Goal: Transaction & Acquisition: Subscribe to service/newsletter

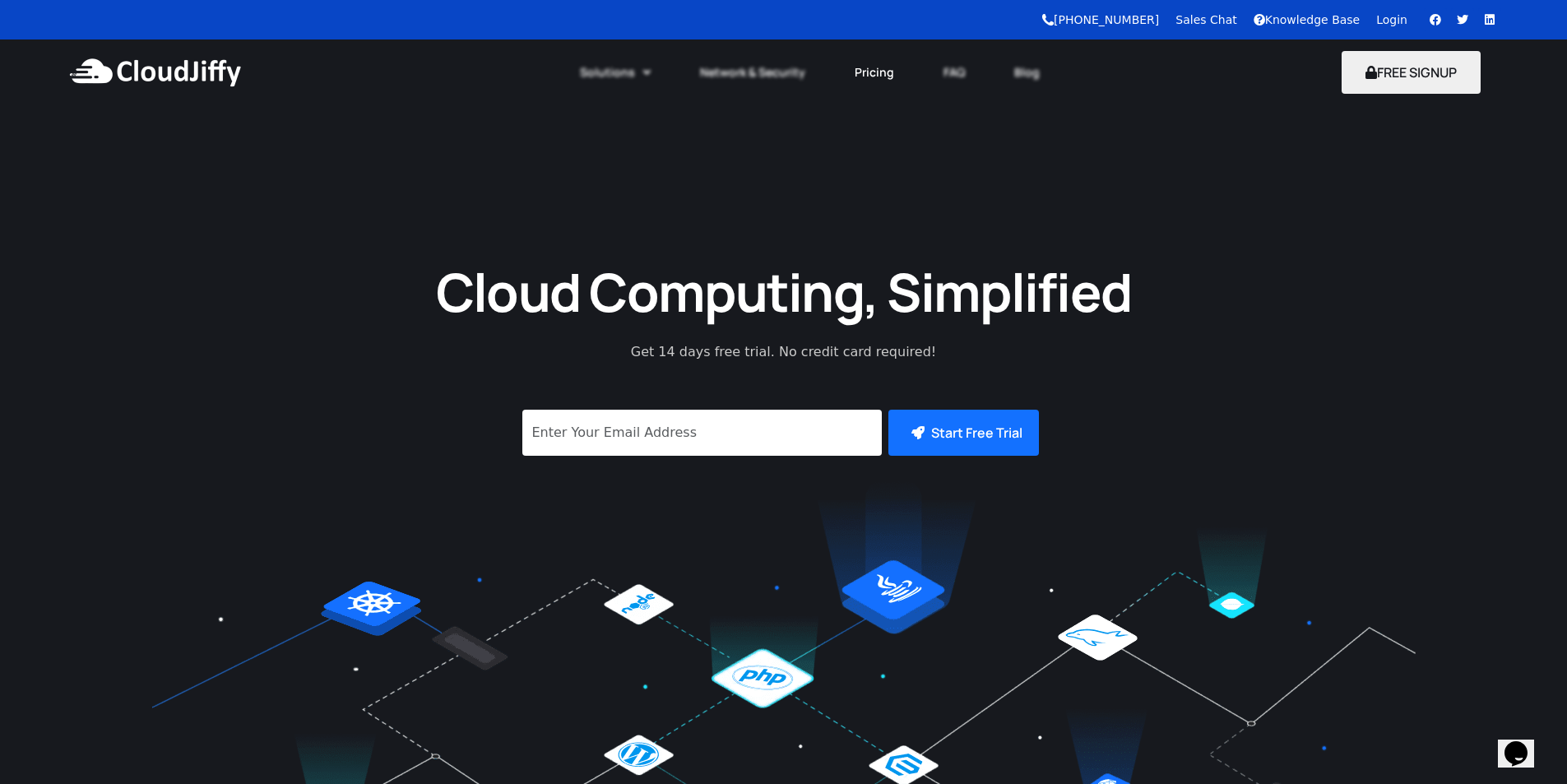
click at [869, 78] on link "Pricing" at bounding box center [874, 72] width 89 height 36
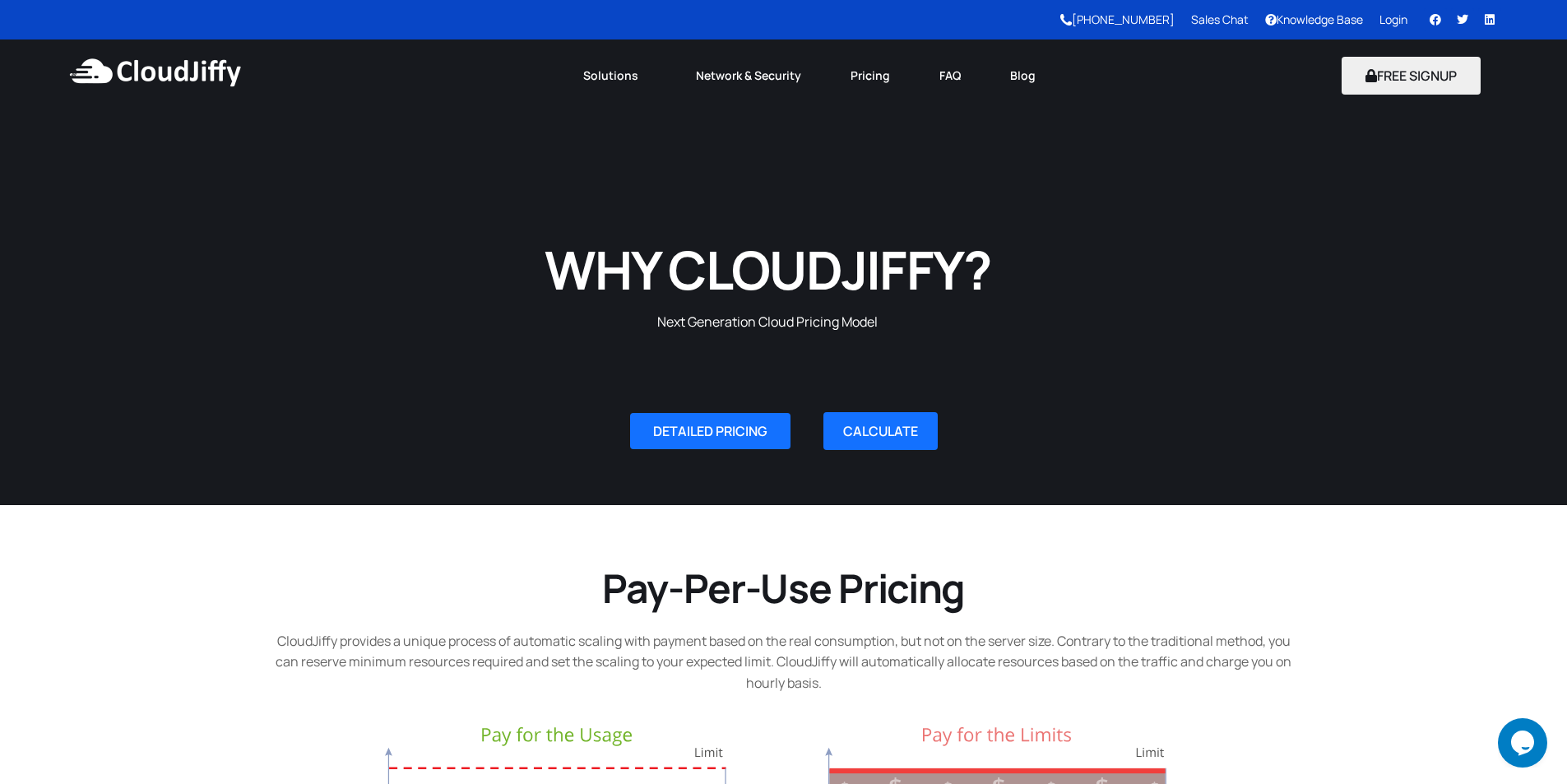
click at [229, 81] on img at bounding box center [154, 73] width 178 height 50
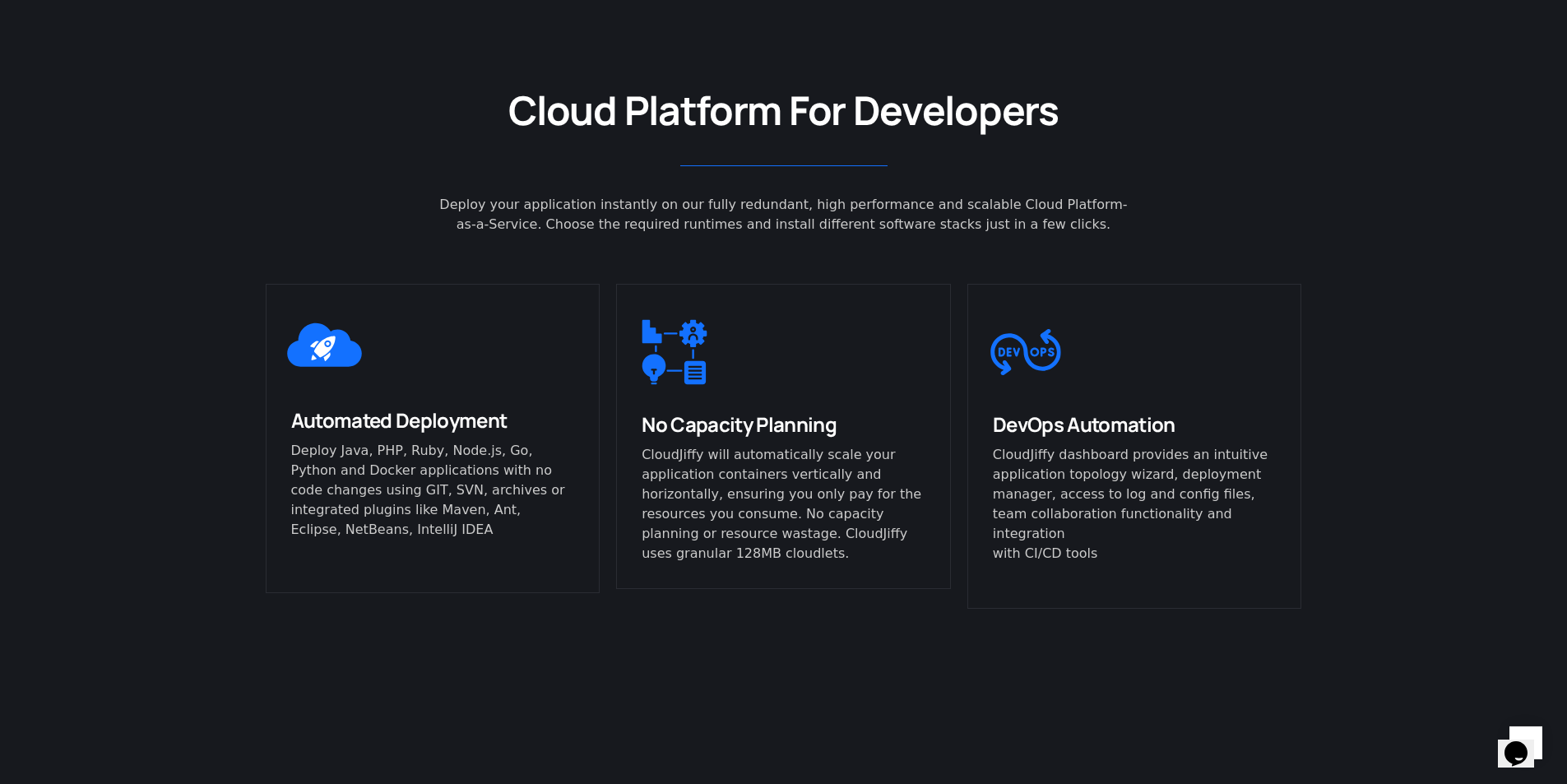
scroll to position [941, 0]
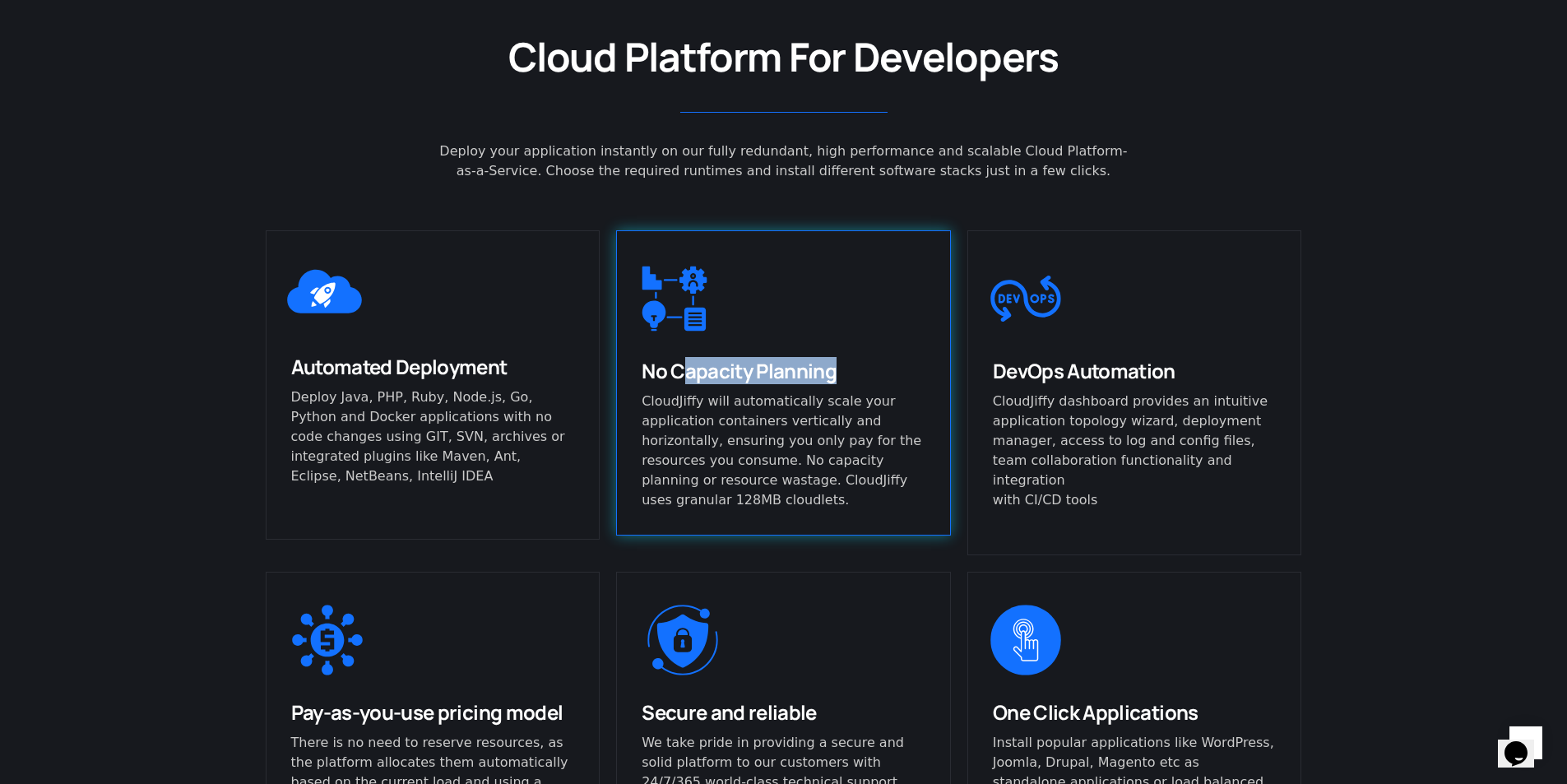
drag, startPoint x: 672, startPoint y: 375, endPoint x: 826, endPoint y: 374, distance: 154.0
click at [826, 374] on span "No Capacity Planning" at bounding box center [739, 370] width 195 height 27
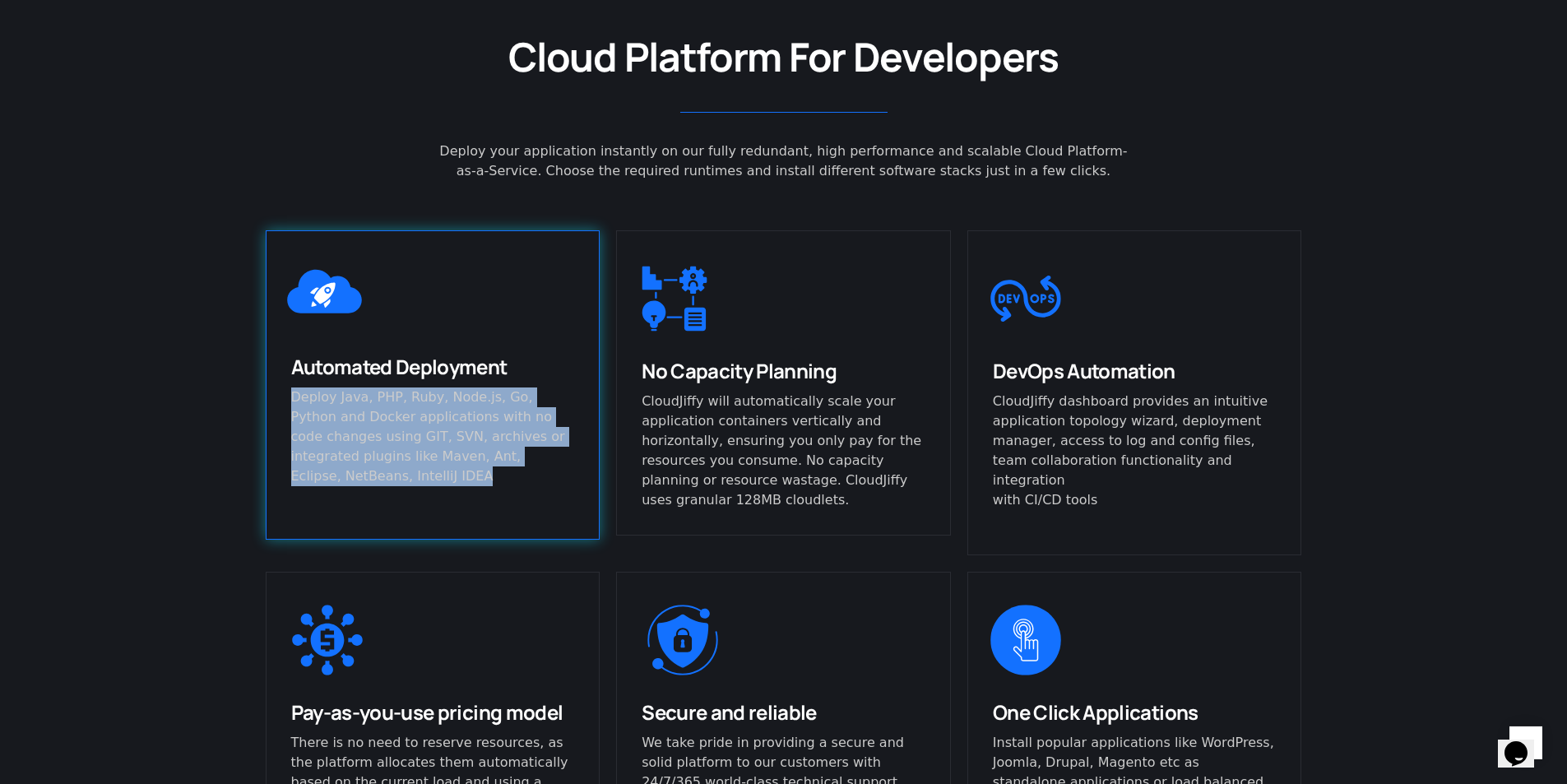
drag, startPoint x: 287, startPoint y: 405, endPoint x: 544, endPoint y: 472, distance: 265.6
click at [544, 472] on div "Automated Deployment Deploy Java, PHP, Ruby, Node.js, Go, Python and Docker app…" at bounding box center [432, 432] width 333 height 157
click at [546, 469] on div "Automated Deployment Deploy Java, PHP, Ruby, Node.js, Go, Python and Docker app…" at bounding box center [432, 432] width 333 height 157
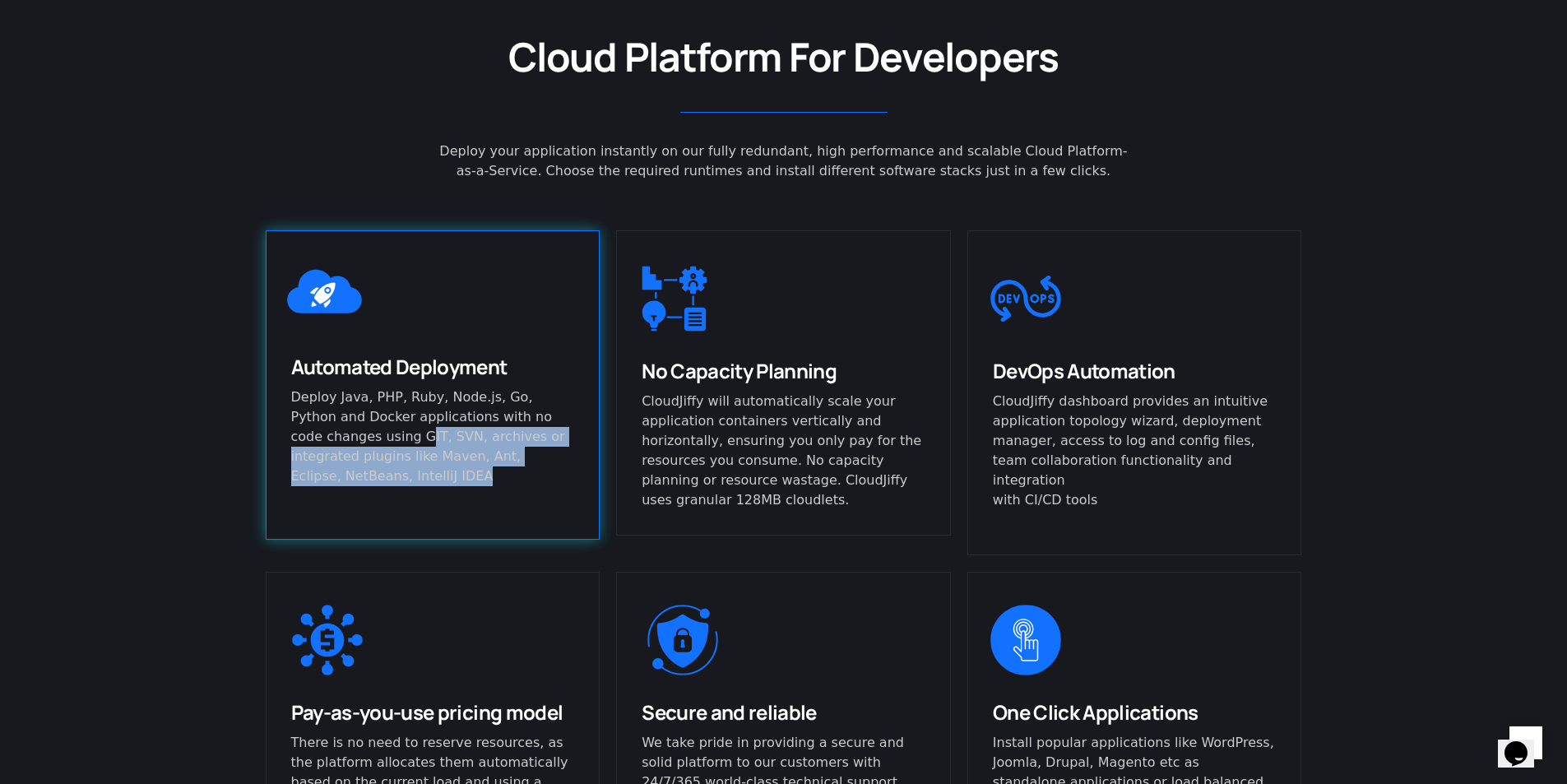
drag, startPoint x: 295, startPoint y: 439, endPoint x: 587, endPoint y: 470, distance: 293.6
click at [587, 470] on div "Automated Deployment Deploy Java, PHP, Ruby, Node.js, Go, Python and Docker app…" at bounding box center [432, 432] width 333 height 157
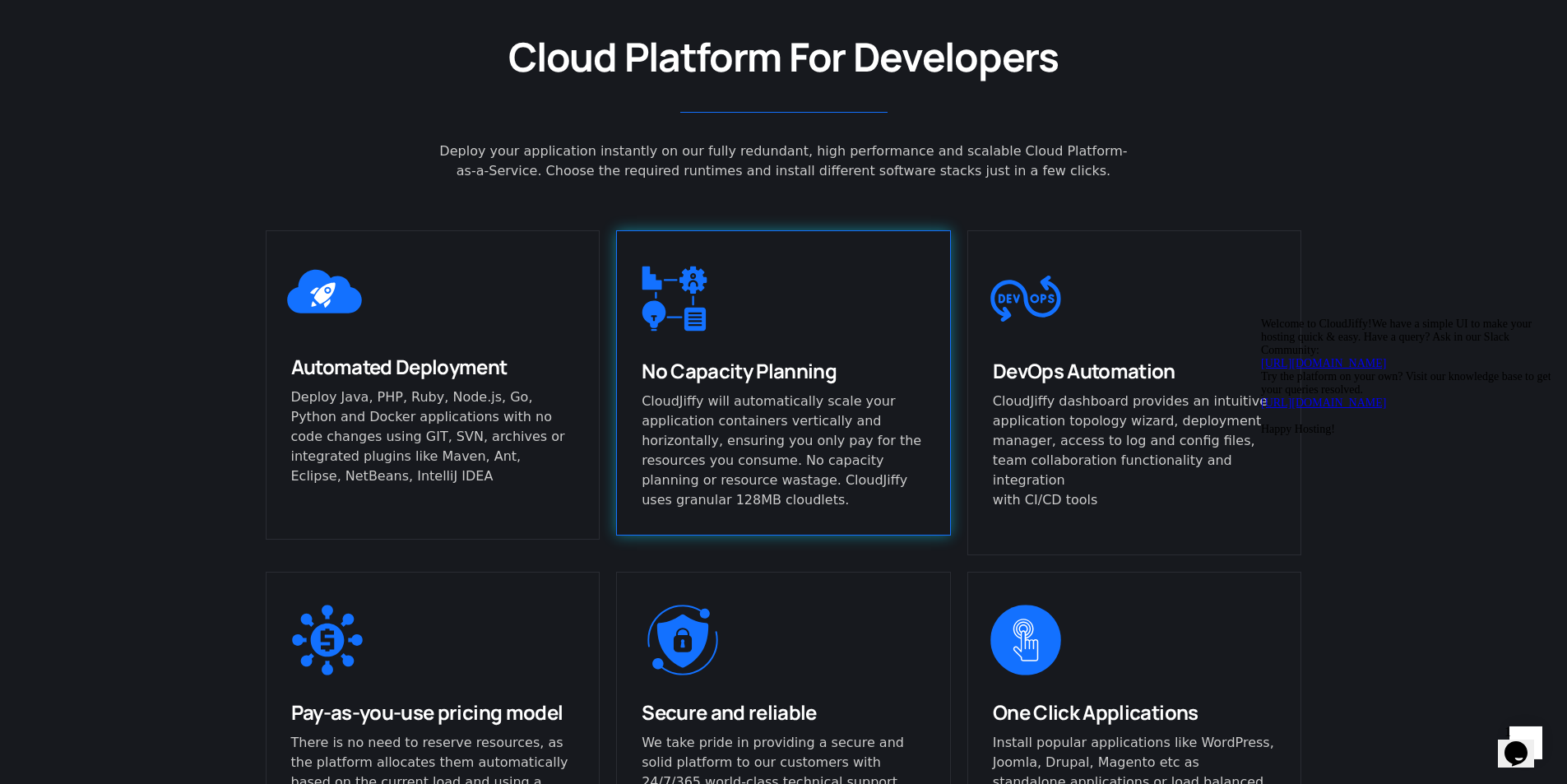
drag, startPoint x: 650, startPoint y: 373, endPoint x: 893, endPoint y: 374, distance: 243.0
click at [893, 374] on h3 "No Capacity Planning" at bounding box center [784, 370] width 284 height 26
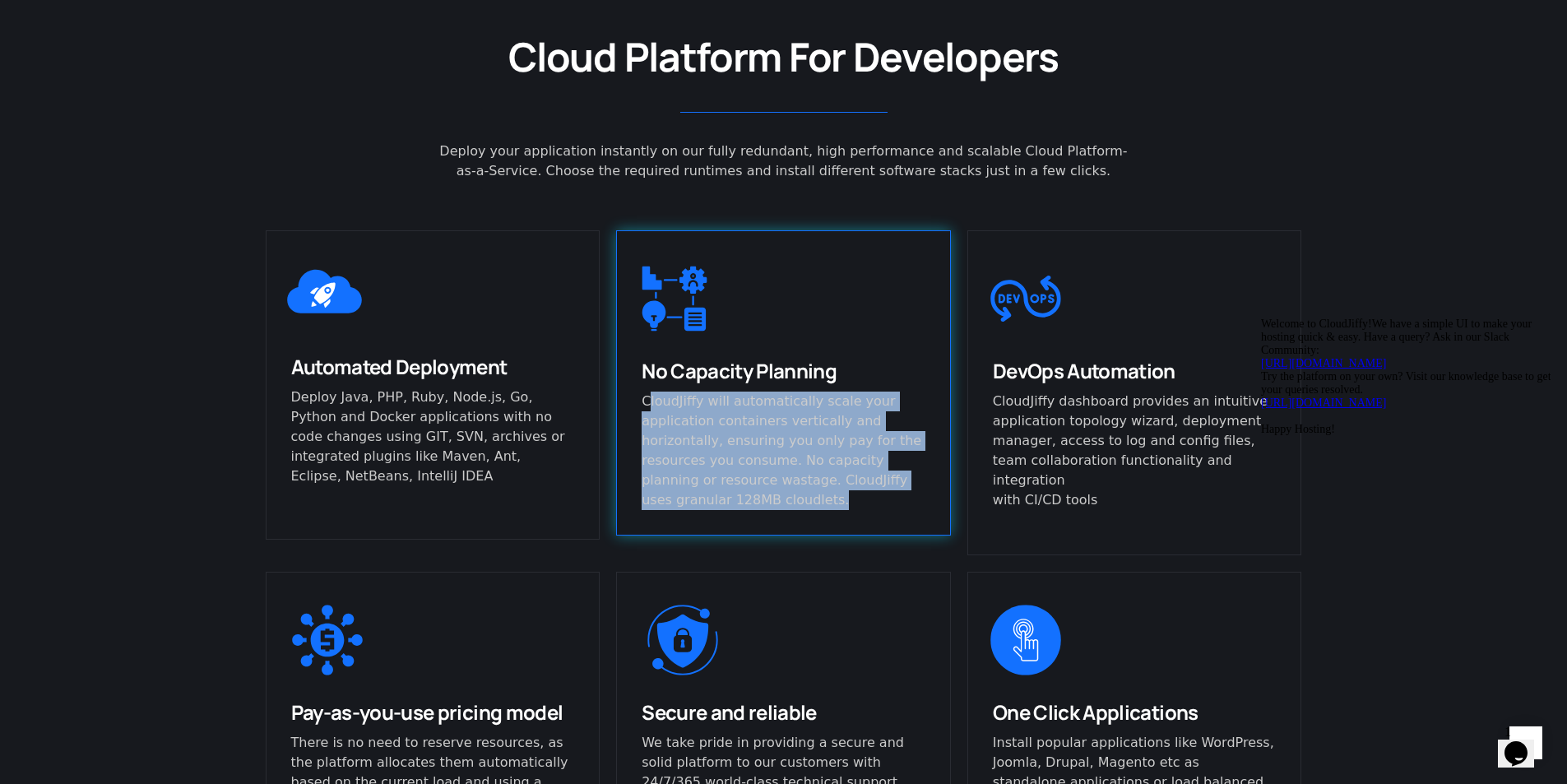
drag, startPoint x: 649, startPoint y: 401, endPoint x: 723, endPoint y: 501, distance: 124.4
click at [723, 501] on p "CloudJiffy will automatically scale your application containers vertically and …" at bounding box center [784, 451] width 284 height 119
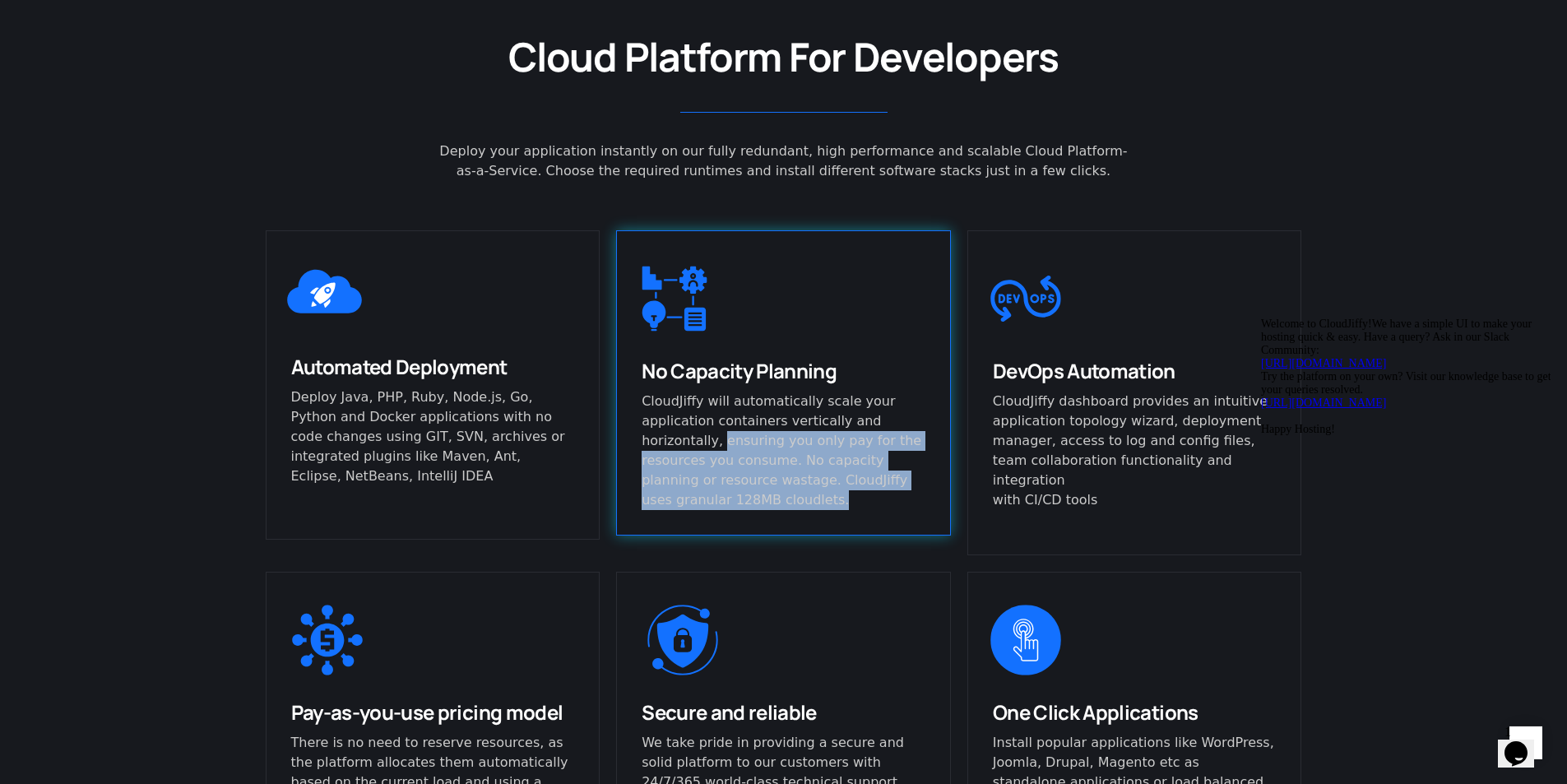
drag, startPoint x: 643, startPoint y: 443, endPoint x: 742, endPoint y: 495, distance: 111.8
click at [742, 495] on p "CloudJiffy will automatically scale your application containers vertically and …" at bounding box center [784, 451] width 284 height 119
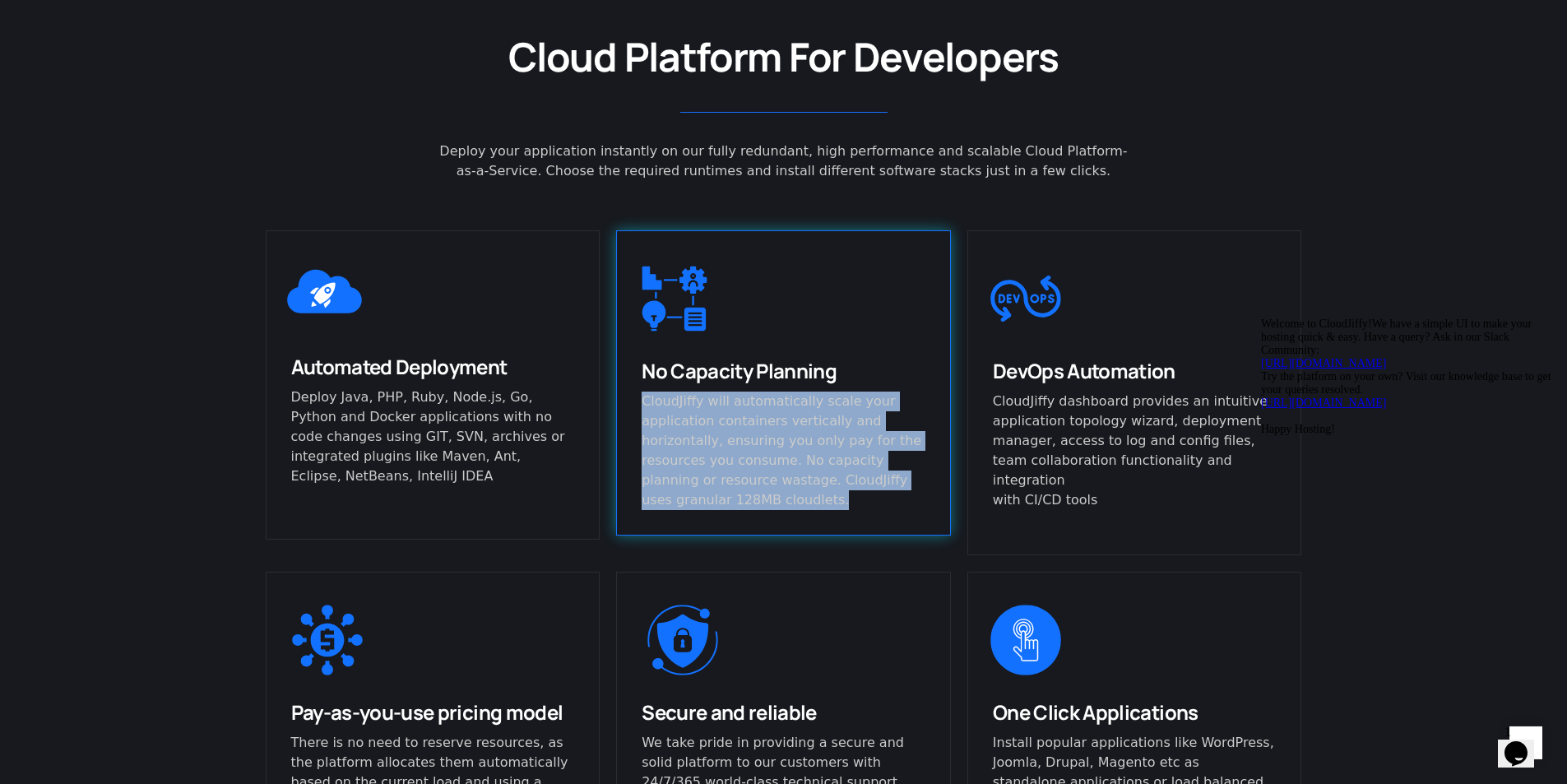
drag, startPoint x: 719, startPoint y: 498, endPoint x: 632, endPoint y: 395, distance: 134.8
click at [632, 395] on div "No Capacity Planning CloudJiffy will automatically scale your application conta…" at bounding box center [783, 445] width 333 height 176
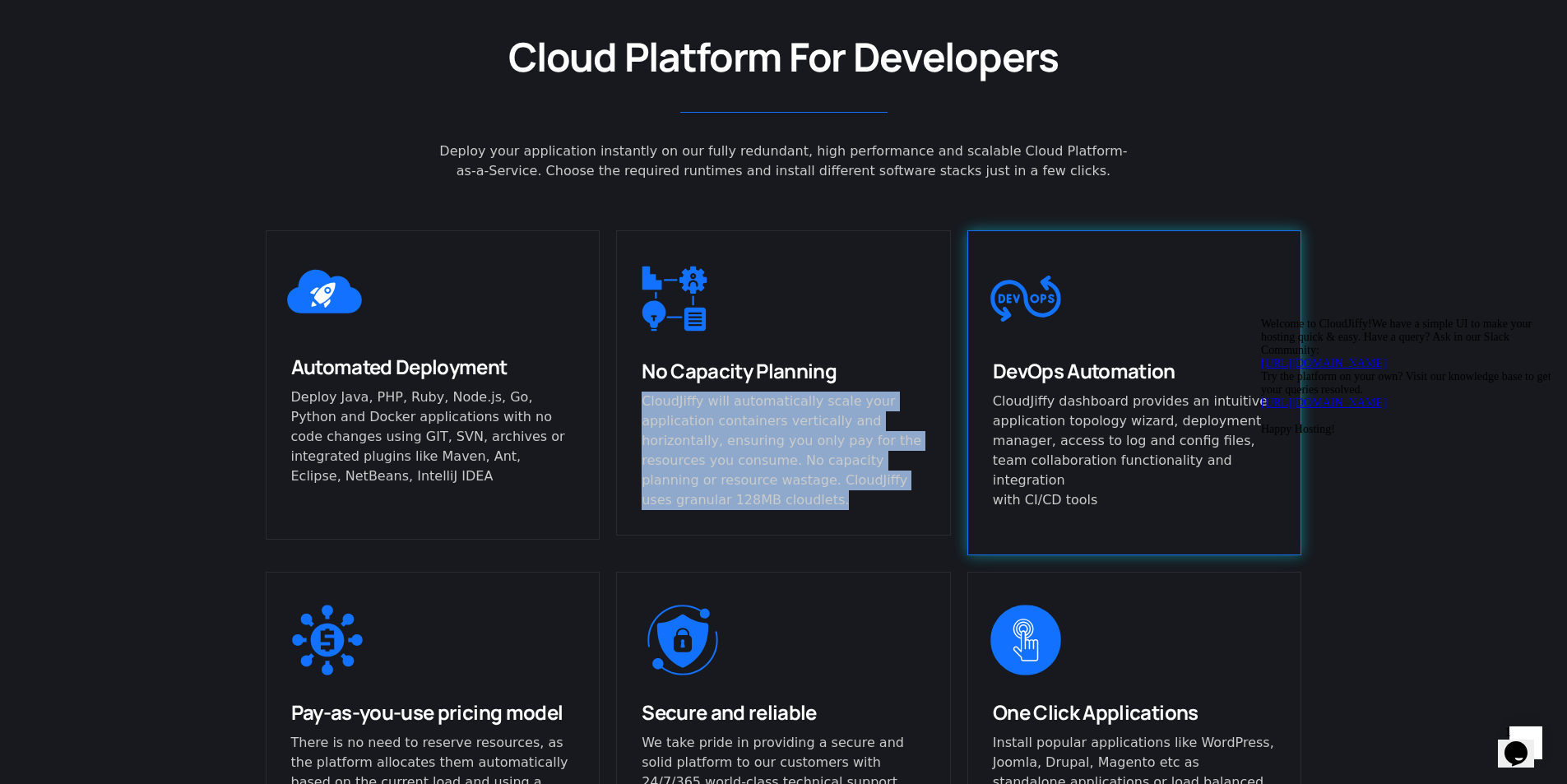
drag, startPoint x: 991, startPoint y: 365, endPoint x: 1214, endPoint y: 364, distance: 223.0
click at [1214, 364] on div "DevOps Automation CloudJiffy dashboard provides an intuitive application topolo…" at bounding box center [1134, 445] width 333 height 176
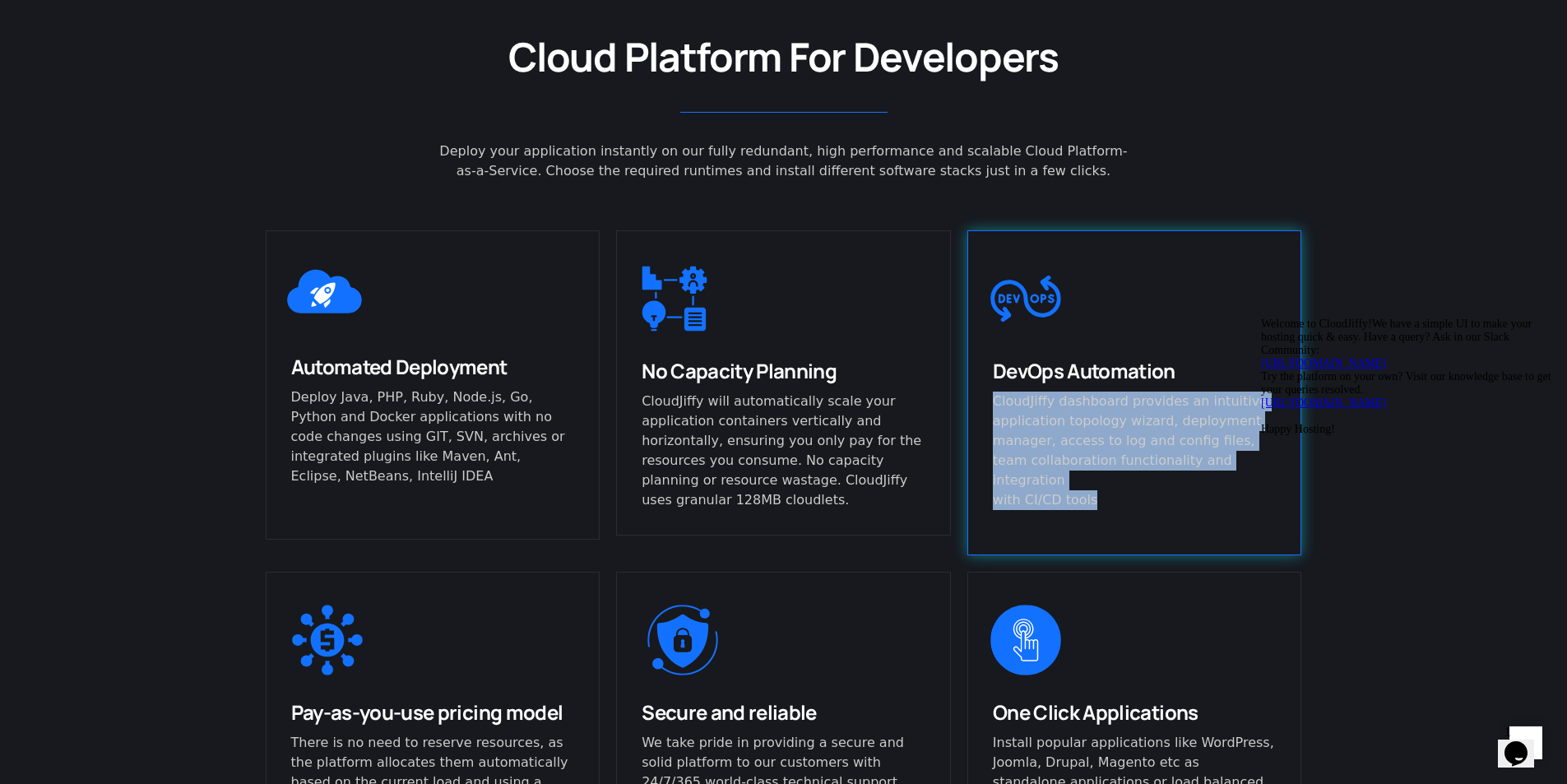
drag, startPoint x: 996, startPoint y: 400, endPoint x: 1134, endPoint y: 483, distance: 161.0
click at [1134, 483] on p "CloudJiffy dashboard provides an intuitive application topology wizard, deploym…" at bounding box center [1135, 451] width 284 height 119
drag, startPoint x: 1135, startPoint y: 484, endPoint x: 1213, endPoint y: 463, distance: 80.8
click at [1136, 484] on p "CloudJiffy dashboard provides an intuitive application topology wizard, deploym…" at bounding box center [1135, 451] width 284 height 119
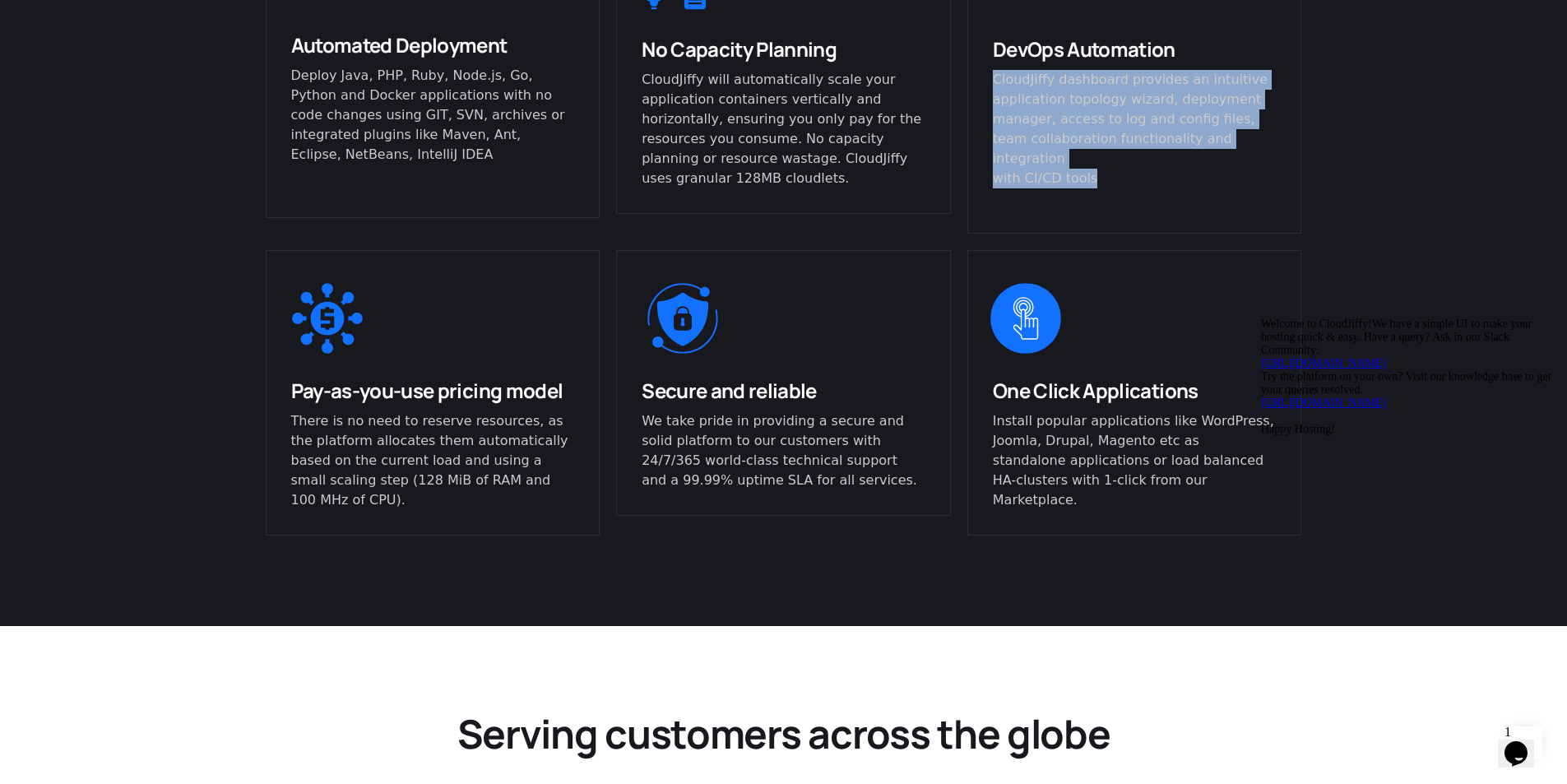
scroll to position [1334, 0]
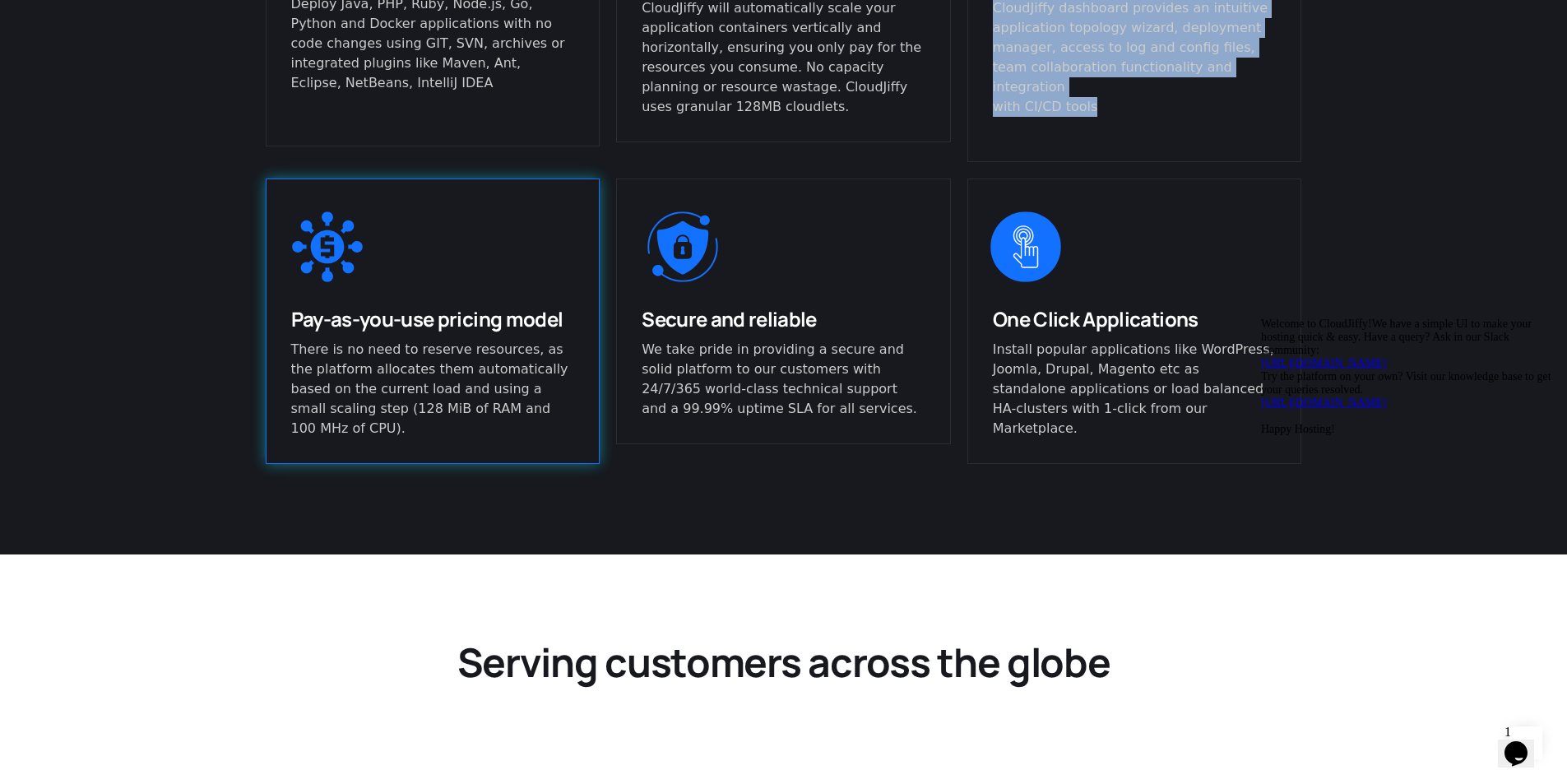
drag, startPoint x: 295, startPoint y: 308, endPoint x: 561, endPoint y: 309, distance: 266.0
click at [561, 309] on span "Pay-as-you-use pricing model" at bounding box center [427, 318] width 272 height 27
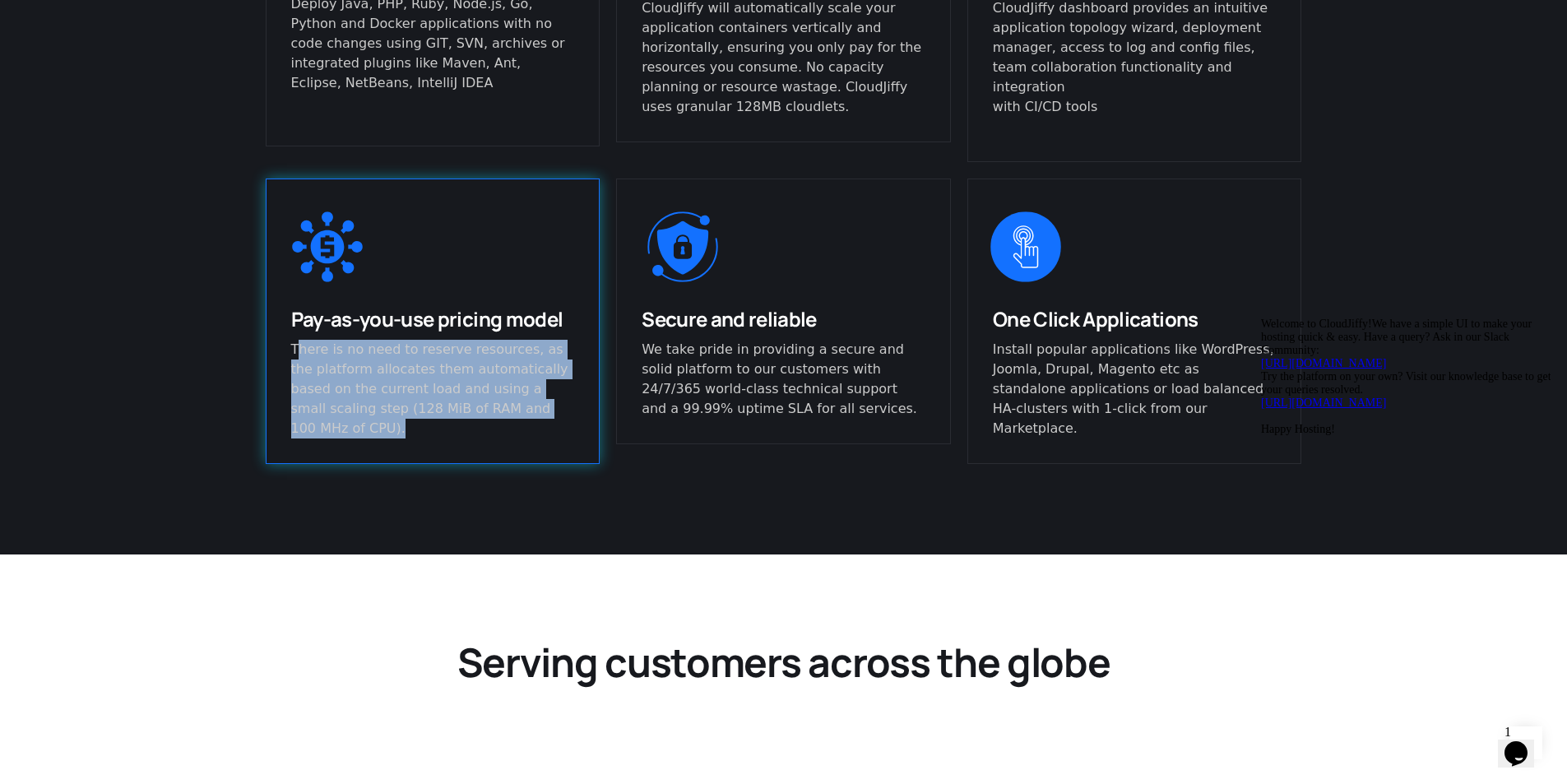
drag, startPoint x: 297, startPoint y: 325, endPoint x: 547, endPoint y: 392, distance: 258.8
click at [547, 392] on p "There is no need to reserve resources, as the platform allocates them automatic…" at bounding box center [433, 388] width 284 height 98
click at [543, 393] on p "There is no need to reserve resources, as the platform allocates them automatic…" at bounding box center [433, 388] width 284 height 98
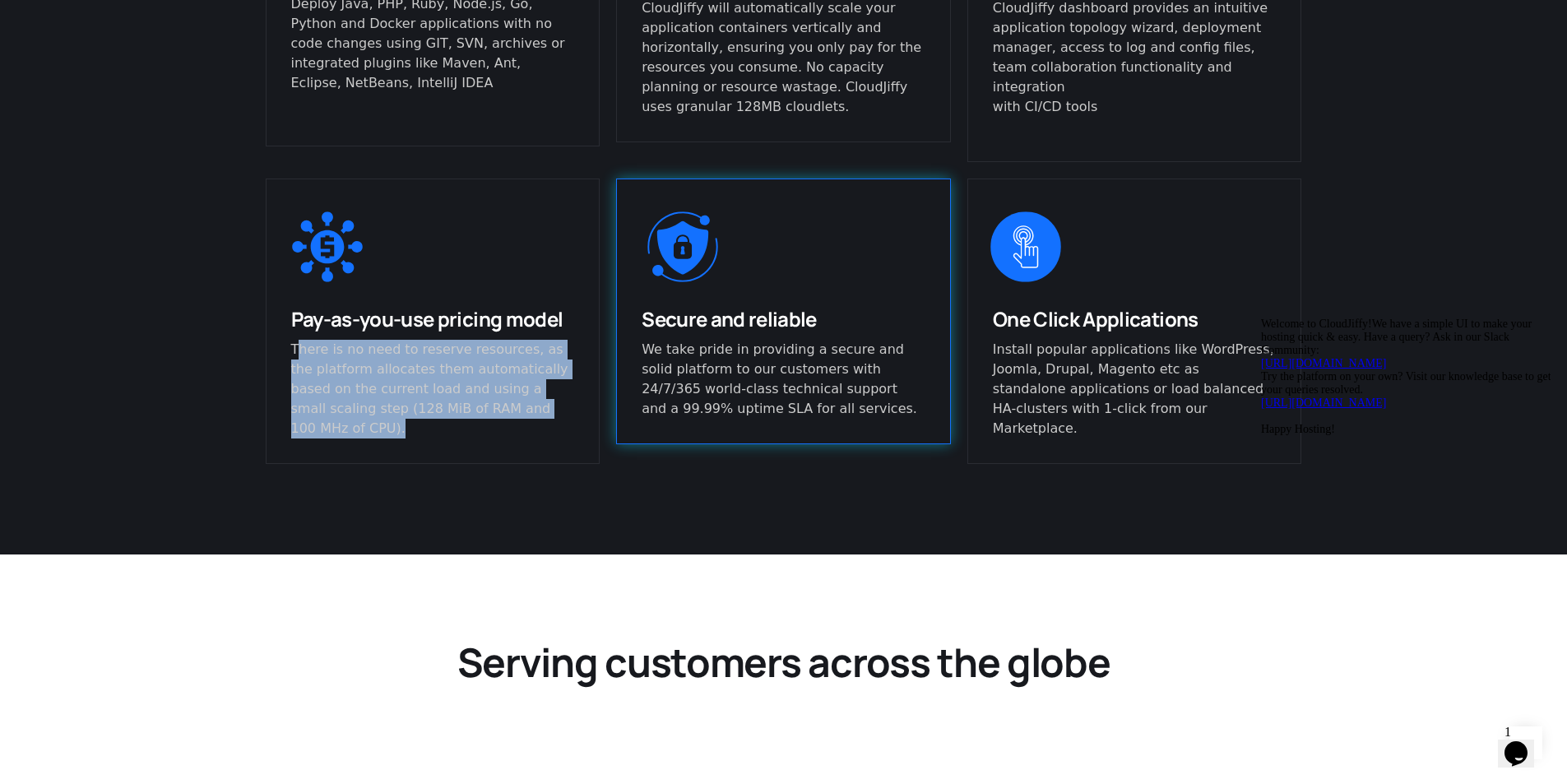
drag, startPoint x: 646, startPoint y: 301, endPoint x: 917, endPoint y: 306, distance: 271.0
click at [838, 306] on h3 "Secure and reliable" at bounding box center [784, 318] width 284 height 26
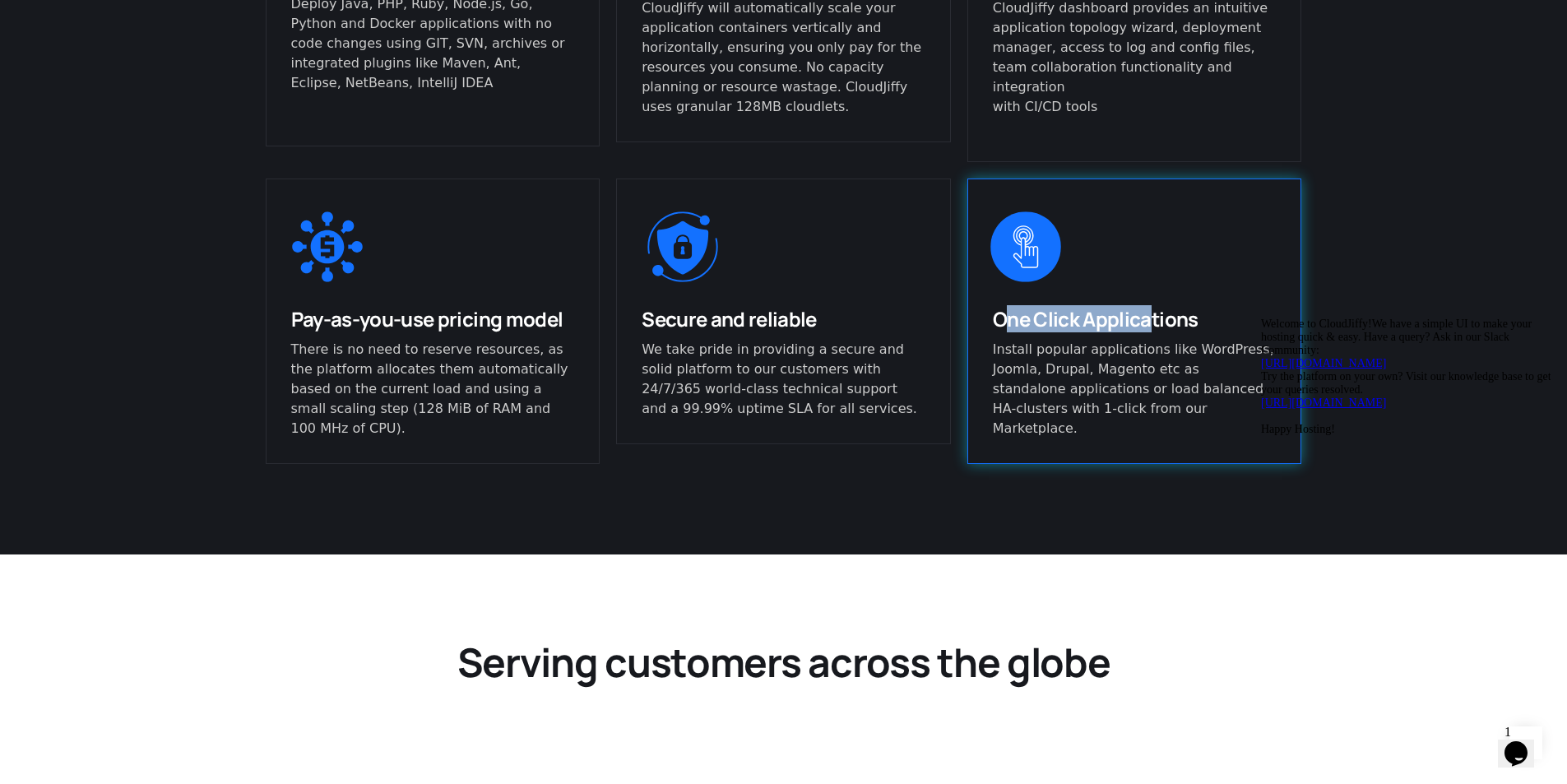
drag, startPoint x: 1084, startPoint y: 301, endPoint x: 1233, endPoint y: 316, distance: 149.8
click at [1138, 305] on span "One Click Applications" at bounding box center [1096, 318] width 206 height 27
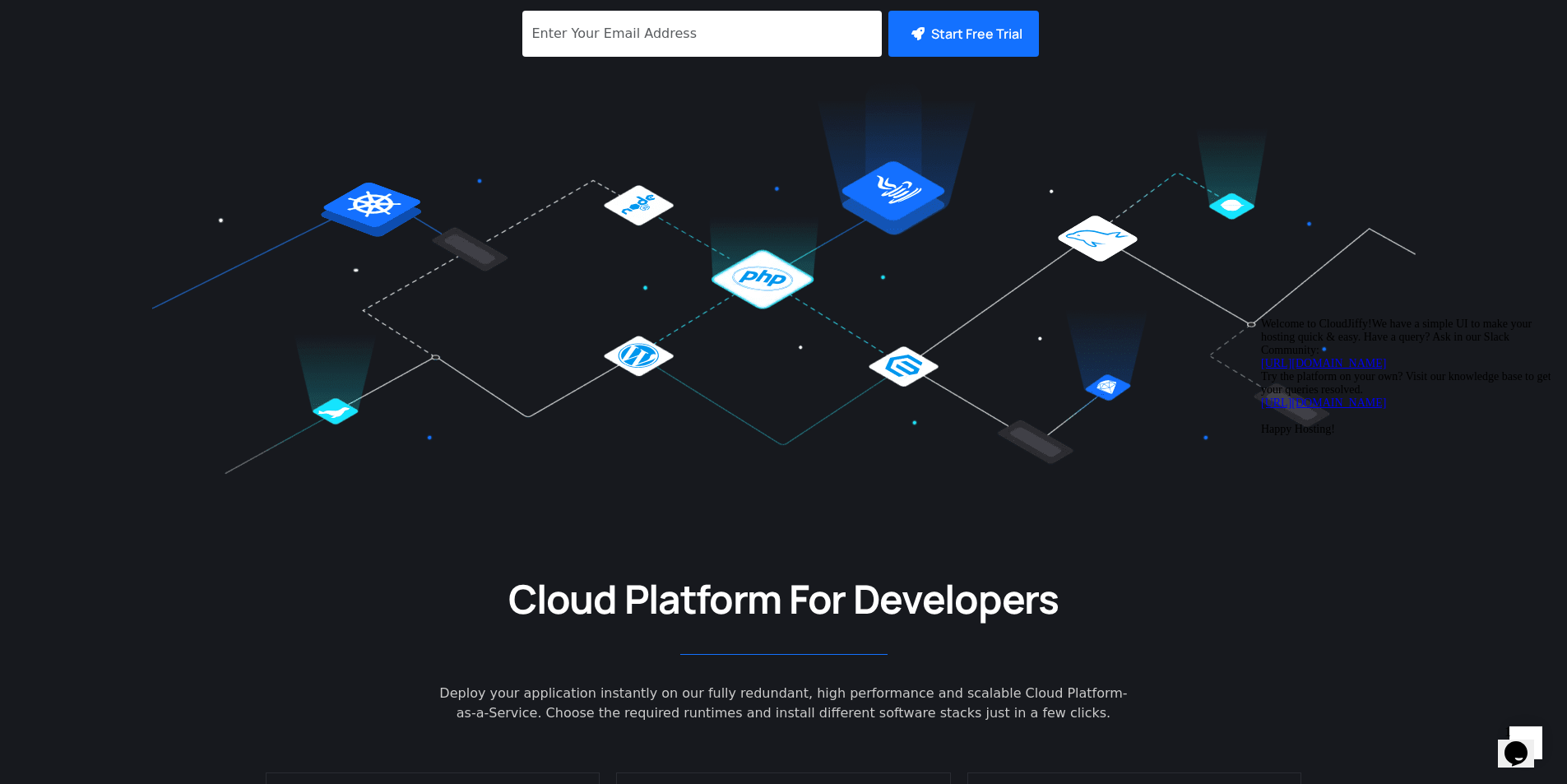
scroll to position [0, 0]
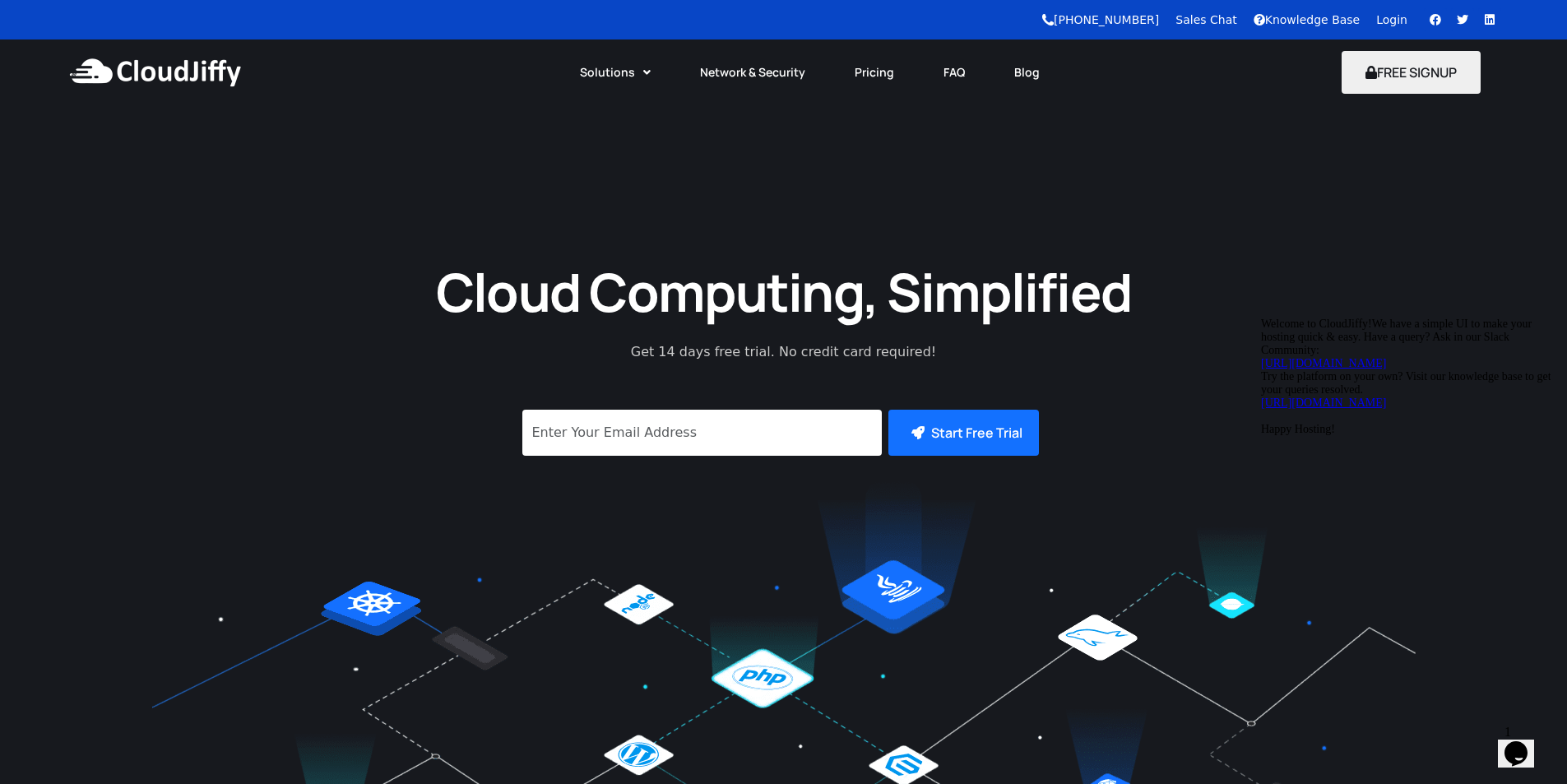
drag, startPoint x: 1526, startPoint y: 438, endPoint x: 1771, endPoint y: 516, distance: 257.1
click at [1261, 318] on icon "Chat attention grabber" at bounding box center [1261, 318] width 0 height 0
click at [194, 75] on img at bounding box center [154, 73] width 178 height 50
click at [194, 60] on img at bounding box center [154, 73] width 178 height 50
click at [200, 83] on img at bounding box center [154, 73] width 178 height 50
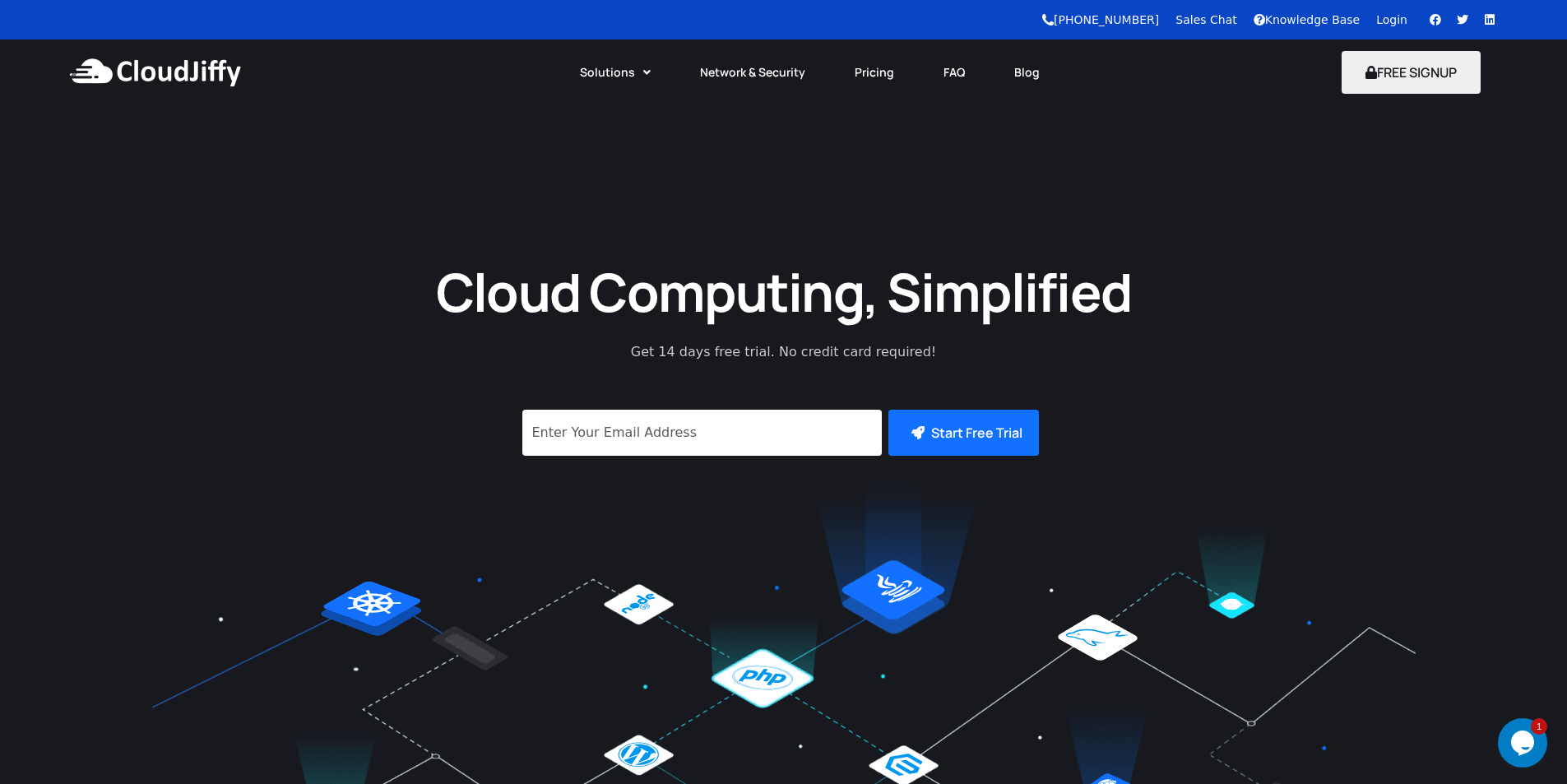
click at [1391, 94] on div "FREE SIGNUP" at bounding box center [1411, 73] width 302 height 66
click at [1392, 74] on button "FREE SIGNUP" at bounding box center [1411, 72] width 139 height 43
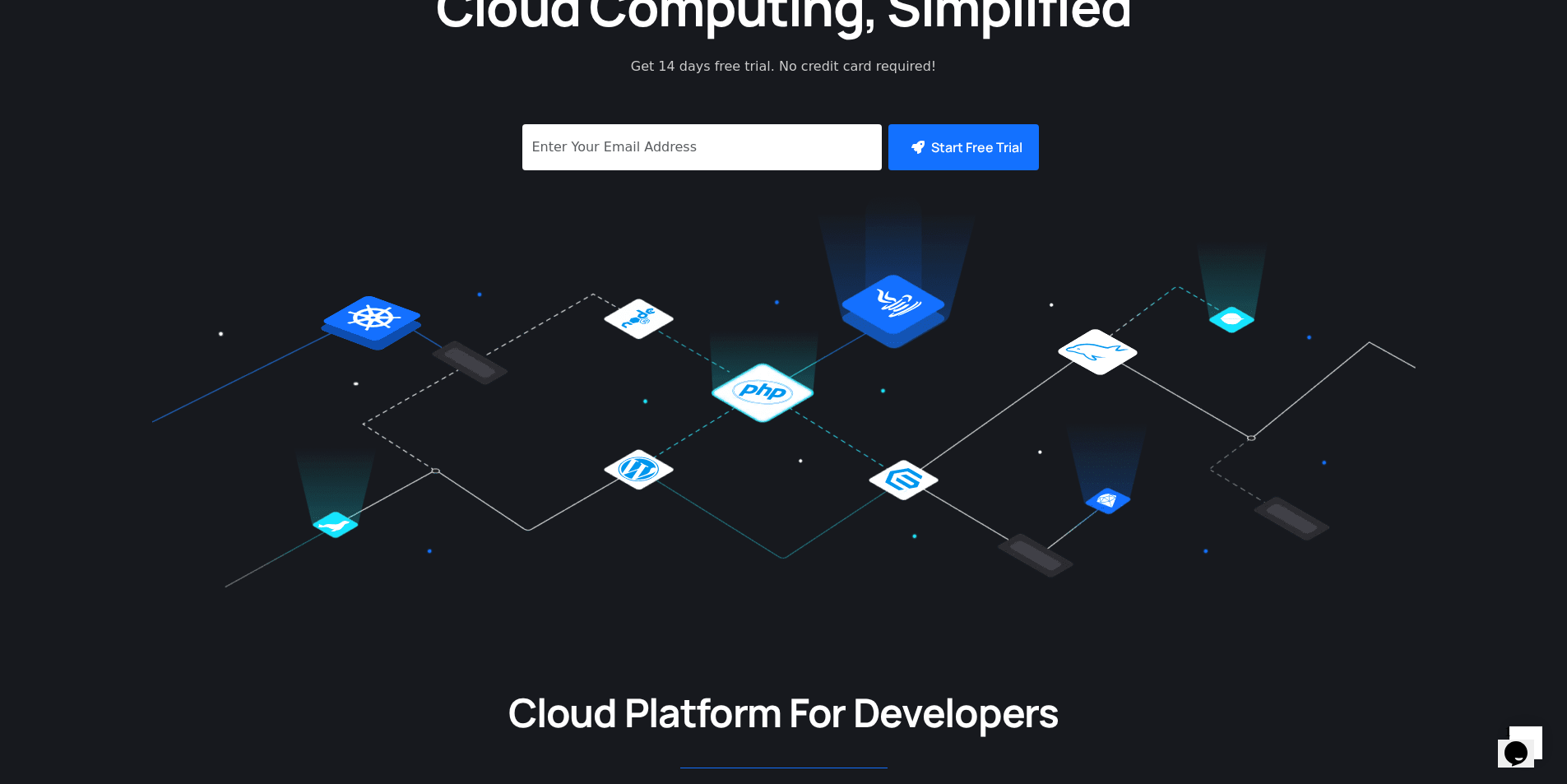
scroll to position [57, 0]
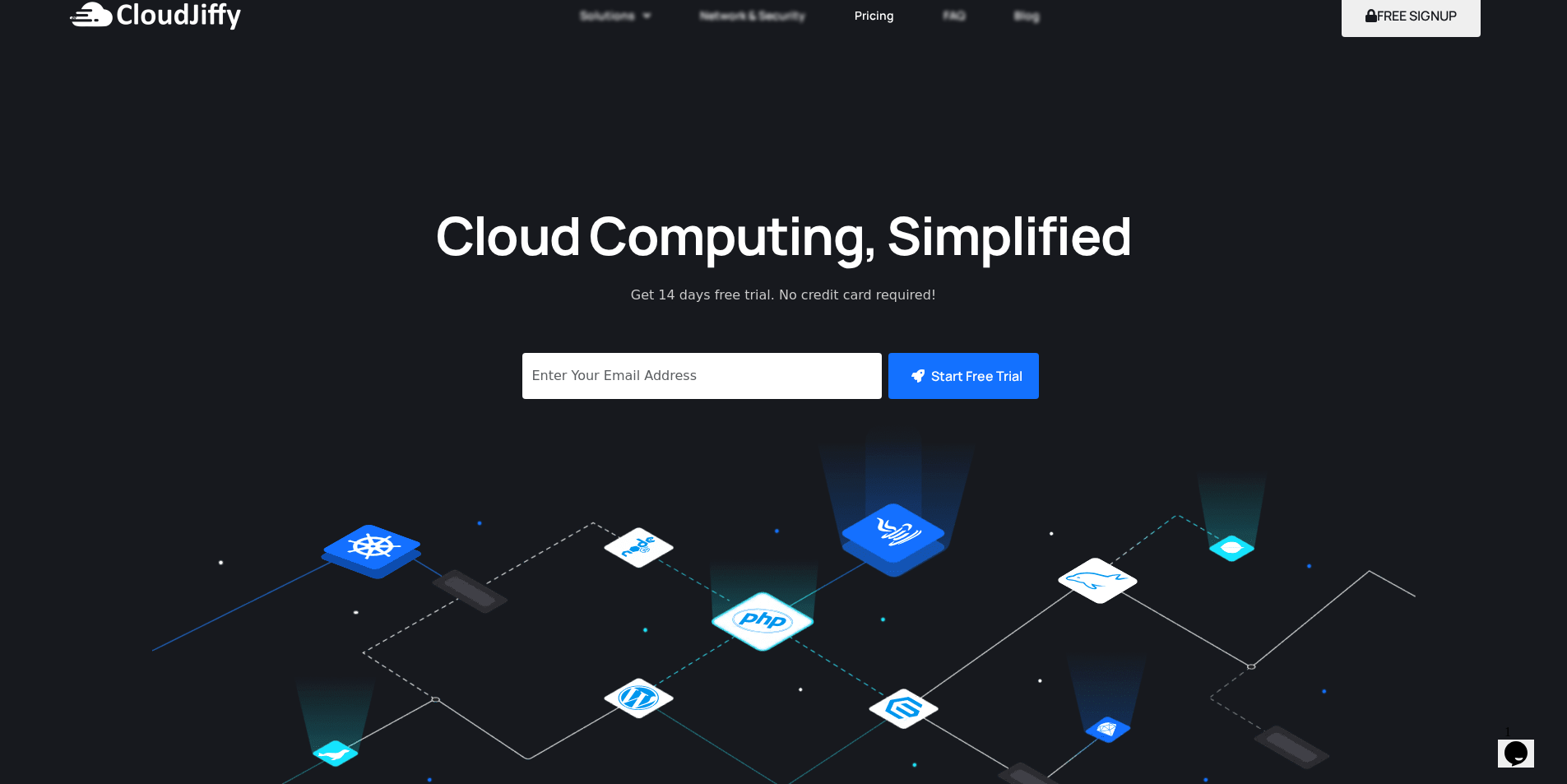
click at [875, 25] on link "Pricing" at bounding box center [874, 15] width 89 height 36
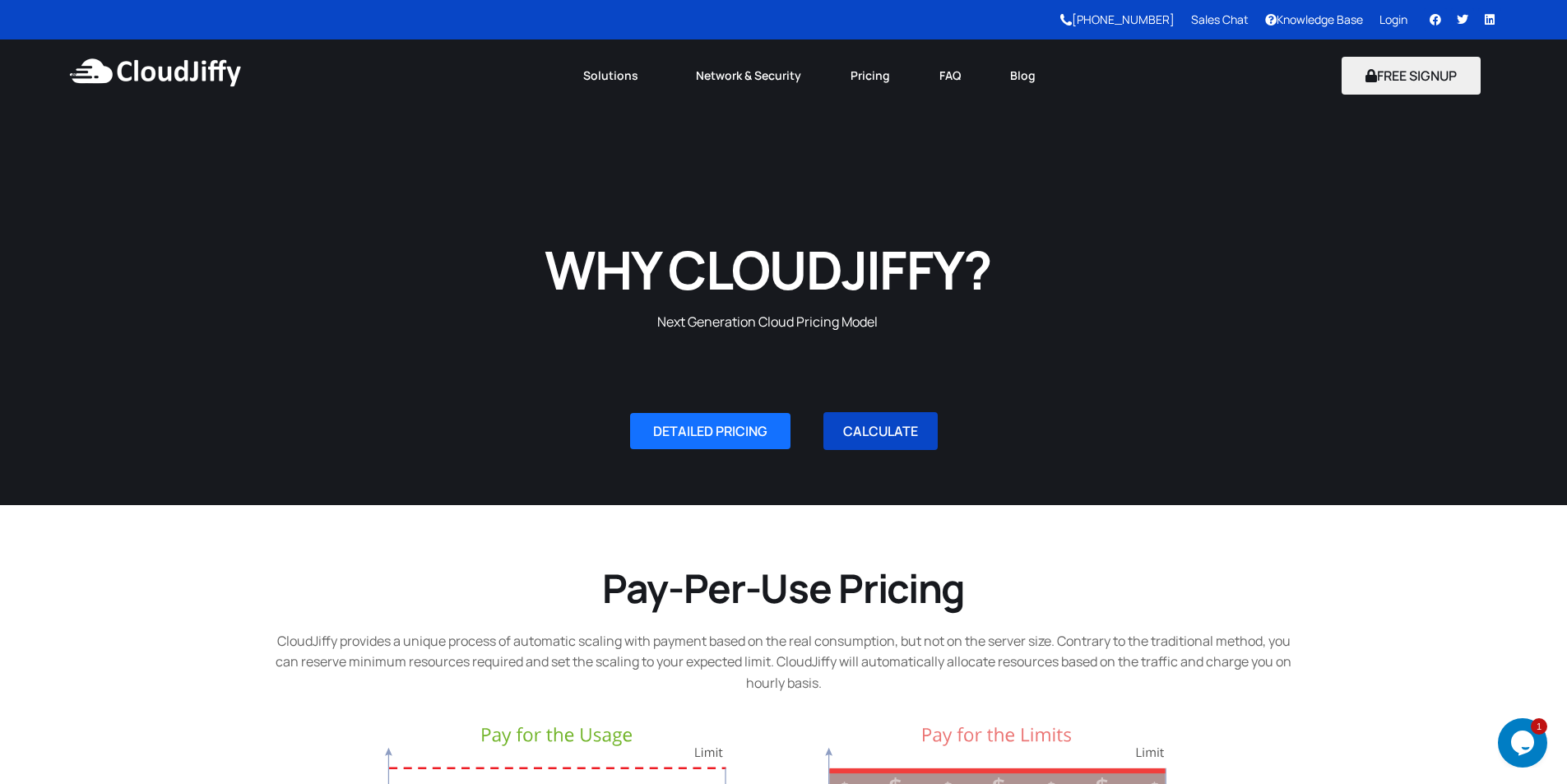
click at [868, 430] on link "CALCULATE" at bounding box center [880, 430] width 114 height 38
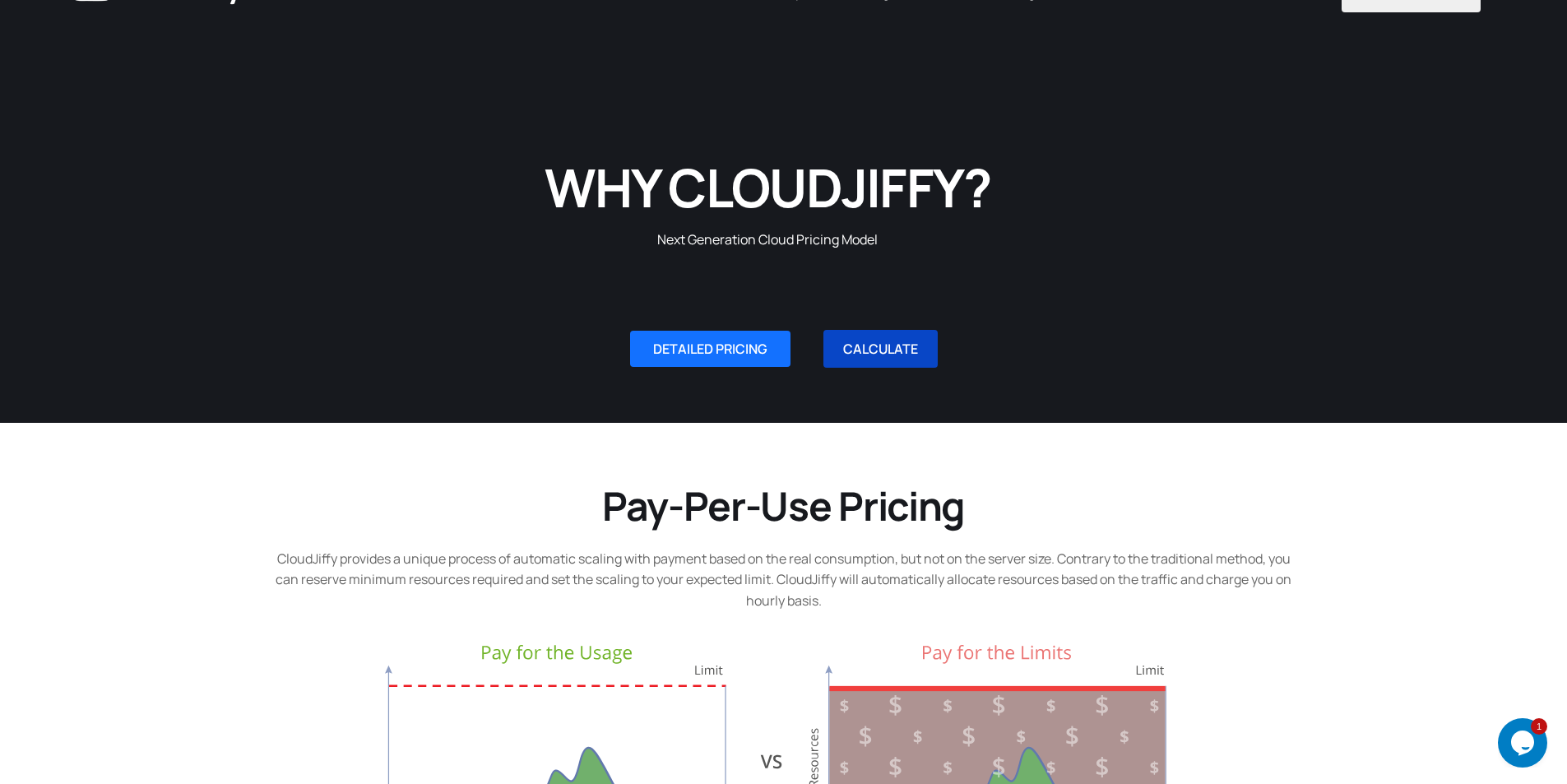
scroll to position [1010, 0]
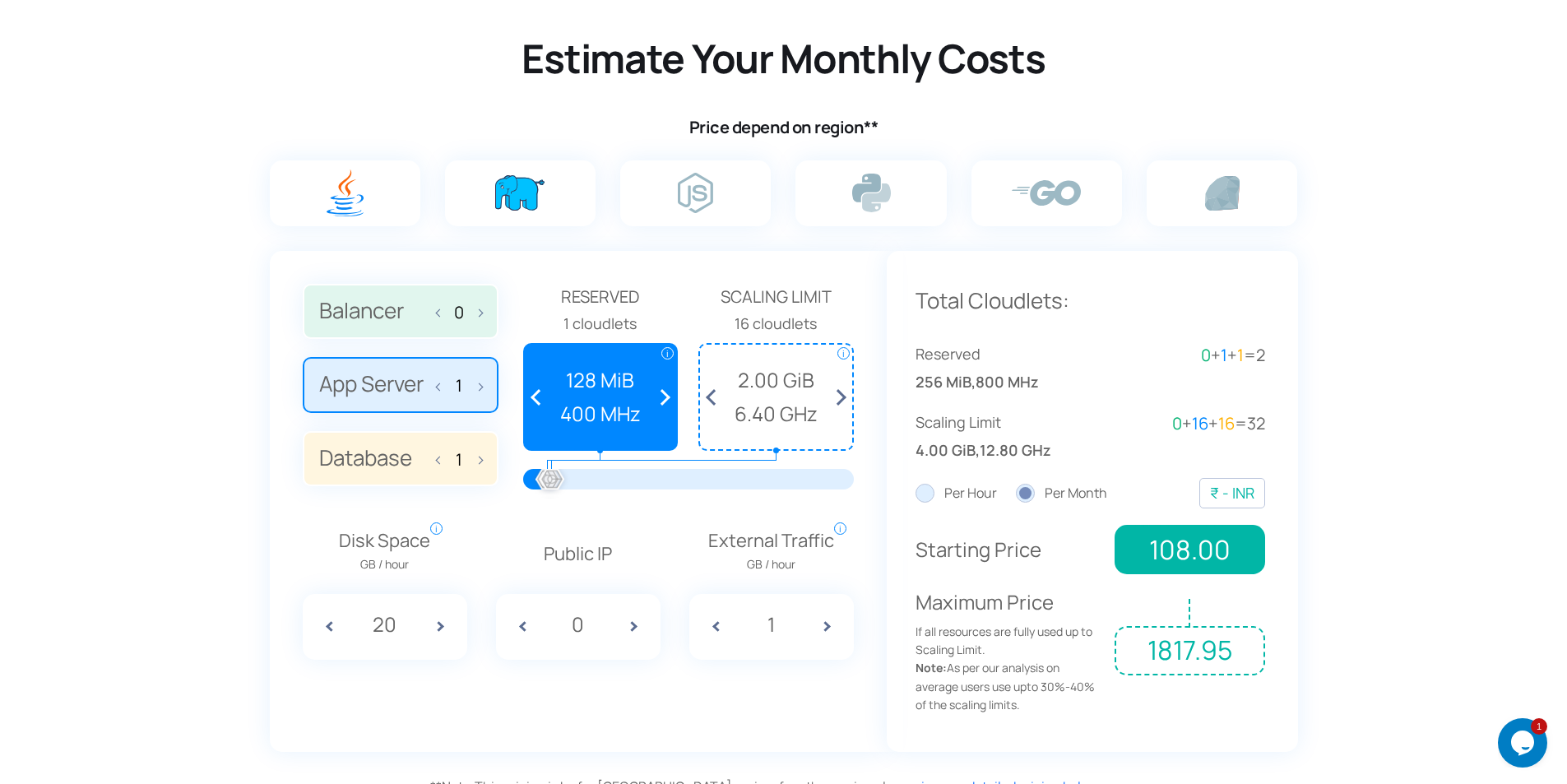
click at [503, 191] on img at bounding box center [520, 192] width 50 height 35
click at [0, 0] on input "radio" at bounding box center [0, 0] width 0 height 0
click at [698, 192] on img at bounding box center [696, 192] width 35 height 40
click at [0, 0] on input "radio" at bounding box center [0, 0] width 0 height 0
click at [879, 191] on img at bounding box center [871, 193] width 39 height 39
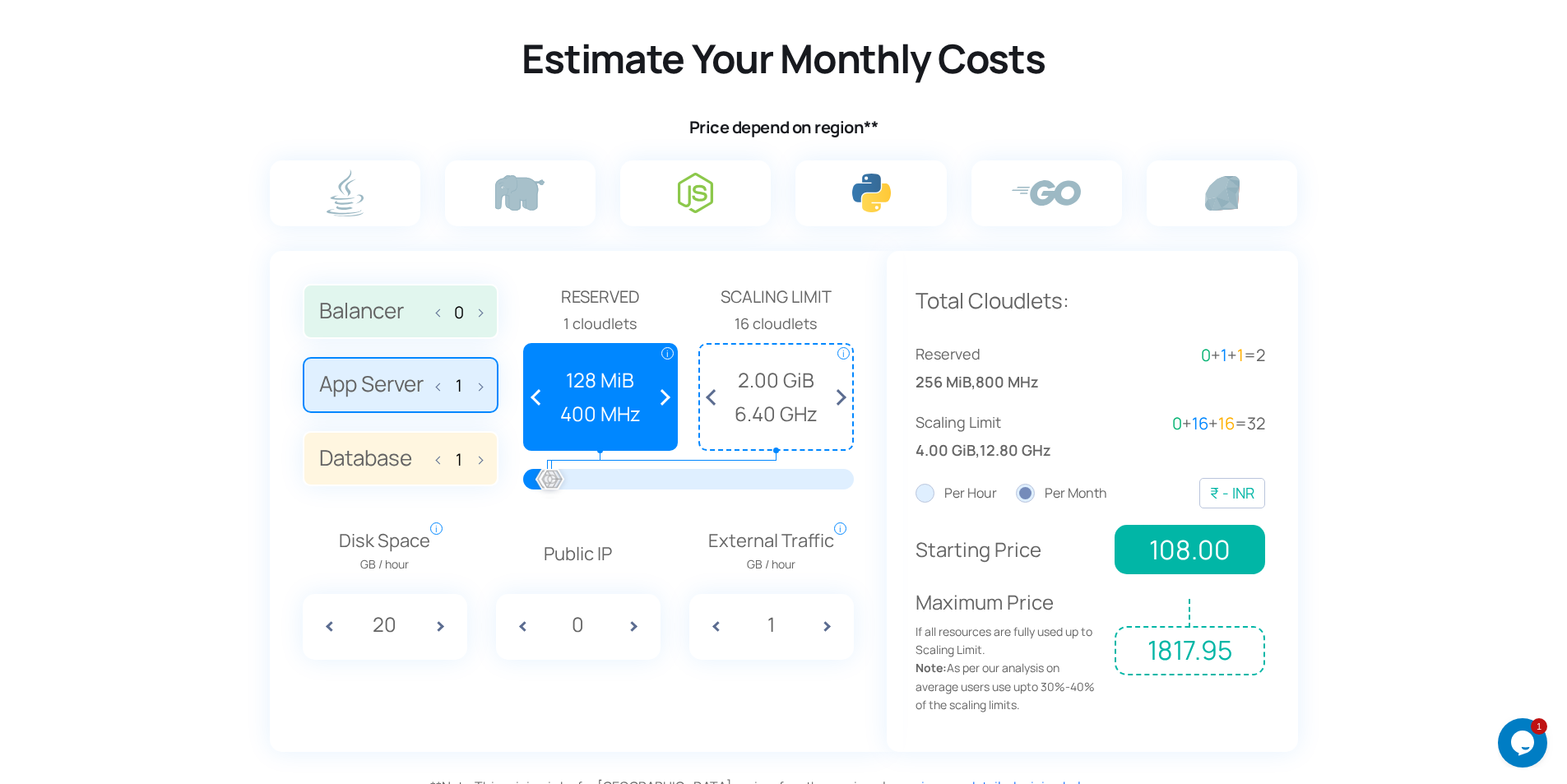
click at [0, 0] on input "radio" at bounding box center [0, 0] width 0 height 0
click at [1075, 186] on img at bounding box center [1046, 192] width 69 height 26
click at [0, 0] on input "radio" at bounding box center [0, 0] width 0 height 0
click at [1228, 188] on img at bounding box center [1222, 192] width 35 height 35
click at [0, 0] on input "radio" at bounding box center [0, 0] width 0 height 0
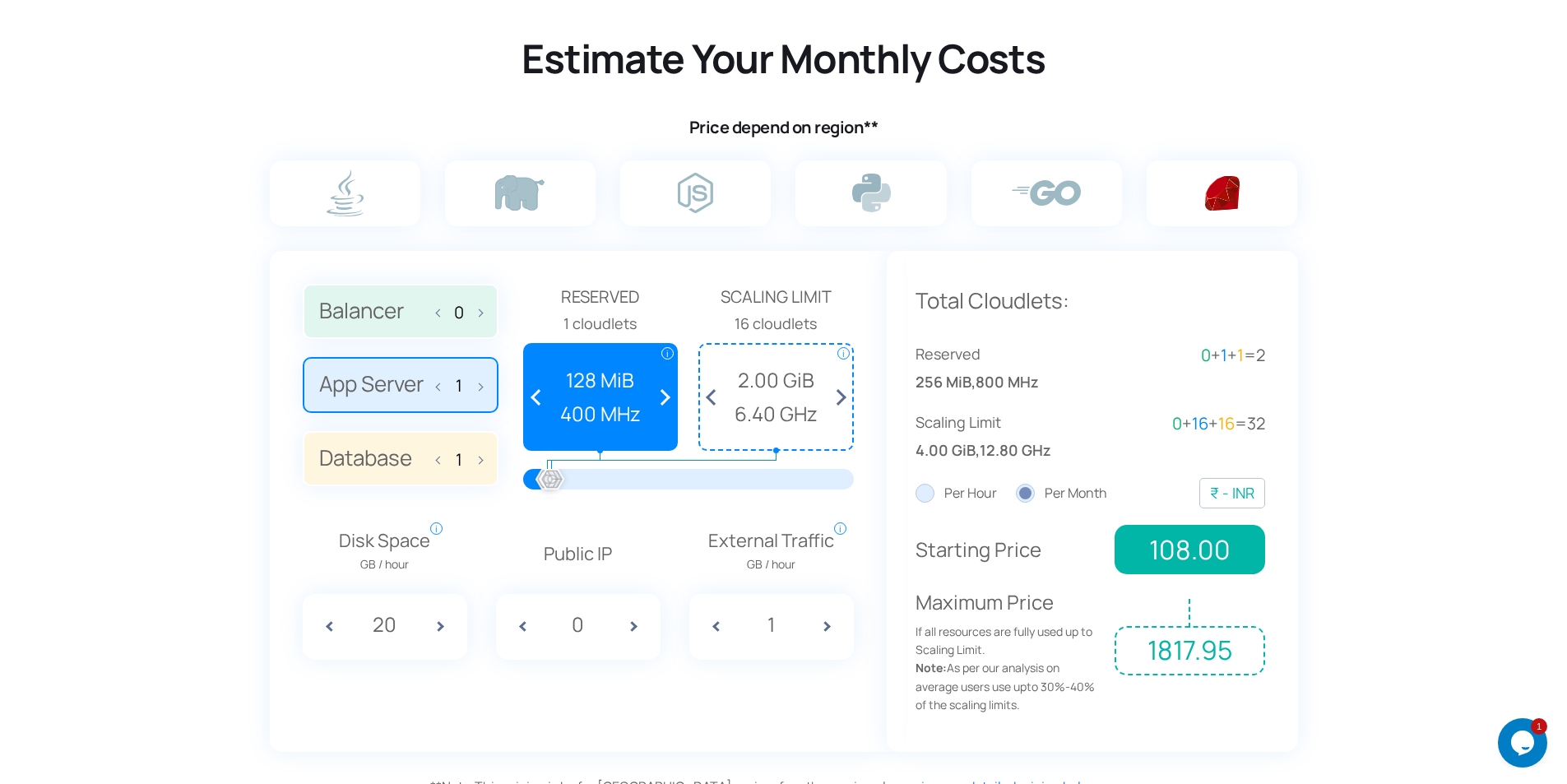
click at [665, 397] on span at bounding box center [661, 396] width 30 height 105
click at [437, 387] on span at bounding box center [442, 383] width 12 height 35
type input "0"
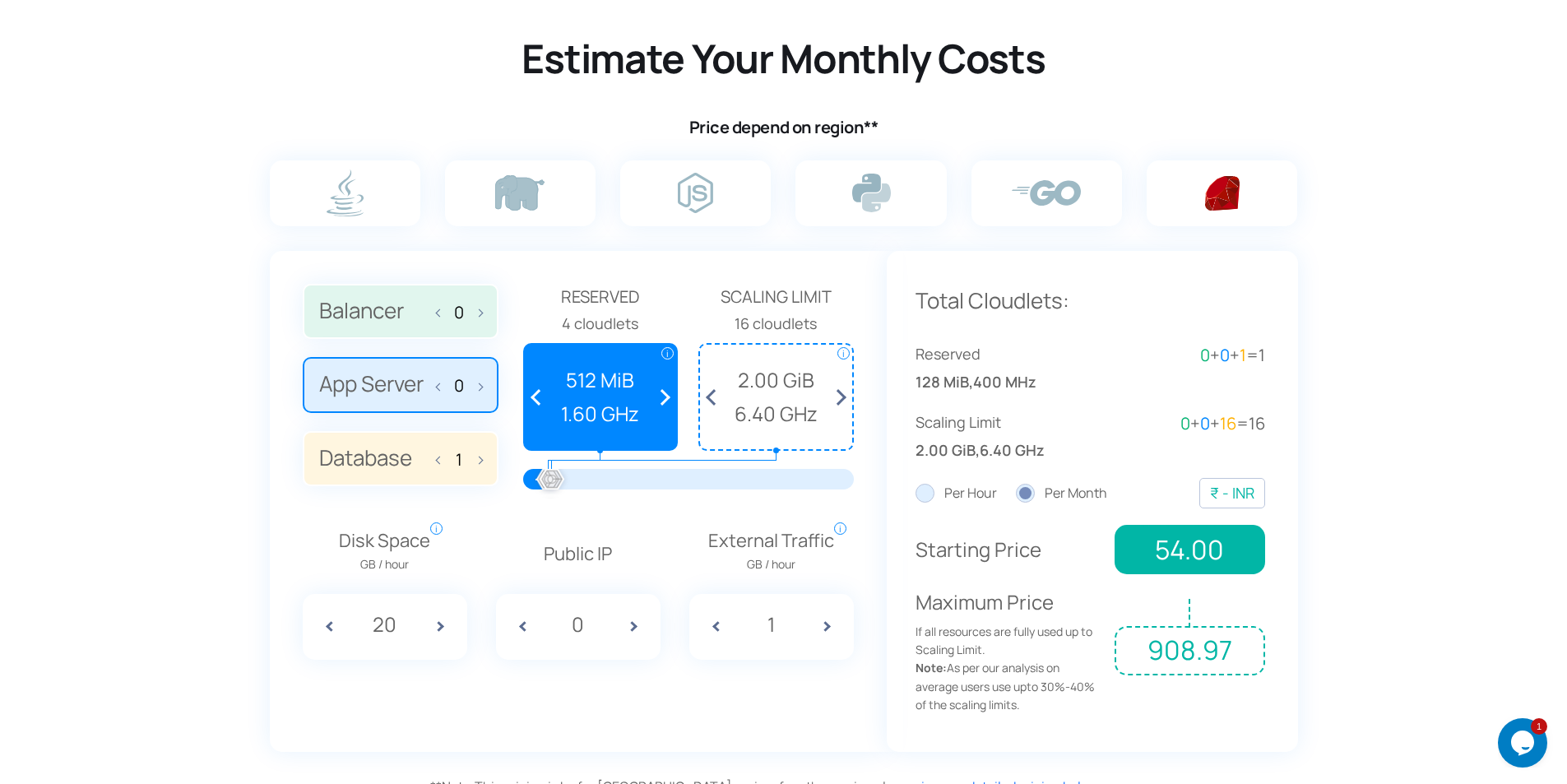
click at [437, 387] on span at bounding box center [442, 383] width 12 height 35
click at [538, 198] on img at bounding box center [520, 192] width 50 height 35
click at [0, 0] on input "radio" at bounding box center [0, 0] width 0 height 0
click at [490, 314] on label "Balancer 0" at bounding box center [400, 311] width 196 height 56
click at [0, 0] on input "Balancer 0" at bounding box center [0, 0] width 0 height 0
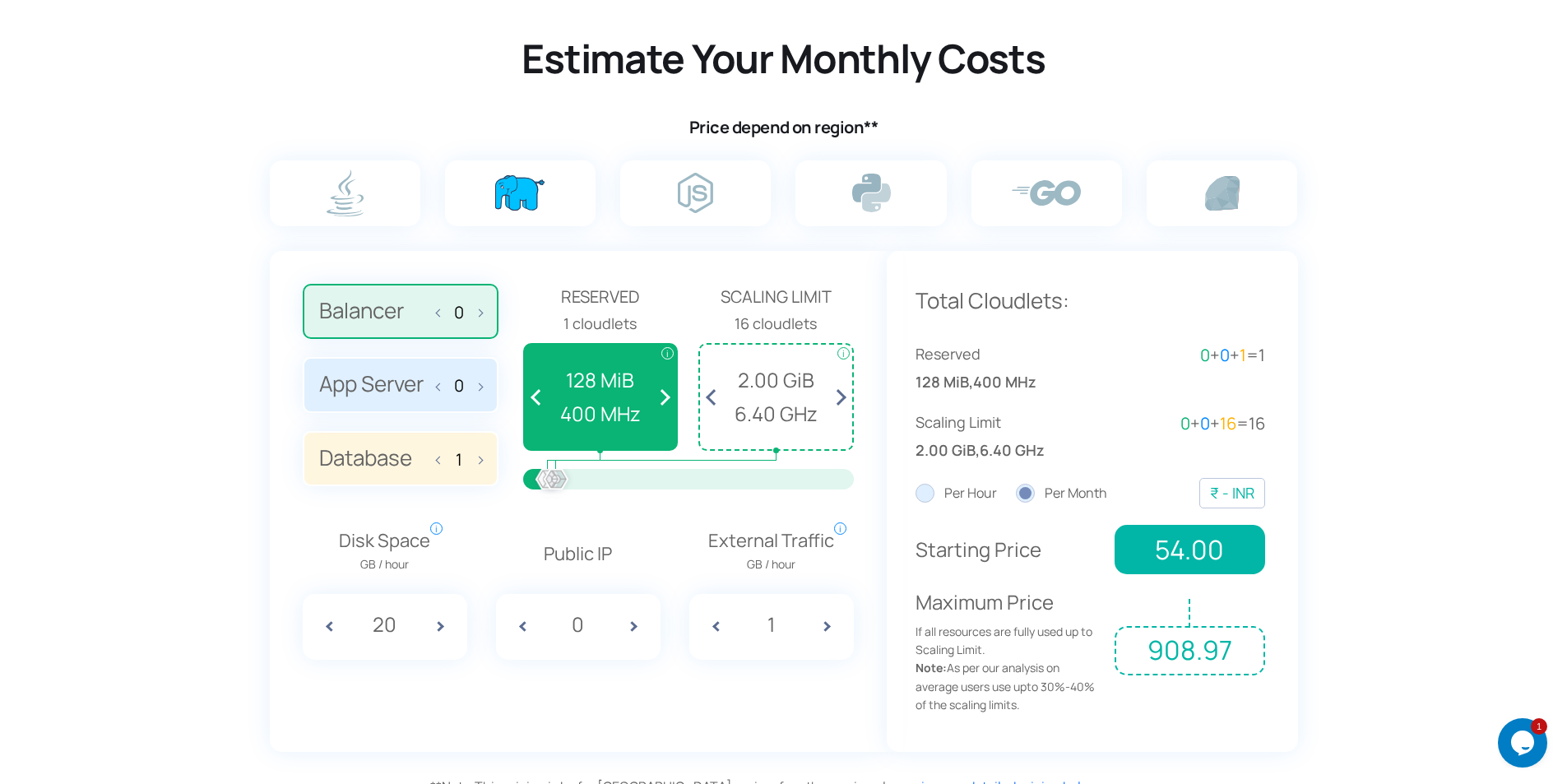
click at [480, 310] on span at bounding box center [476, 310] width 12 height 35
type input "1"
click at [489, 385] on label "App Server 0" at bounding box center [400, 384] width 196 height 56
click at [0, 0] on input "App Server 0" at bounding box center [0, 0] width 0 height 0
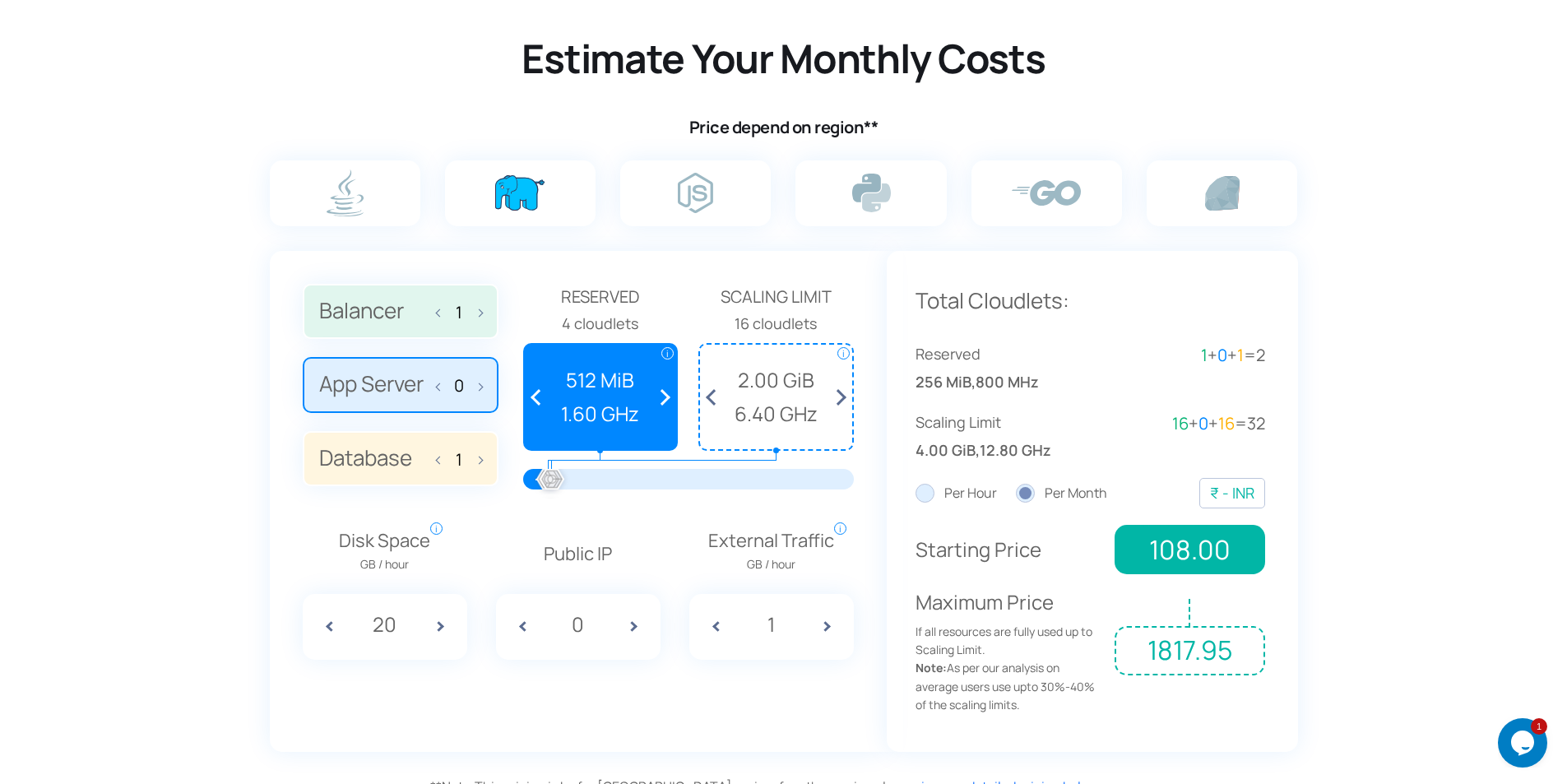
click at [489, 385] on label "App Server 0" at bounding box center [400, 384] width 196 height 56
click at [0, 0] on input "App Server 0" at bounding box center [0, 0] width 0 height 0
click at [484, 385] on label "App Server 0" at bounding box center [400, 384] width 196 height 56
click at [0, 0] on input "App Server 0" at bounding box center [0, 0] width 0 height 0
click at [484, 385] on label "App Server 0" at bounding box center [400, 384] width 196 height 56
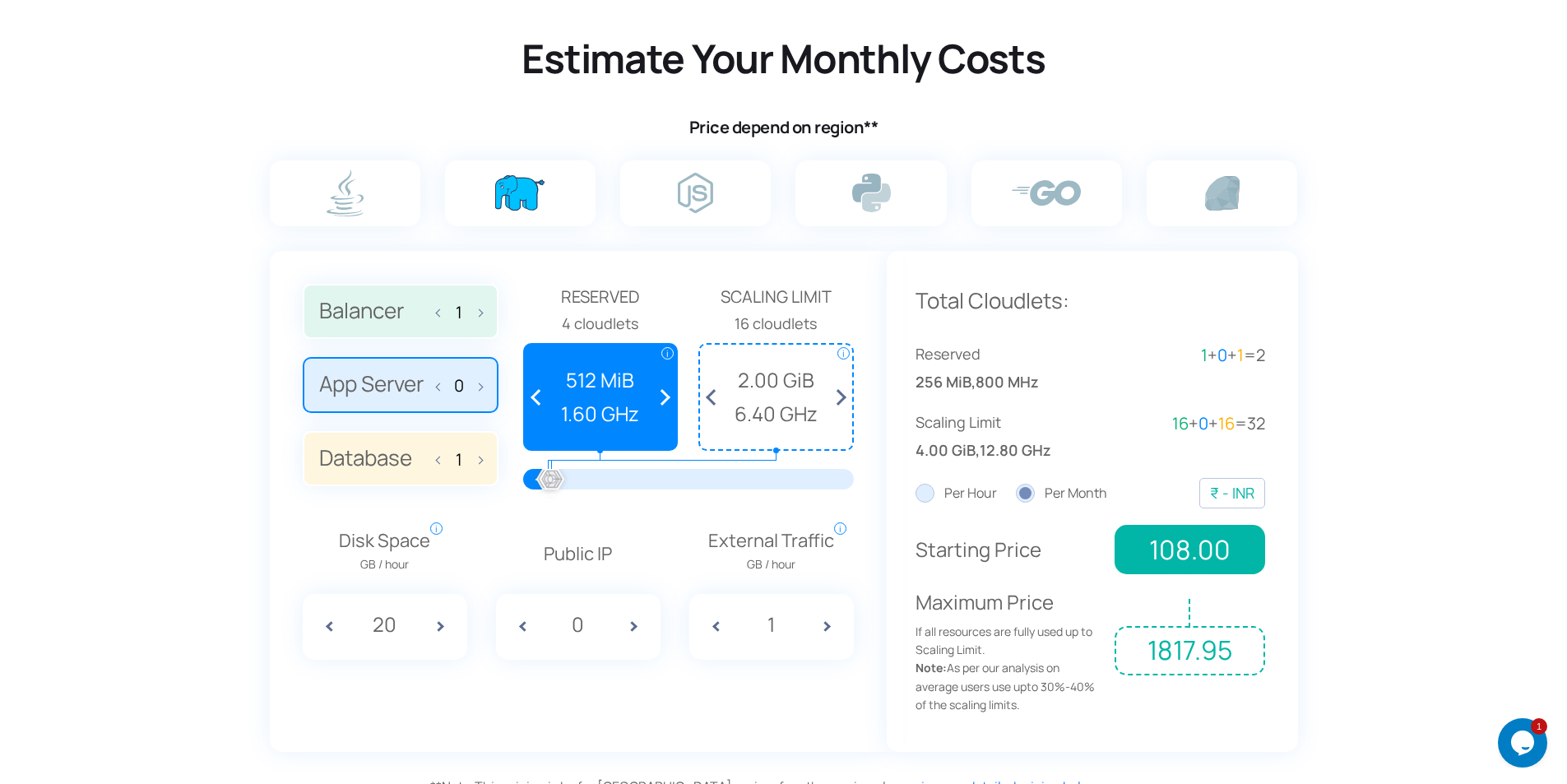
click at [0, 0] on input "App Server 0" at bounding box center [0, 0] width 0 height 0
click at [482, 387] on span at bounding box center [476, 383] width 12 height 35
click at [483, 388] on label "App Server 1" at bounding box center [400, 384] width 196 height 56
click at [0, 0] on input "App Server 1" at bounding box center [0, 0] width 0 height 0
click at [484, 388] on label "App Server 1" at bounding box center [400, 384] width 196 height 56
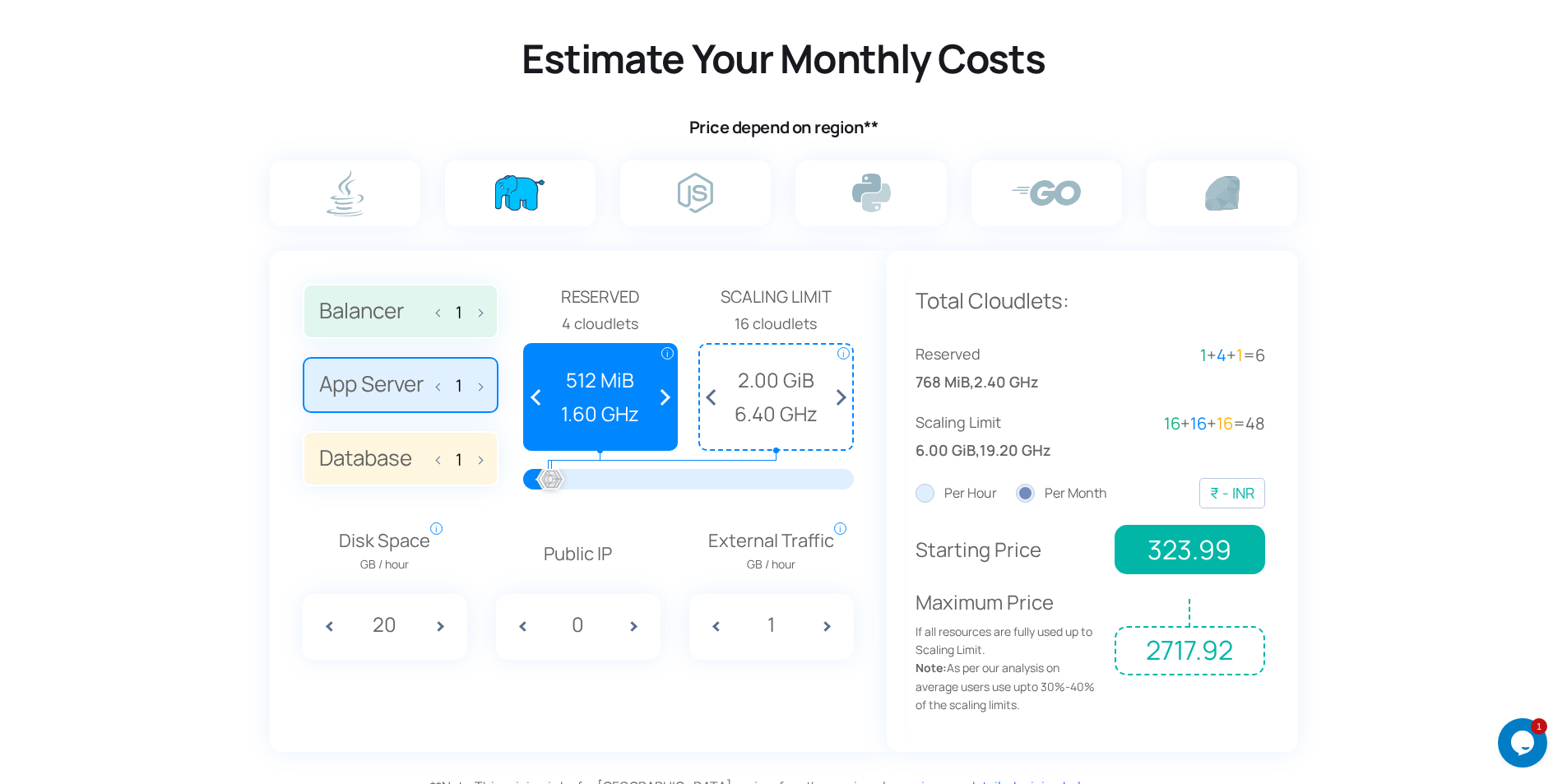
click at [0, 0] on input "App Server 1" at bounding box center [0, 0] width 0 height 0
click at [478, 384] on span at bounding box center [476, 383] width 12 height 35
type input "2"
click at [479, 460] on span at bounding box center [476, 458] width 12 height 35
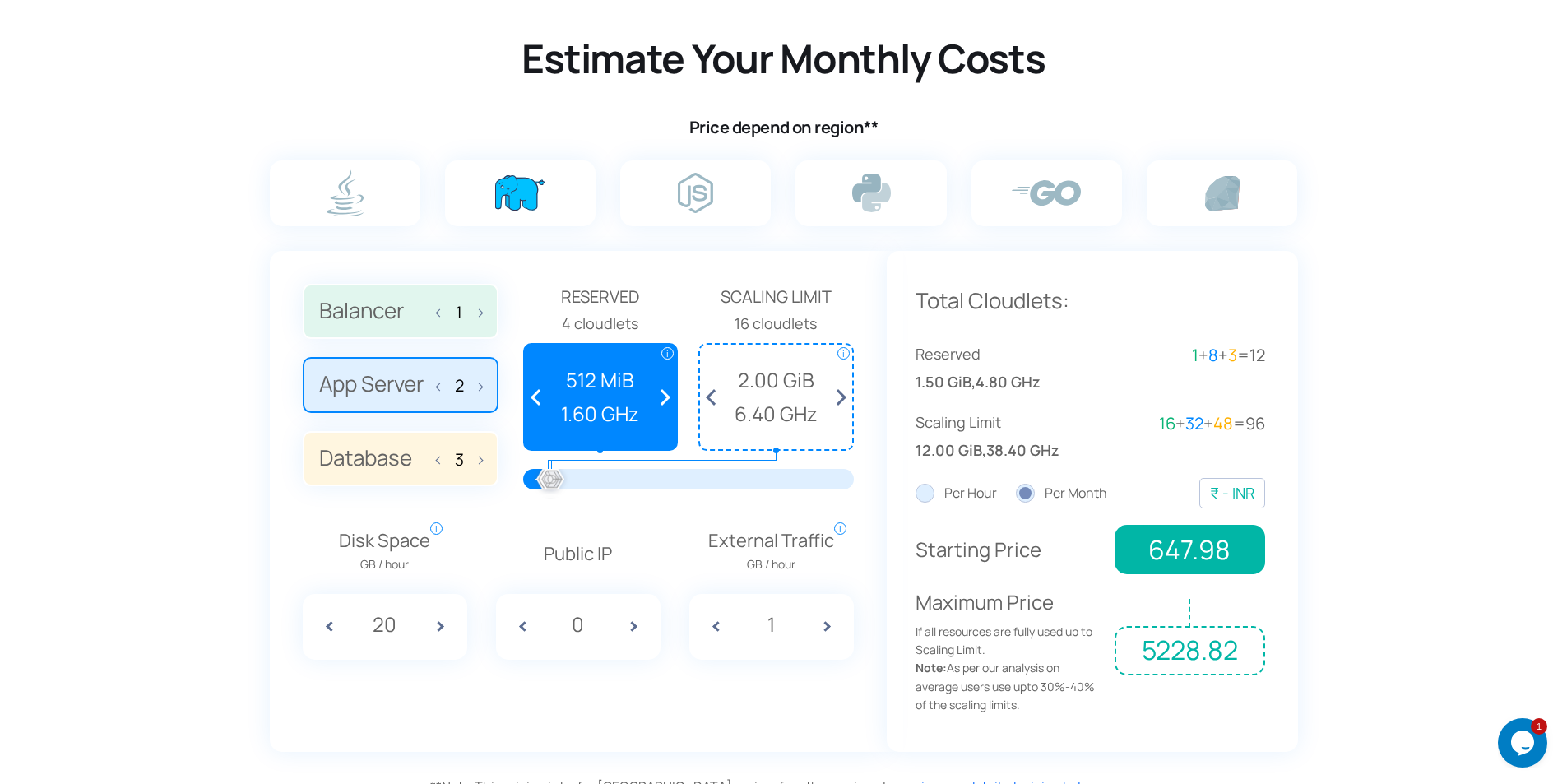
click at [437, 464] on span at bounding box center [442, 458] width 12 height 35
type input "2"
click at [638, 626] on span at bounding box center [640, 626] width 41 height 66
type input "1"
click at [439, 623] on span at bounding box center [446, 626] width 41 height 66
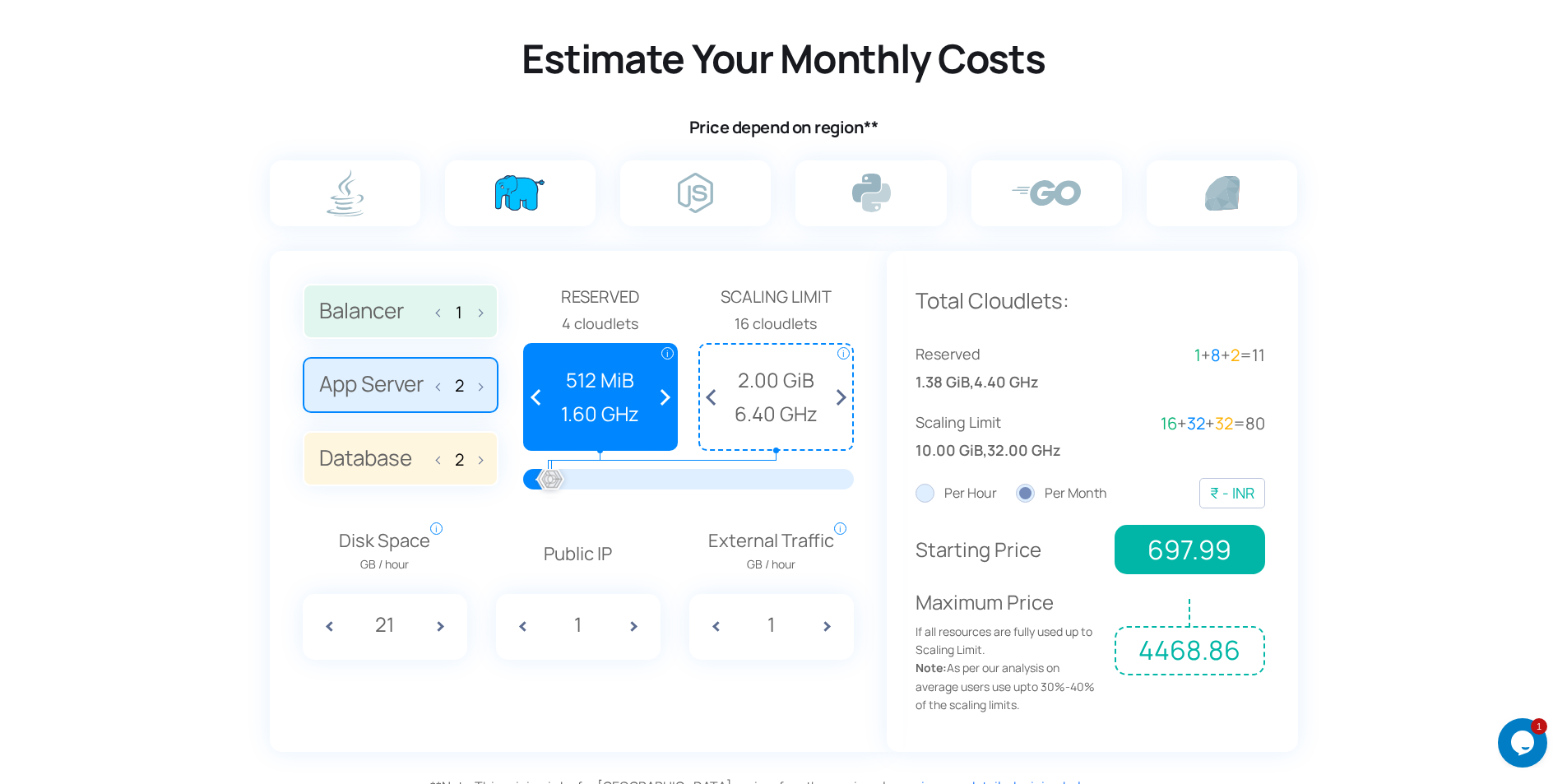
click at [439, 623] on span at bounding box center [446, 626] width 41 height 66
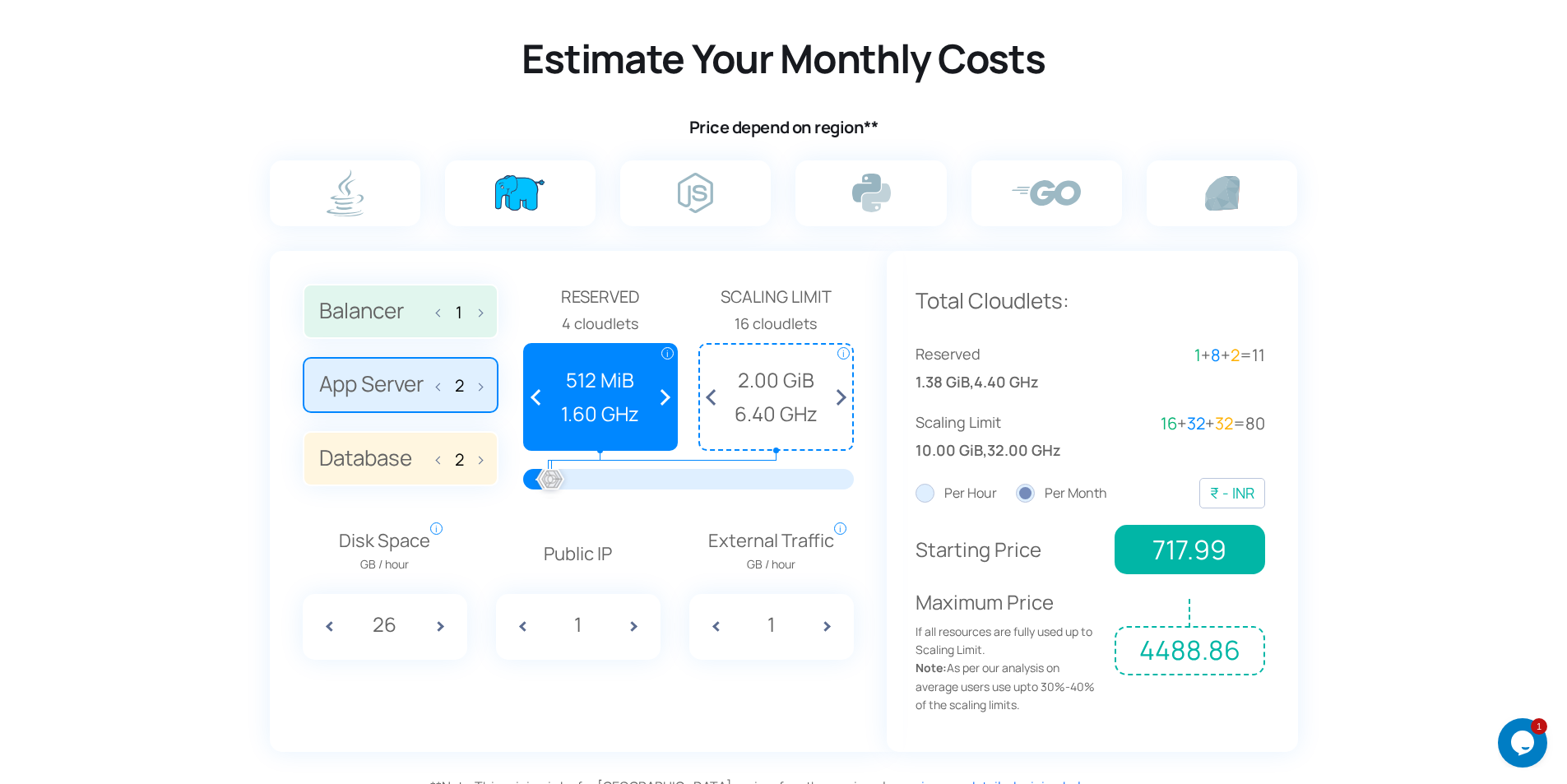
click at [439, 623] on span at bounding box center [446, 626] width 41 height 66
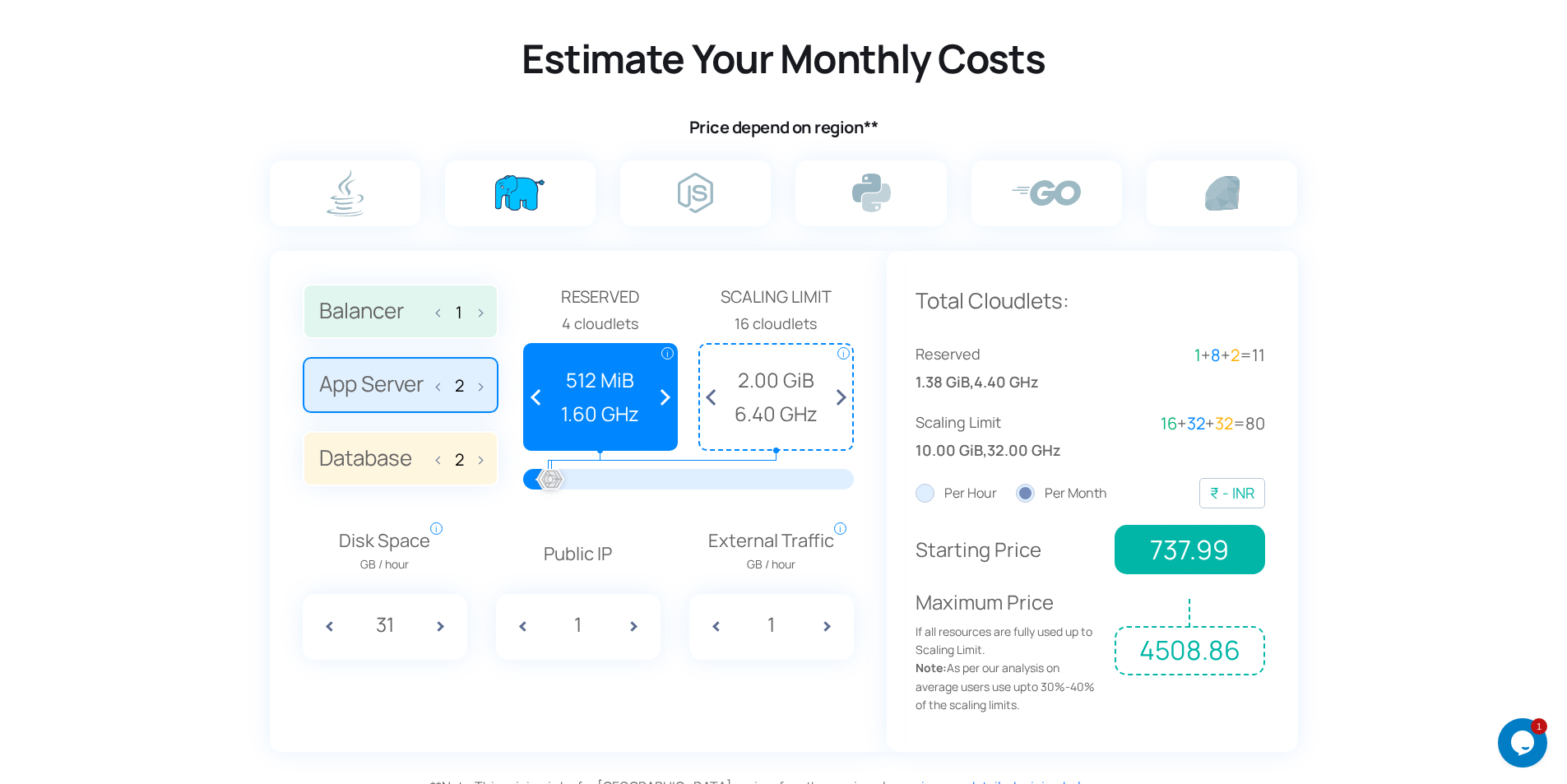
click at [439, 623] on span at bounding box center [446, 626] width 41 height 66
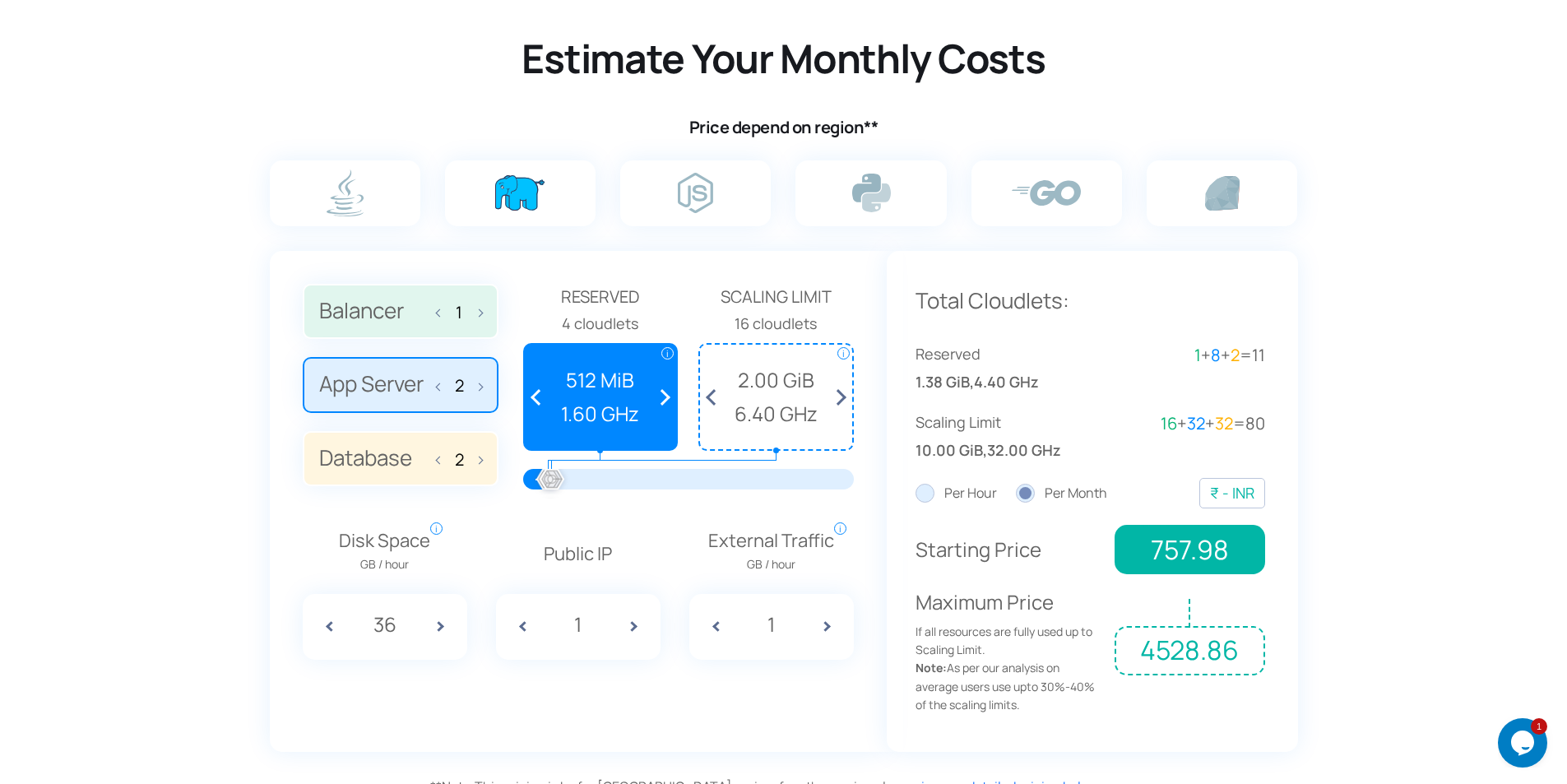
click at [439, 623] on span at bounding box center [446, 626] width 41 height 66
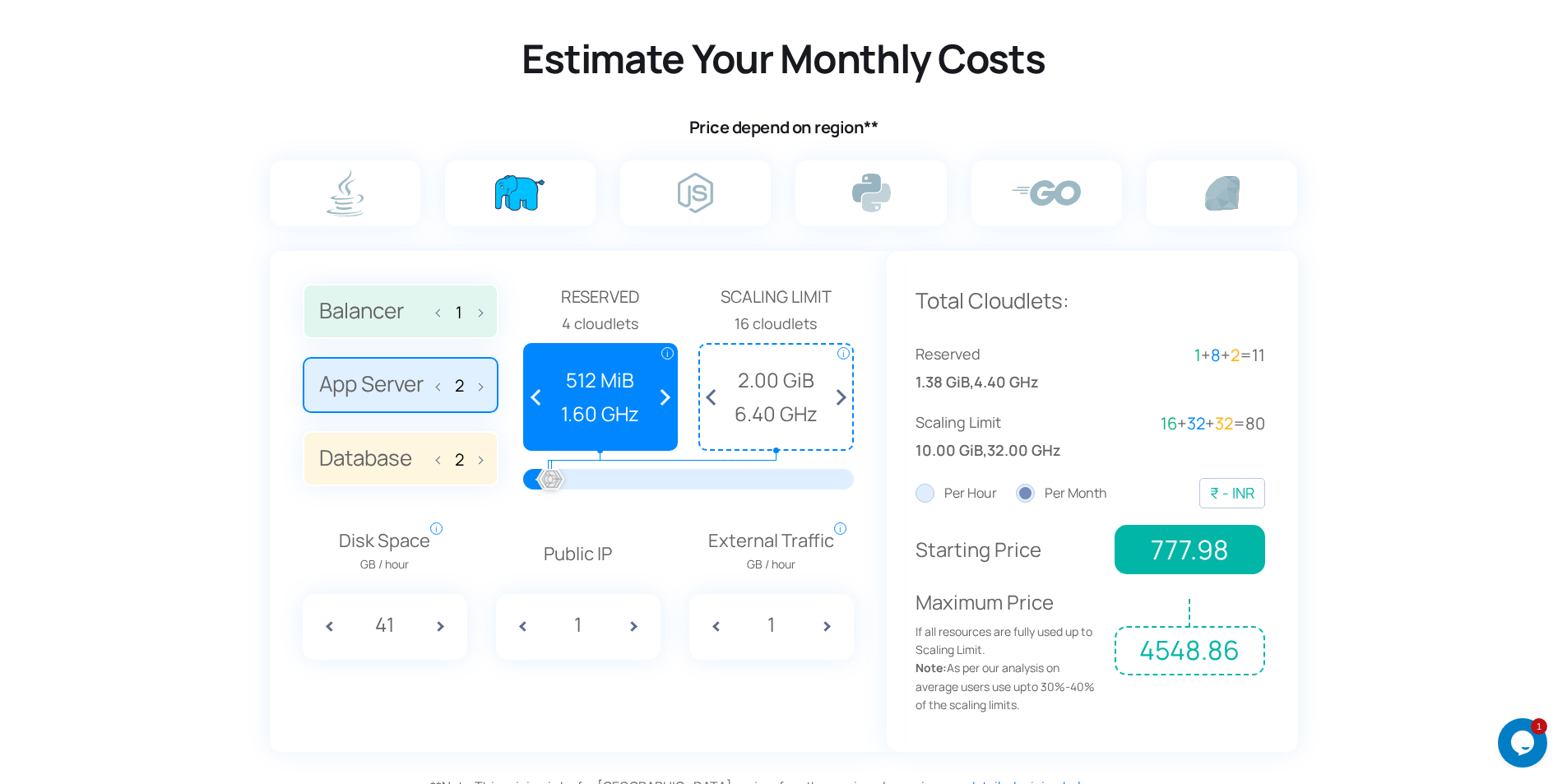
click at [439, 623] on span at bounding box center [446, 626] width 41 height 66
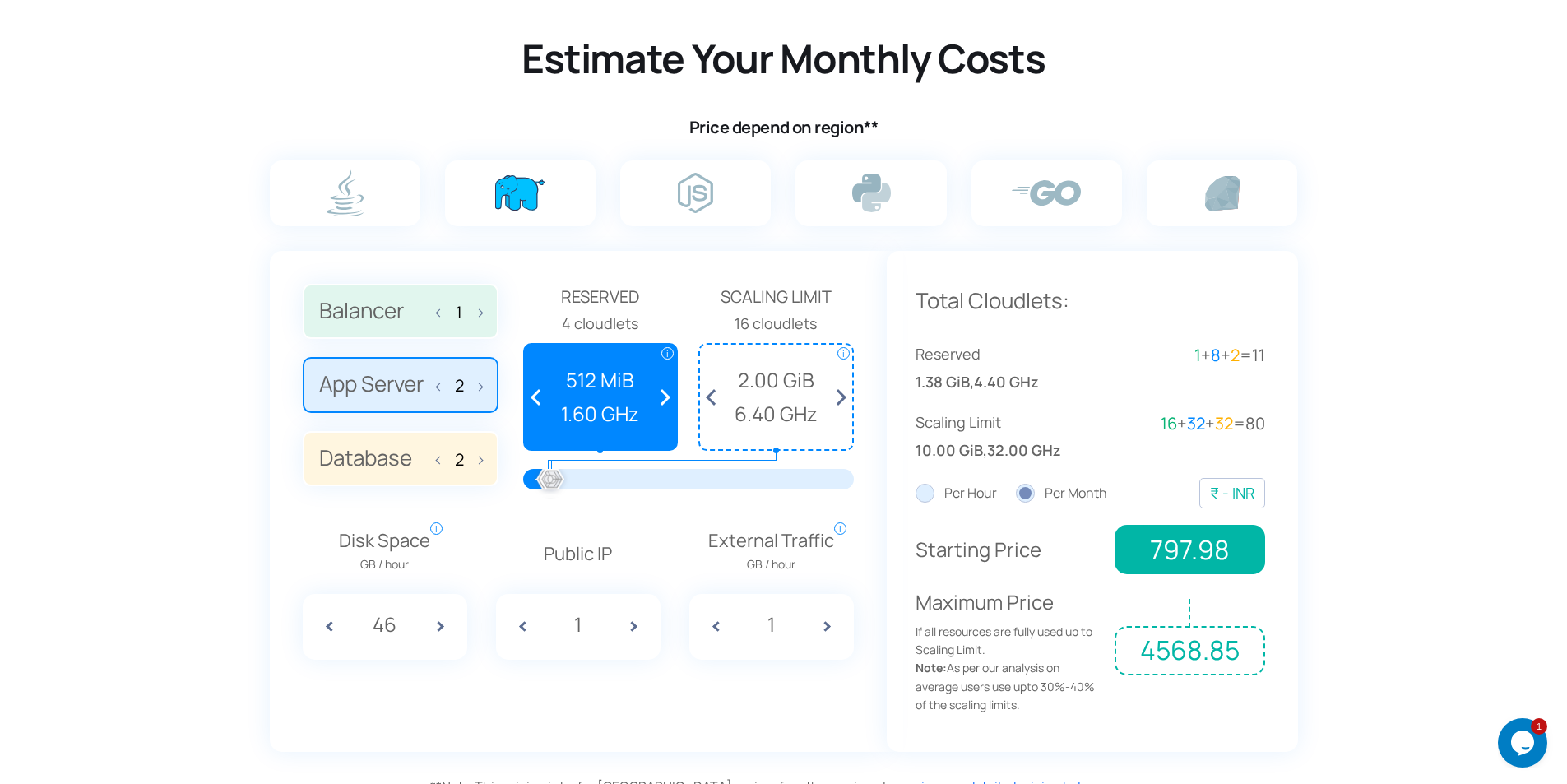
click at [439, 623] on span at bounding box center [446, 626] width 41 height 66
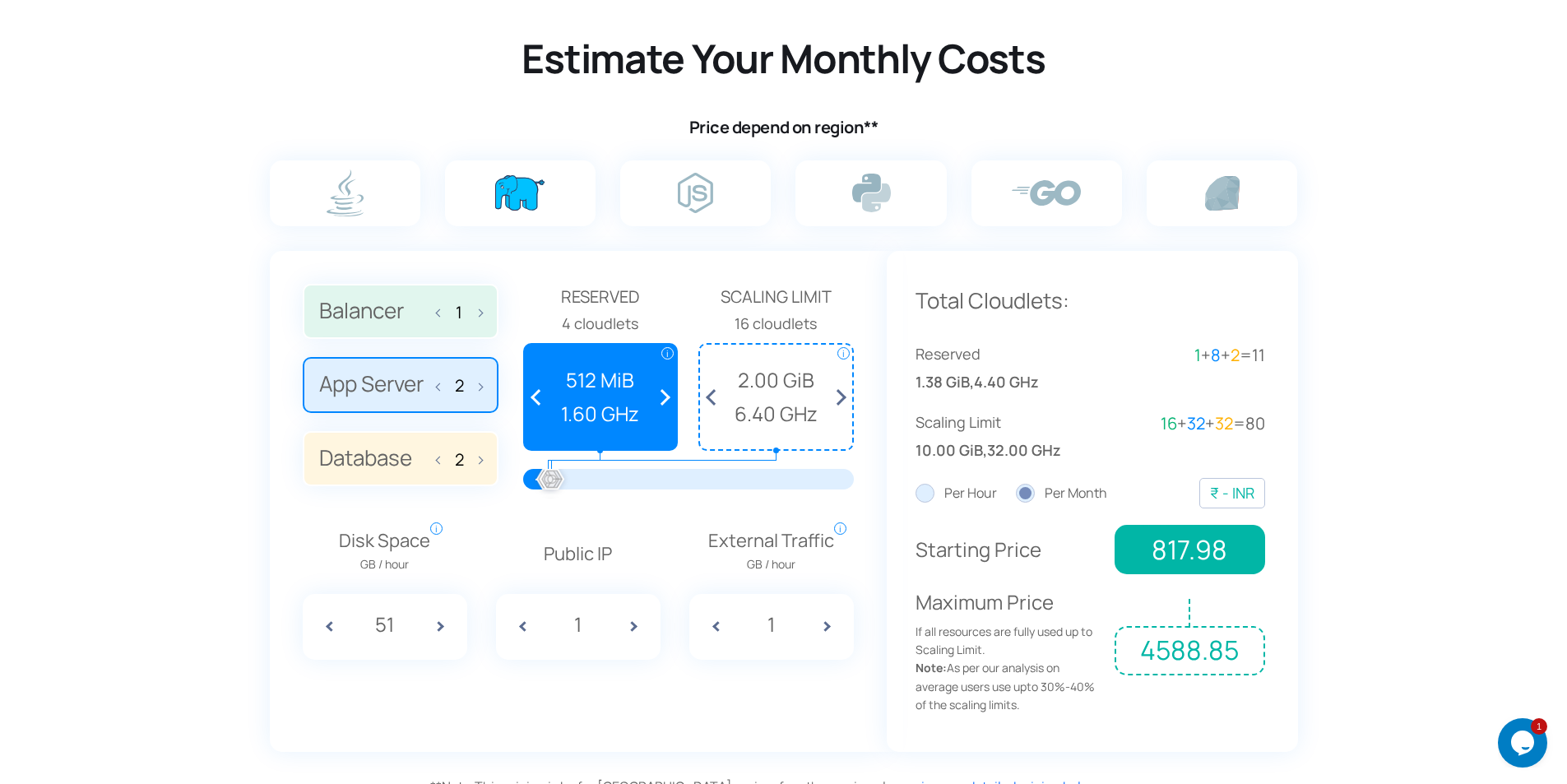
click at [331, 626] on span at bounding box center [323, 626] width 41 height 66
type input "50"
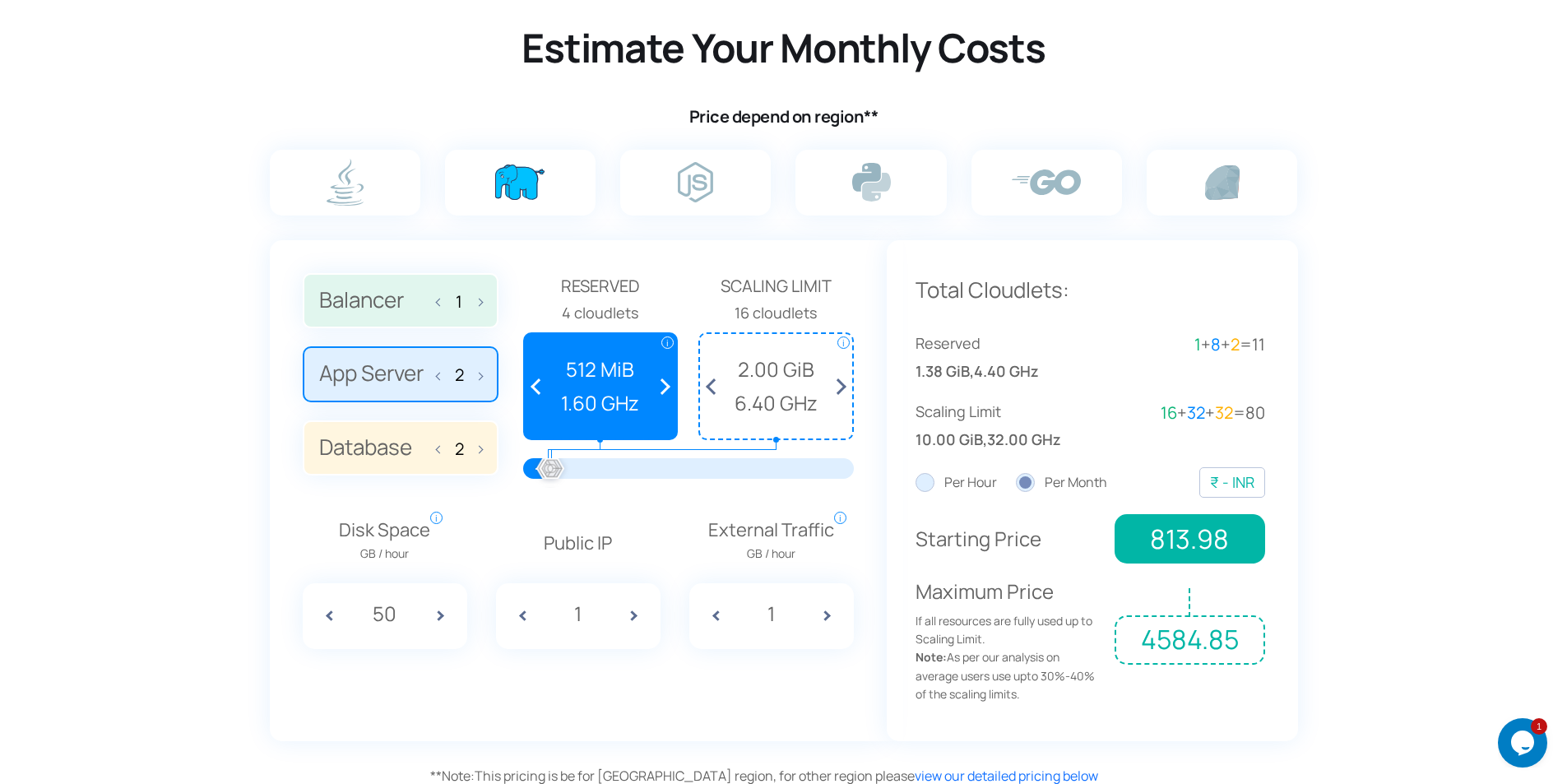
scroll to position [1015, 0]
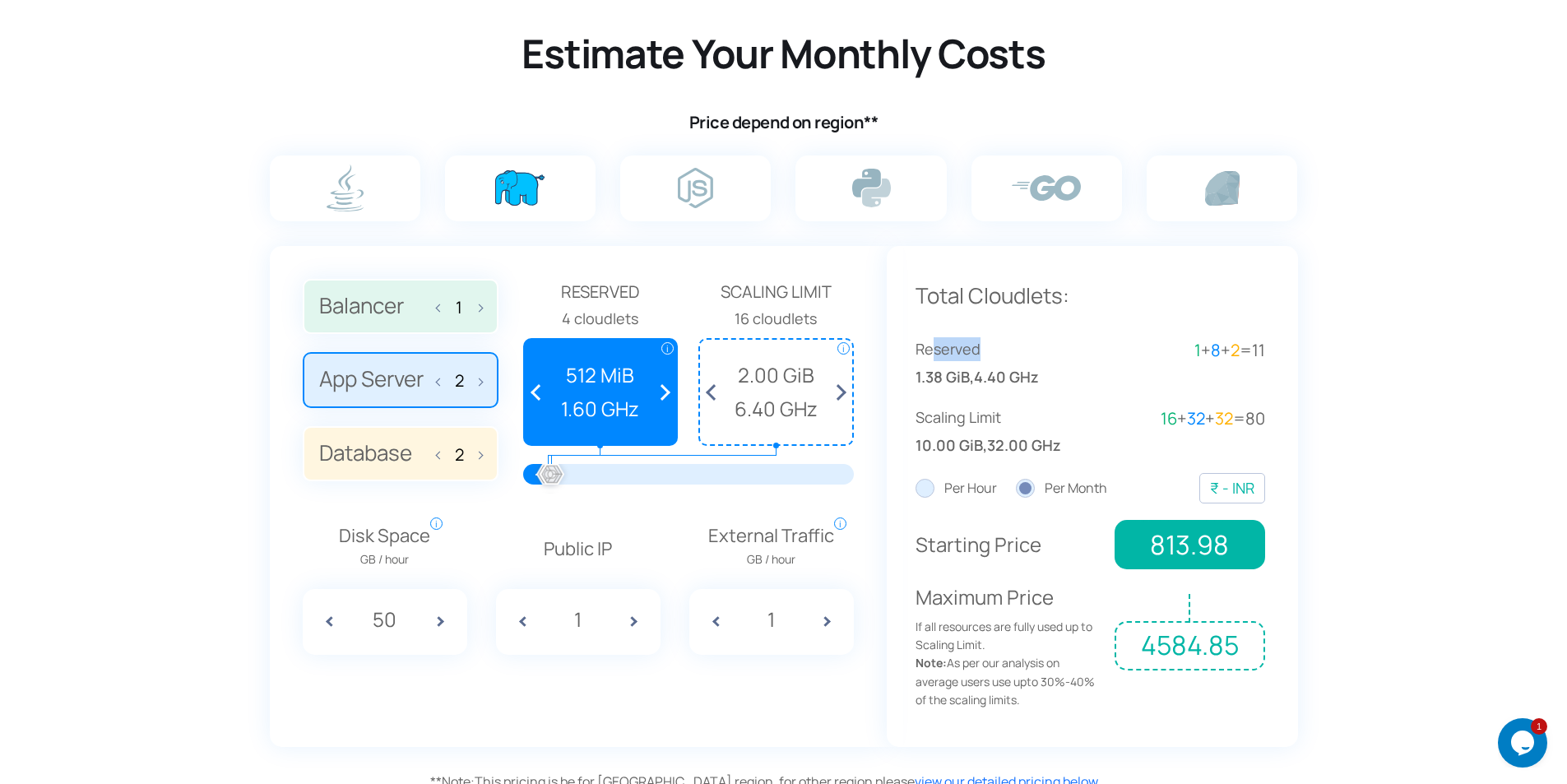
drag, startPoint x: 930, startPoint y: 350, endPoint x: 1141, endPoint y: 358, distance: 211.2
click at [1045, 349] on span "Reserved" at bounding box center [1003, 349] width 175 height 24
drag, startPoint x: 1181, startPoint y: 350, endPoint x: 1288, endPoint y: 350, distance: 107.0
click at [1288, 350] on div "Total Cloudlets: Reserved 1.38 GiB , 4.40 GHz 1 + 8 + 2 = 11 Scaling Limit 10.0…" at bounding box center [1092, 496] width 412 height 501
click at [1202, 366] on div "Reserved 1.38 GiB , 4.40 GHz 1 + 8 + 2 = 11" at bounding box center [1091, 363] width 350 height 51
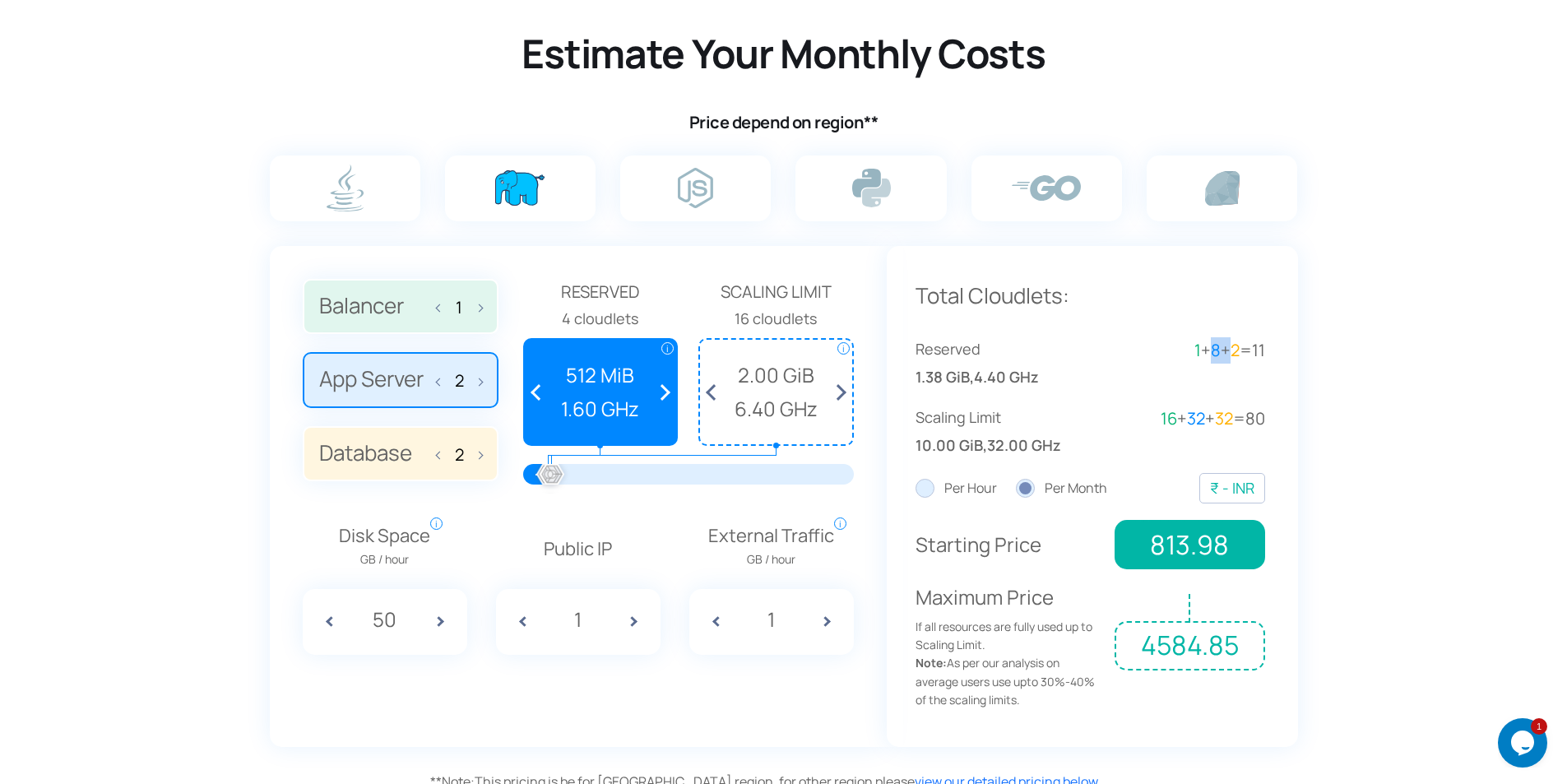
drag, startPoint x: 1200, startPoint y: 351, endPoint x: 1213, endPoint y: 351, distance: 13.0
click at [1211, 351] on div "1 + 8 + 2 = 11" at bounding box center [1177, 350] width 175 height 27
drag, startPoint x: 1217, startPoint y: 351, endPoint x: 1236, endPoint y: 352, distance: 19.0
click at [1236, 352] on div "1 + 8 + 2 = 11" at bounding box center [1177, 350] width 175 height 27
click at [1232, 370] on div "Reserved 1.38 GiB , 4.40 GHz 1 + 8 + 2 = 11" at bounding box center [1091, 363] width 350 height 51
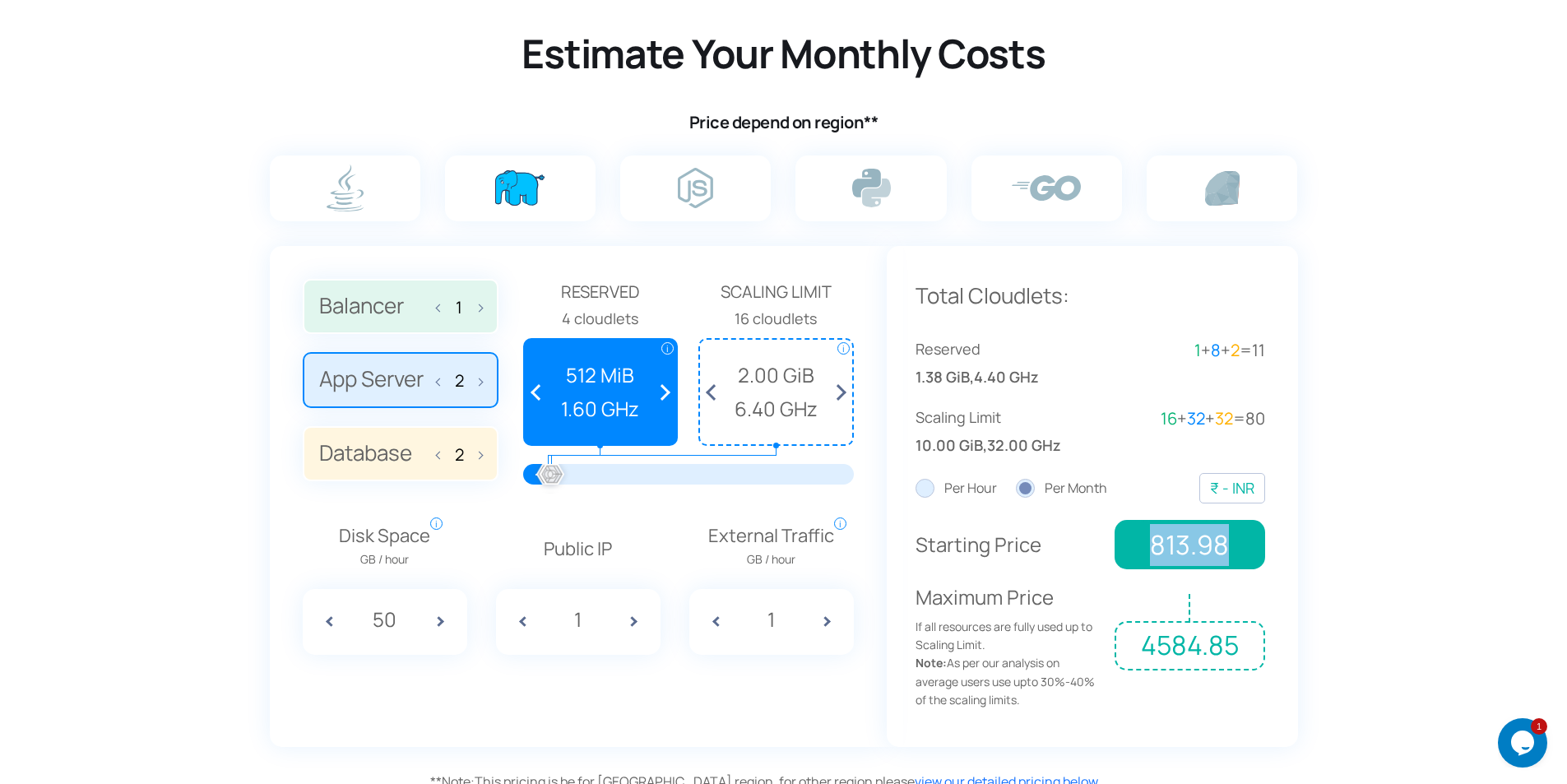
drag, startPoint x: 1149, startPoint y: 543, endPoint x: 1404, endPoint y: 513, distance: 256.8
click at [1236, 541] on span "813.98" at bounding box center [1189, 545] width 150 height 50
click at [1468, 474] on section "Estimate Your Monthly Costs Price depend on region** 1 2 2 Reserved i i" at bounding box center [784, 383] width 1567 height 834
drag, startPoint x: 1156, startPoint y: 545, endPoint x: 1232, endPoint y: 550, distance: 76.2
click at [1232, 550] on span "813.98" at bounding box center [1189, 545] width 150 height 50
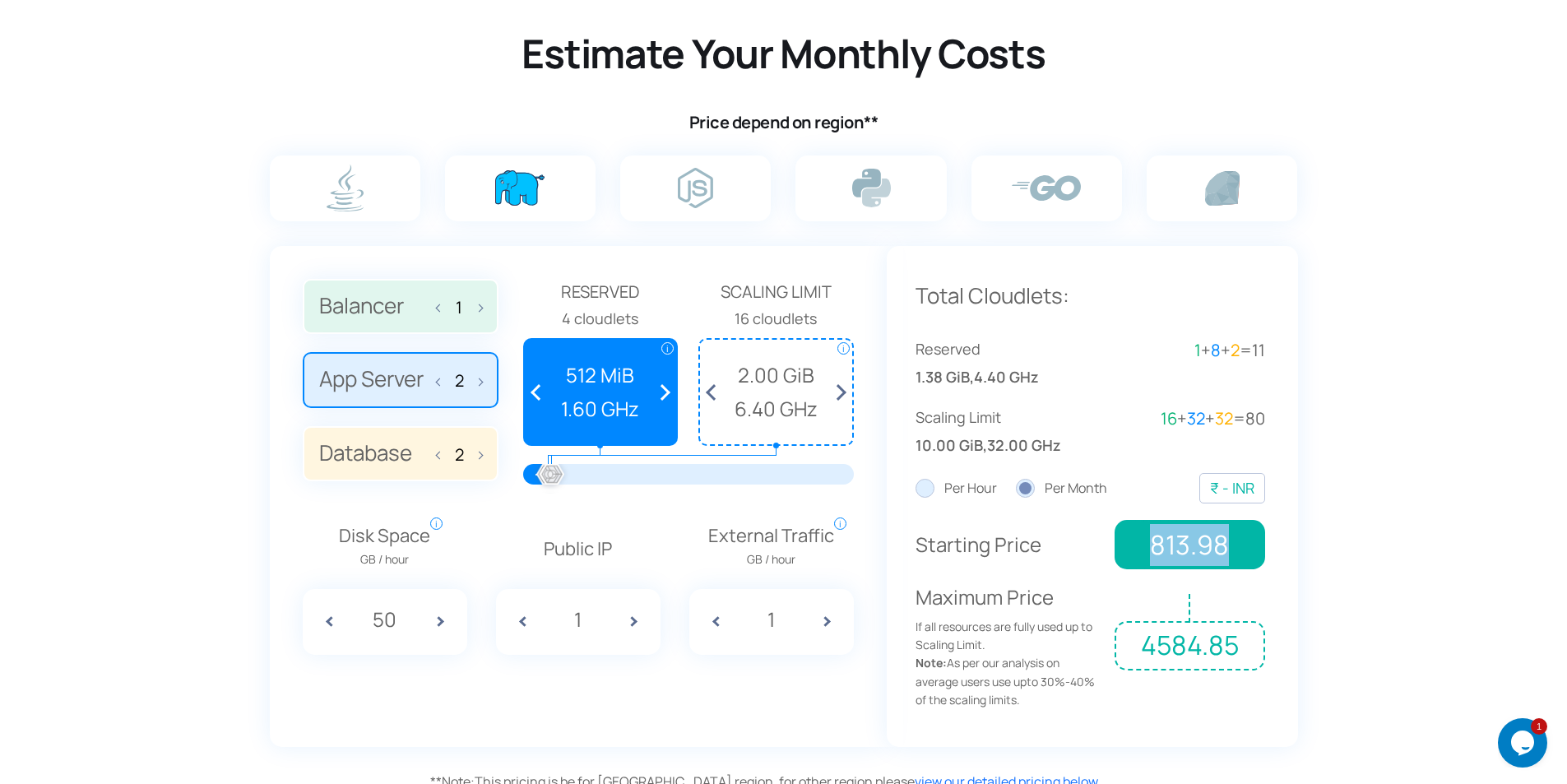
click at [1232, 550] on span "813.98" at bounding box center [1189, 545] width 150 height 50
drag, startPoint x: 1150, startPoint y: 646, endPoint x: 1232, endPoint y: 646, distance: 82.0
click at [1232, 646] on span "4584.85" at bounding box center [1189, 646] width 150 height 50
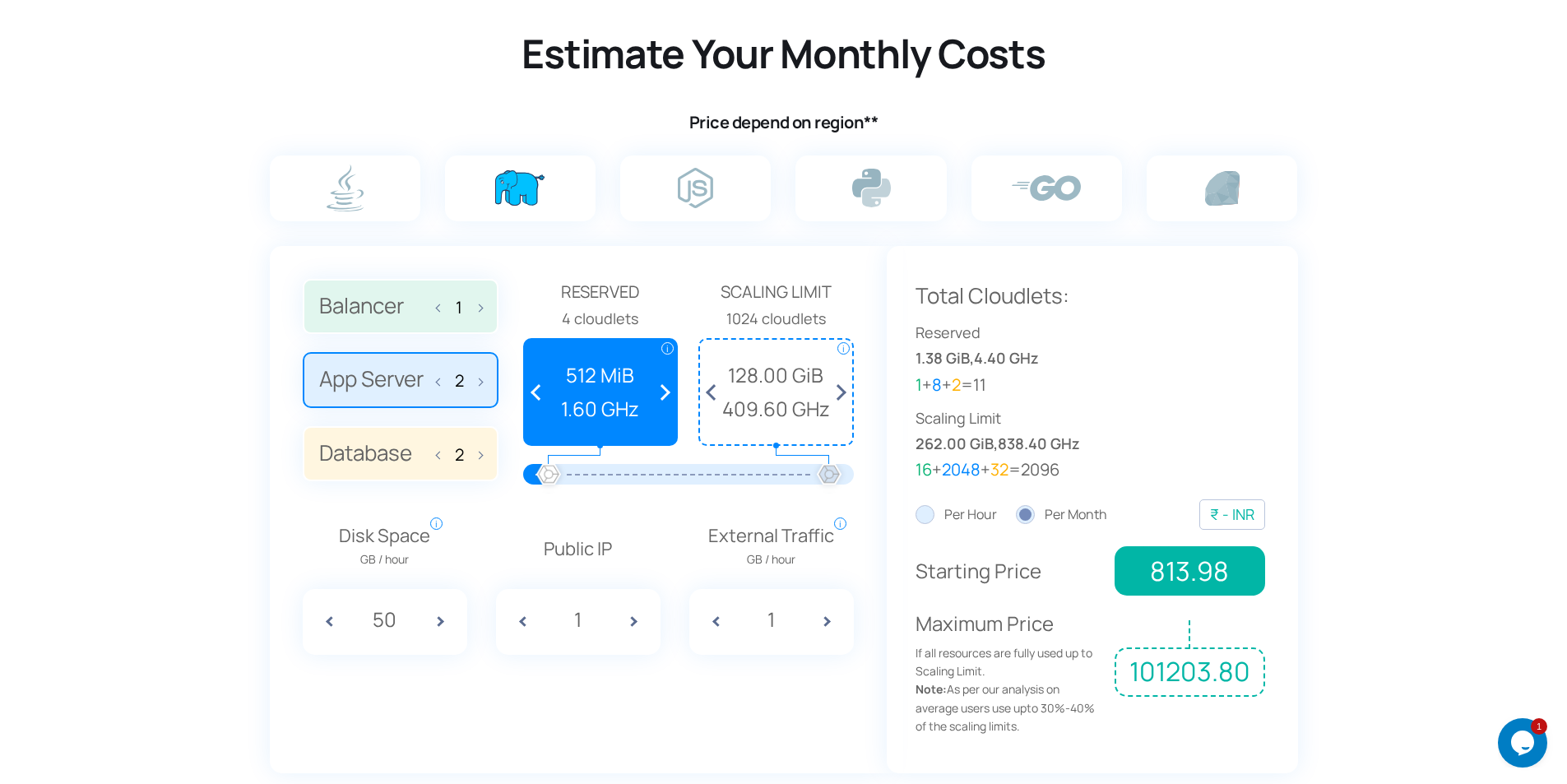
drag, startPoint x: 550, startPoint y: 474, endPoint x: 908, endPoint y: 490, distance: 358.4
click at [908, 490] on div "Balancer 1 App Server 2 Database 2 Reserved i i i" at bounding box center [784, 521] width 1028 height 552
click at [374, 309] on label "Balancer 1" at bounding box center [400, 306] width 196 height 56
click at [0, 0] on input "Balancer 1" at bounding box center [0, 0] width 0 height 0
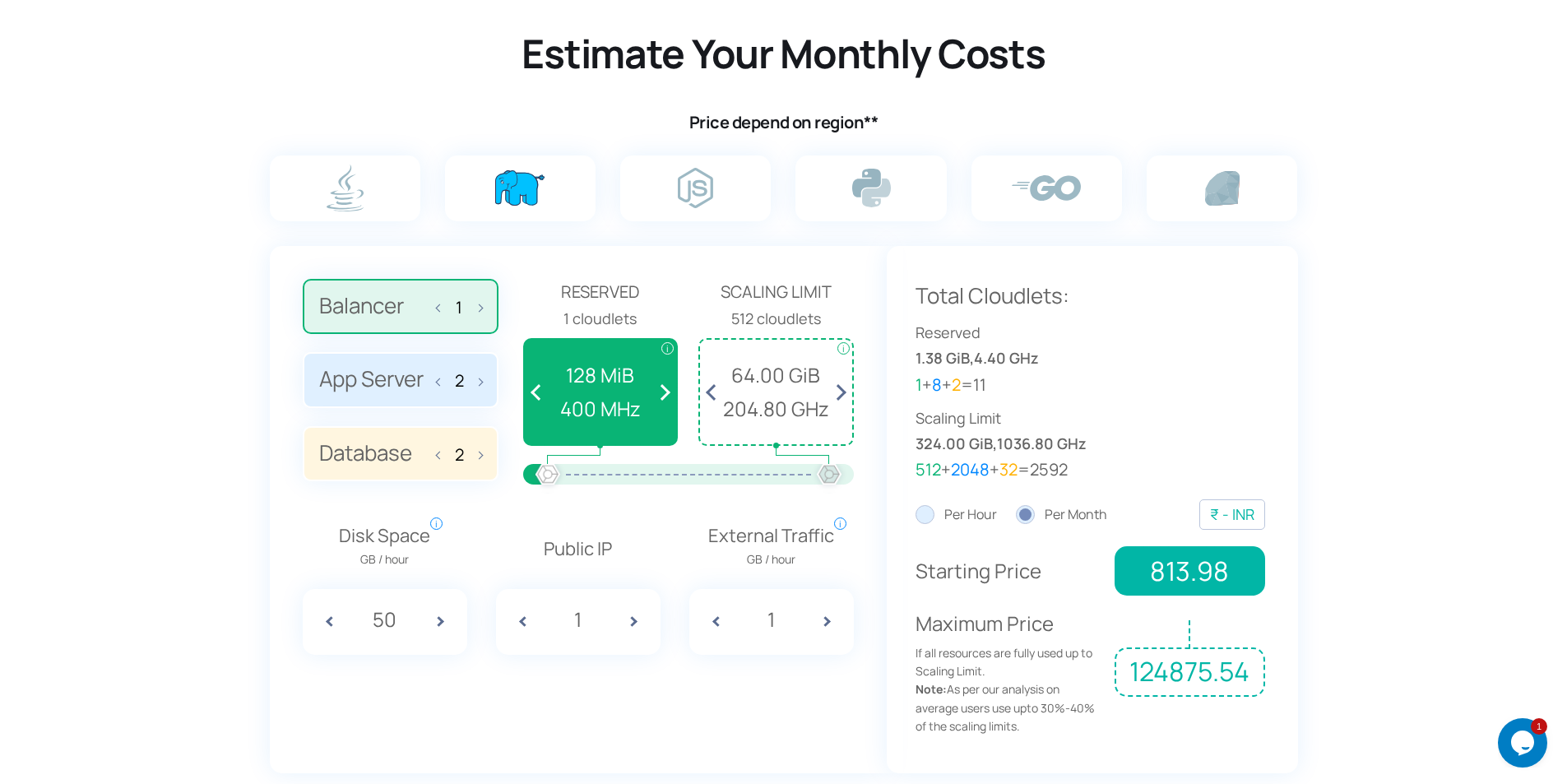
drag, startPoint x: 552, startPoint y: 470, endPoint x: 957, endPoint y: 470, distance: 405.0
click at [957, 470] on div "Balancer 1 App Server 2 Database 2 Reserved i i i" at bounding box center [784, 521] width 1028 height 552
click at [366, 450] on label "Database 2" at bounding box center [400, 453] width 196 height 56
click at [0, 0] on input "Database 2" at bounding box center [0, 0] width 0 height 0
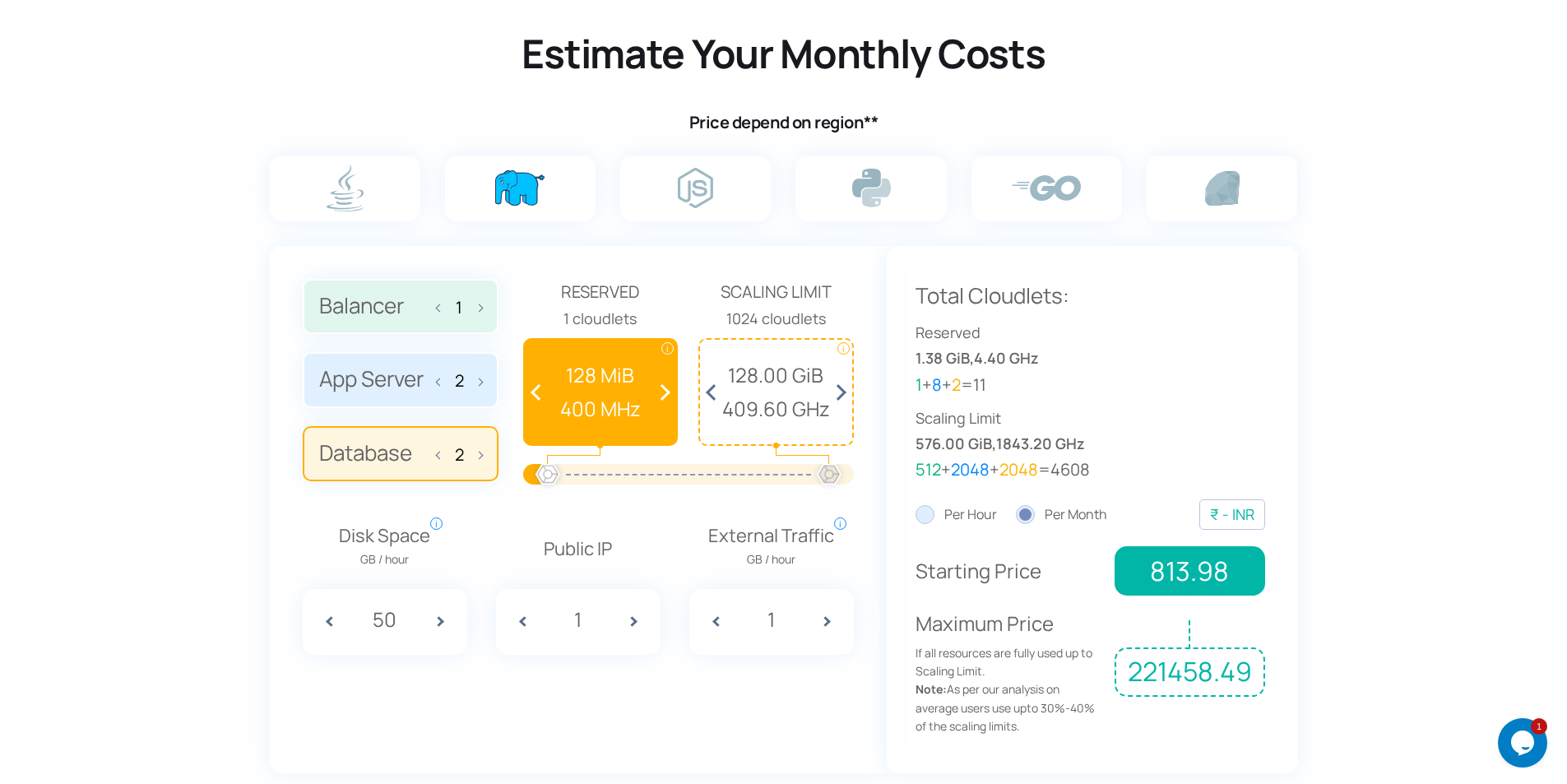
drag, startPoint x: 555, startPoint y: 472, endPoint x: 901, endPoint y: 472, distance: 346.0
click at [901, 472] on div "Balancer 1 App Server 2 Database 2 Reserved i i i" at bounding box center [784, 521] width 1028 height 552
click at [1349, 336] on section "Estimate Your Monthly Costs Price depend on region** 1 2 2 Reserved i i" at bounding box center [784, 396] width 1567 height 860
drag, startPoint x: 808, startPoint y: 475, endPoint x: 866, endPoint y: 473, distance: 58.0
click at [866, 473] on div "Balancer 1 App Server 2 Database 2 Reserved 1 cloudlets i i" at bounding box center [578, 509] width 617 height 527
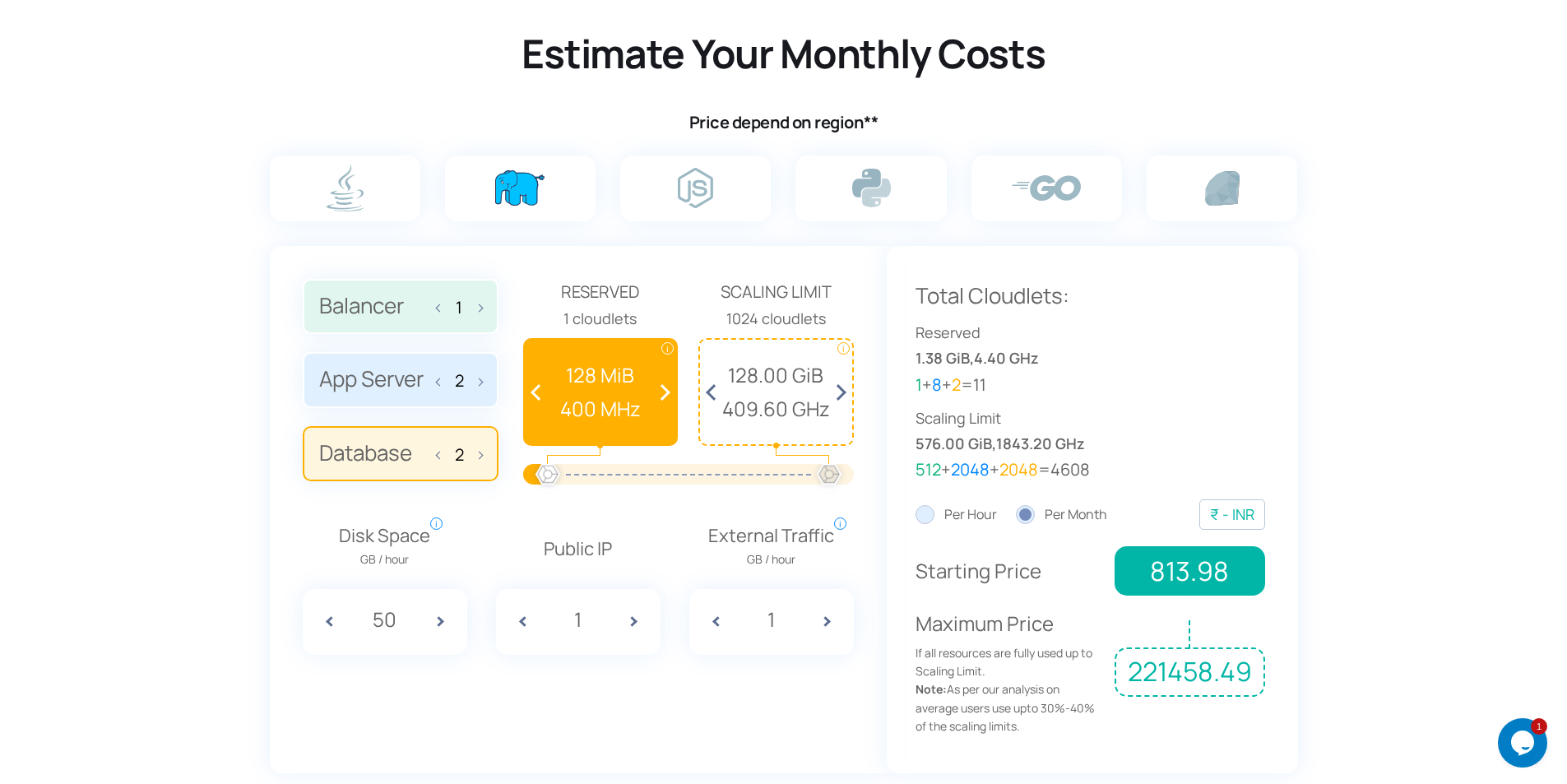
click at [1449, 298] on section "Estimate Your Monthly Costs Price depend on region** 1 2 2 Reserved i i" at bounding box center [784, 396] width 1567 height 860
click at [384, 386] on label "App Server 2" at bounding box center [400, 380] width 196 height 56
click at [0, 0] on input "App Server 2" at bounding box center [0, 0] width 0 height 0
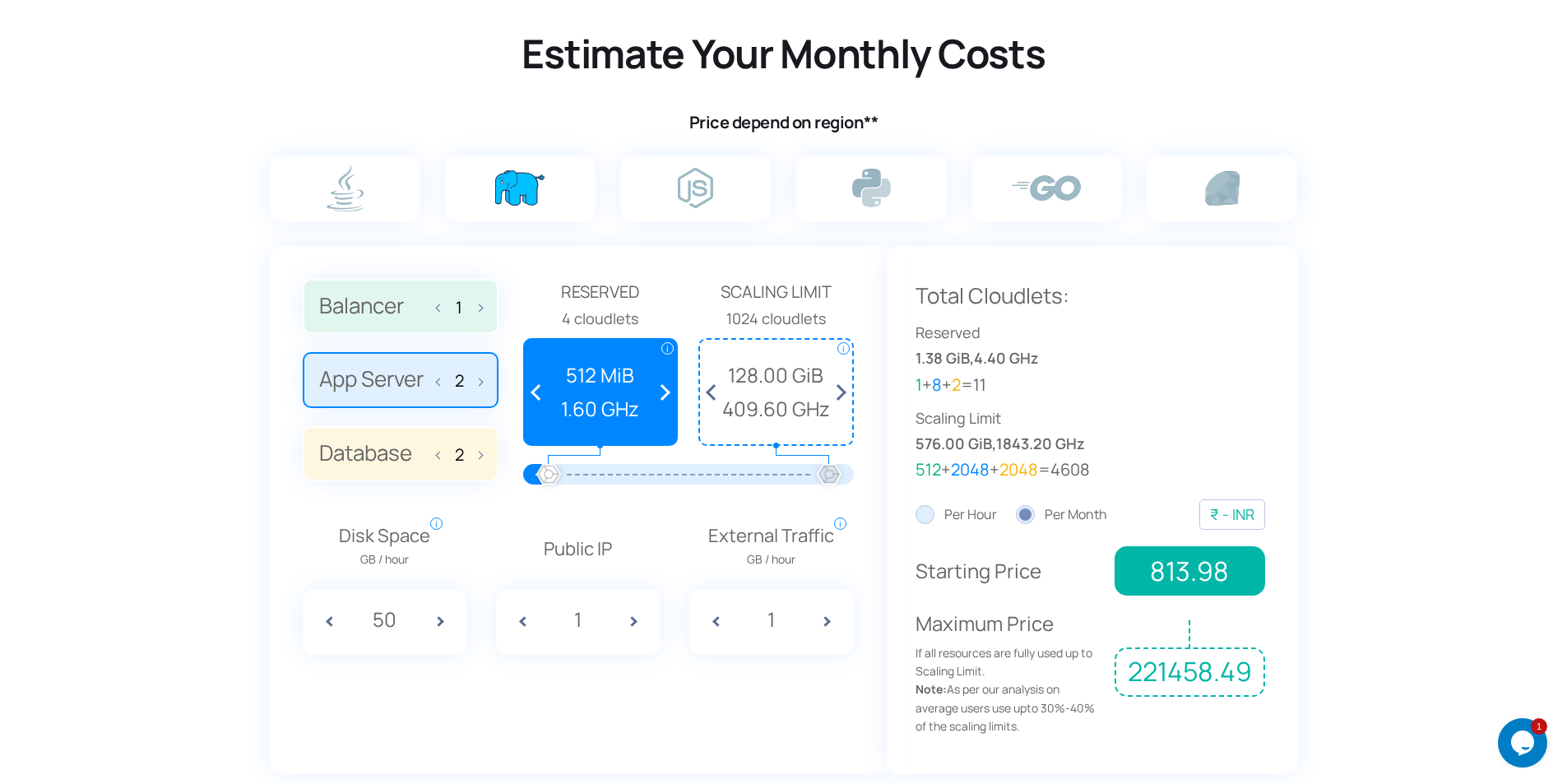
click at [375, 313] on label "Balancer 1" at bounding box center [400, 306] width 196 height 56
click at [0, 0] on input "Balancer 1" at bounding box center [0, 0] width 0 height 0
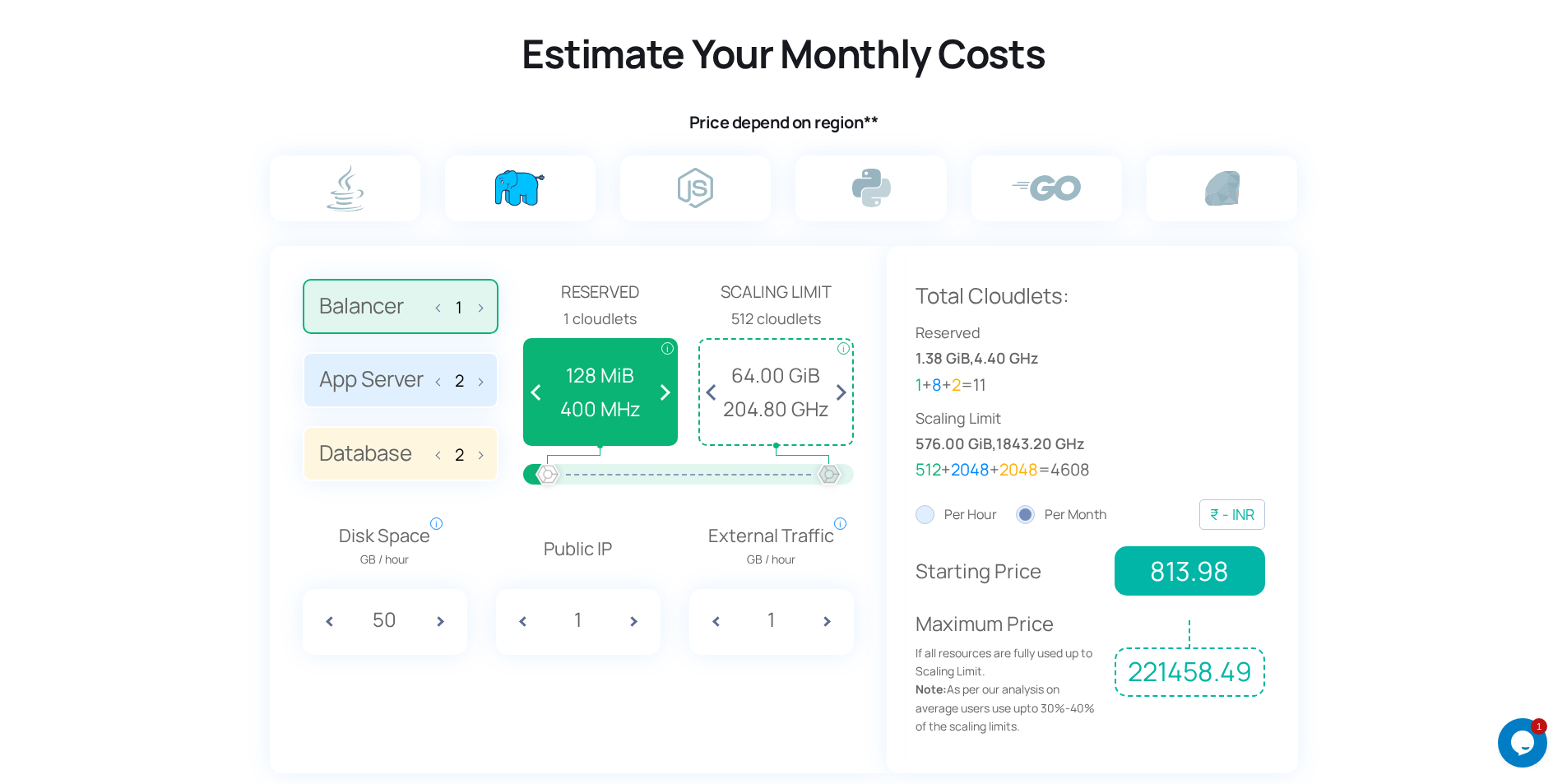
click at [378, 378] on label "App Server 2" at bounding box center [400, 380] width 196 height 56
click at [0, 0] on input "App Server 2" at bounding box center [0, 0] width 0 height 0
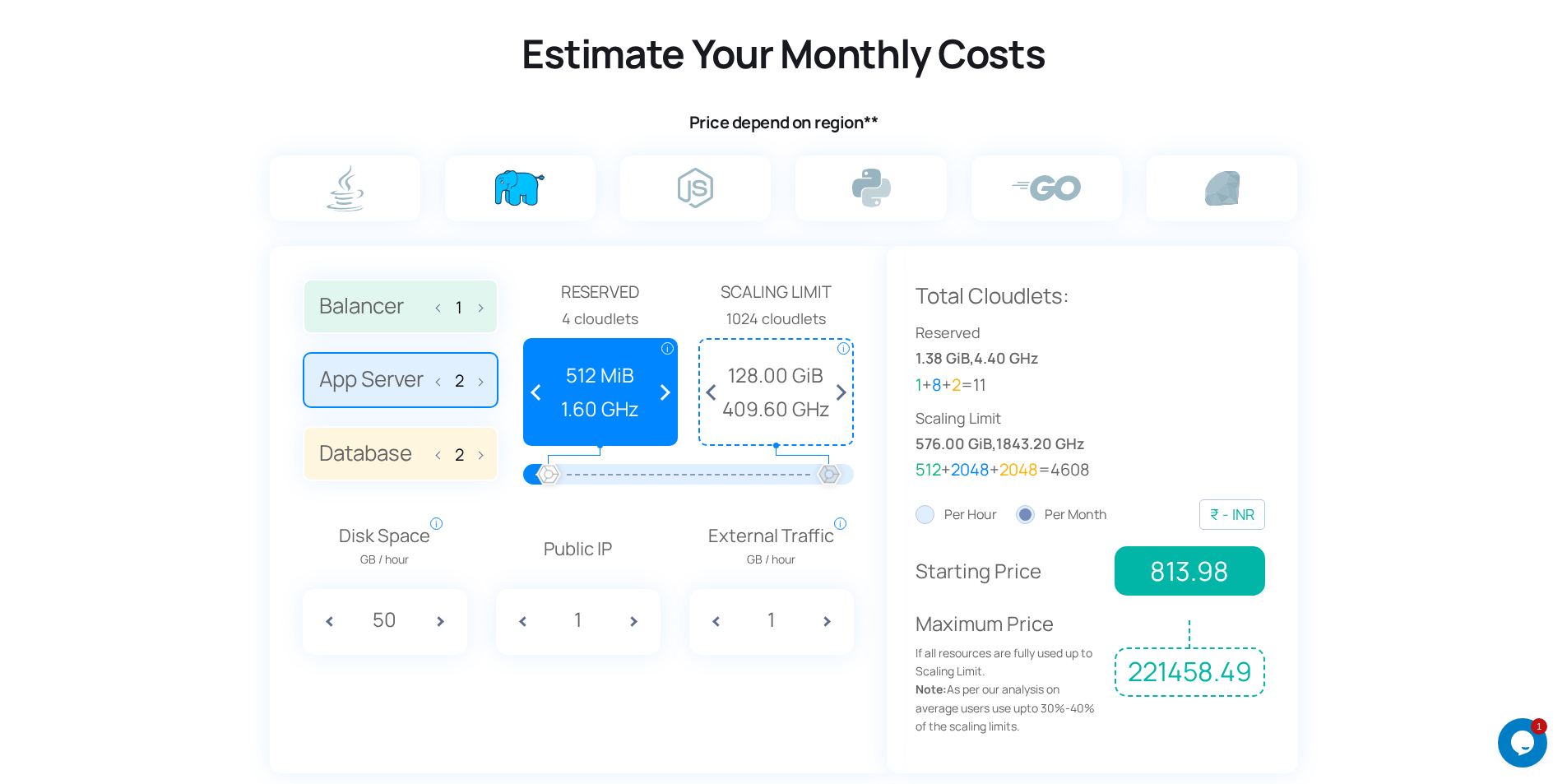
click at [377, 451] on label "Database 2" at bounding box center [400, 453] width 196 height 56
click at [0, 0] on input "Database 2" at bounding box center [0, 0] width 0 height 0
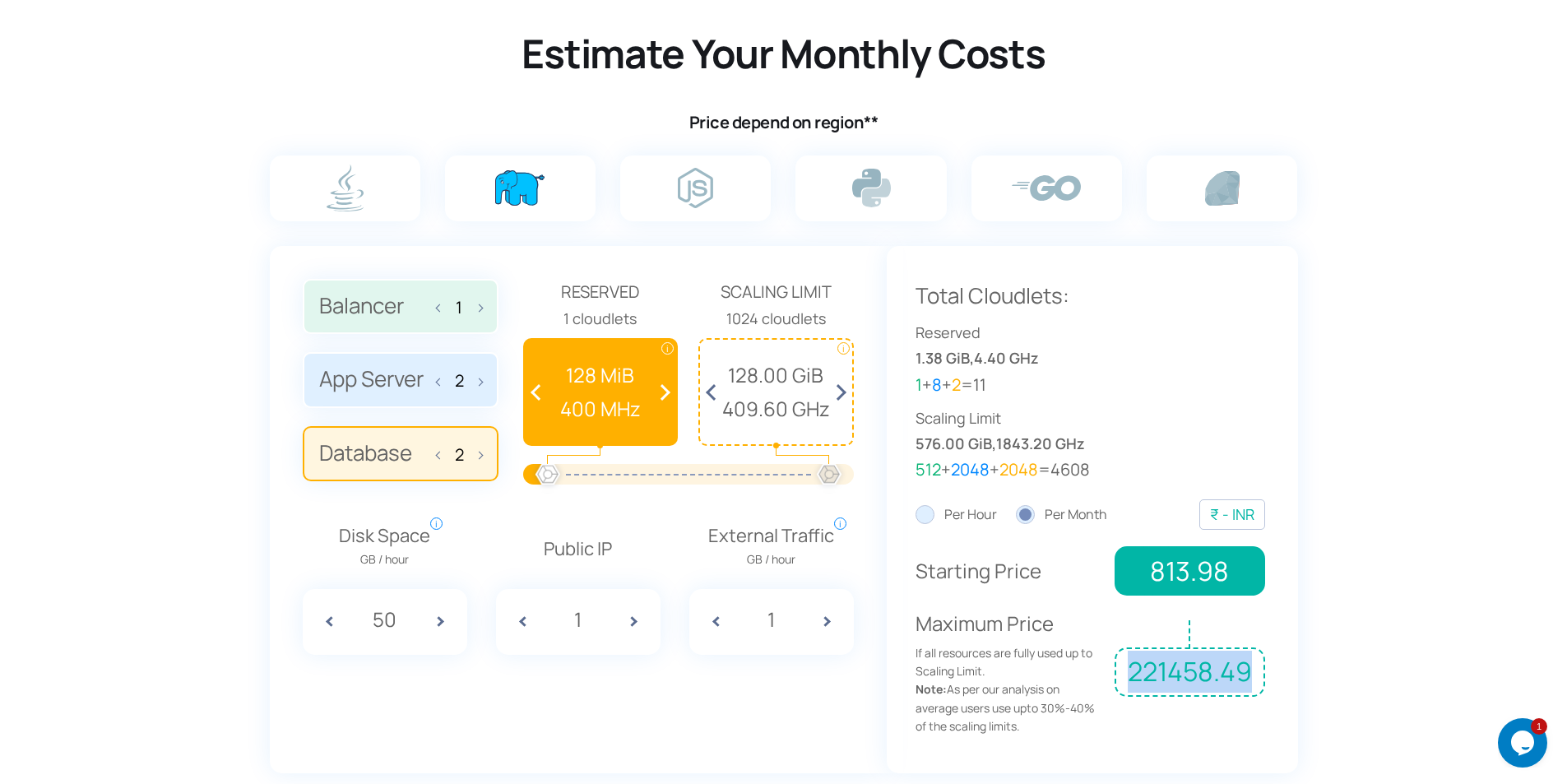
drag, startPoint x: 1130, startPoint y: 672, endPoint x: 1265, endPoint y: 678, distance: 135.1
click at [1265, 678] on div "Total Cloudlets: Reserved 1.38 GiB , 4.40 GHz 1 + 8 + 2 = 11 Scaling Limit 576.…" at bounding box center [1092, 509] width 412 height 527
click at [1429, 636] on section "Estimate Your Monthly Costs Price depend on region** 1 2 2 Reserved i i" at bounding box center [784, 396] width 1567 height 860
drag, startPoint x: 823, startPoint y: 471, endPoint x: 621, endPoint y: 479, distance: 202.2
click at [621, 479] on div at bounding box center [621, 474] width 36 height 36
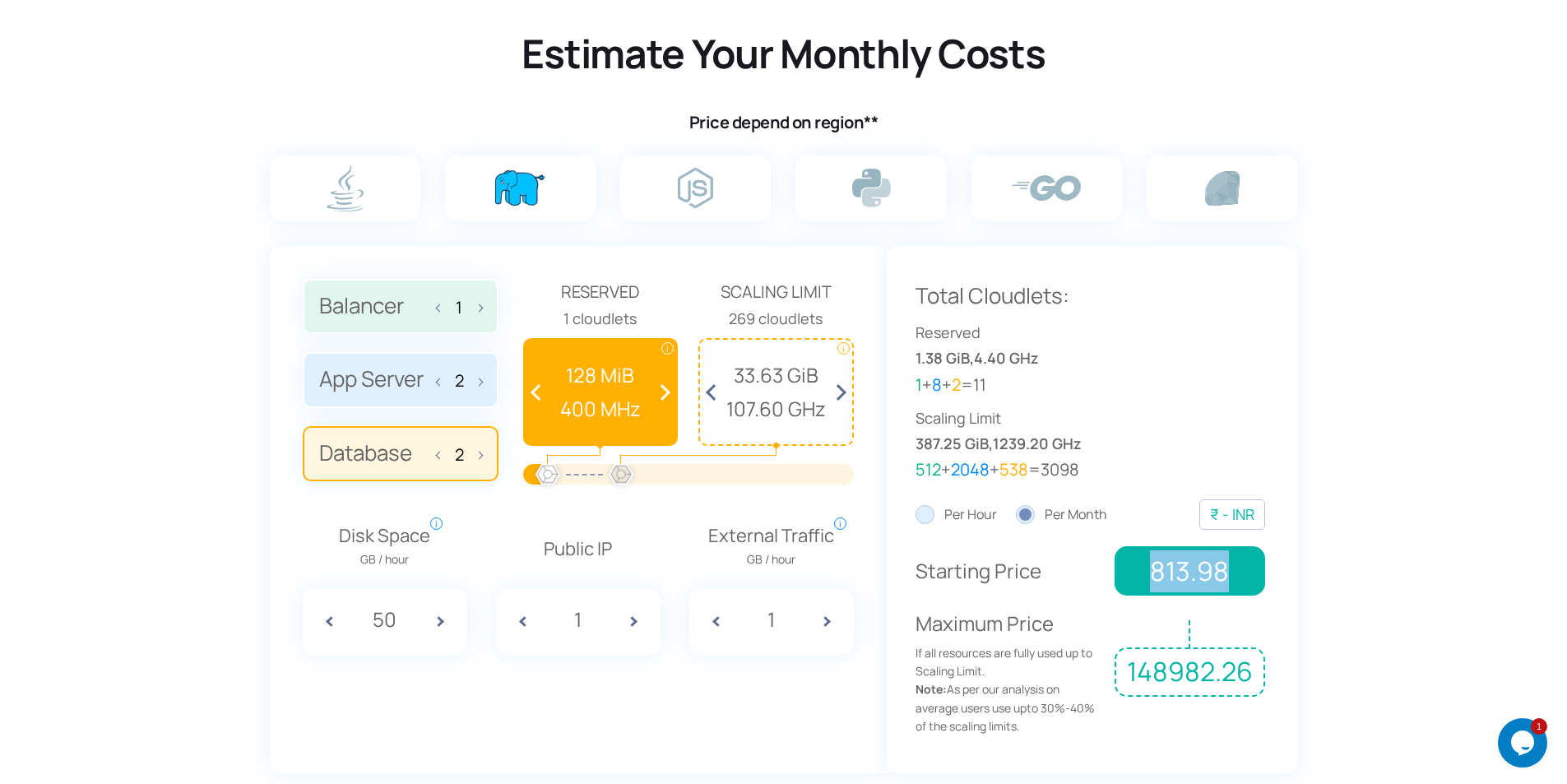
drag, startPoint x: 1144, startPoint y: 576, endPoint x: 1226, endPoint y: 575, distance: 82.0
click at [1226, 575] on span "813.98" at bounding box center [1189, 571] width 150 height 50
click at [925, 511] on label "Per Hour" at bounding box center [957, 514] width 82 height 21
click at [0, 0] on input "Per Hour" at bounding box center [0, 0] width 0 height 0
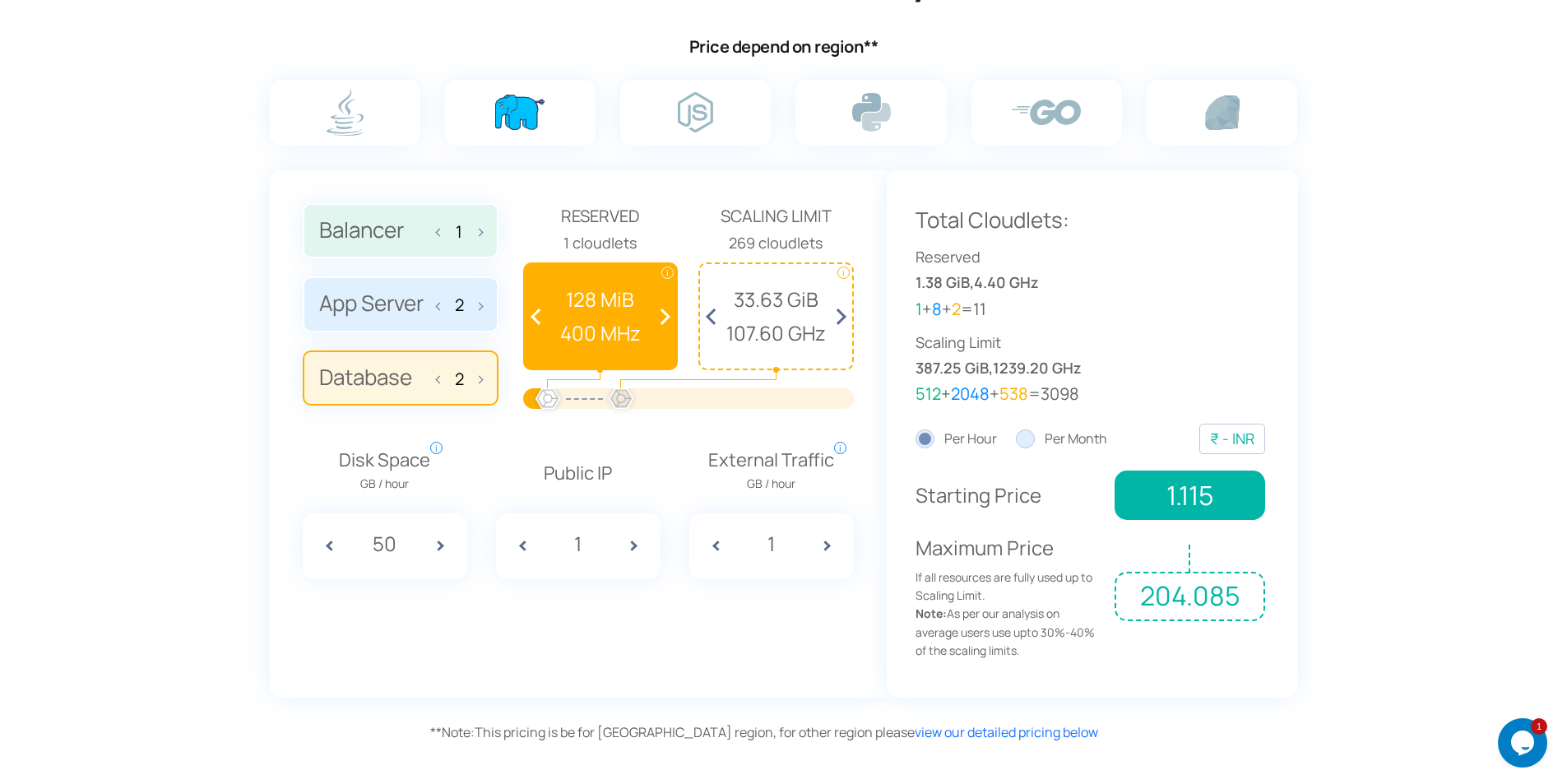
scroll to position [1085, 0]
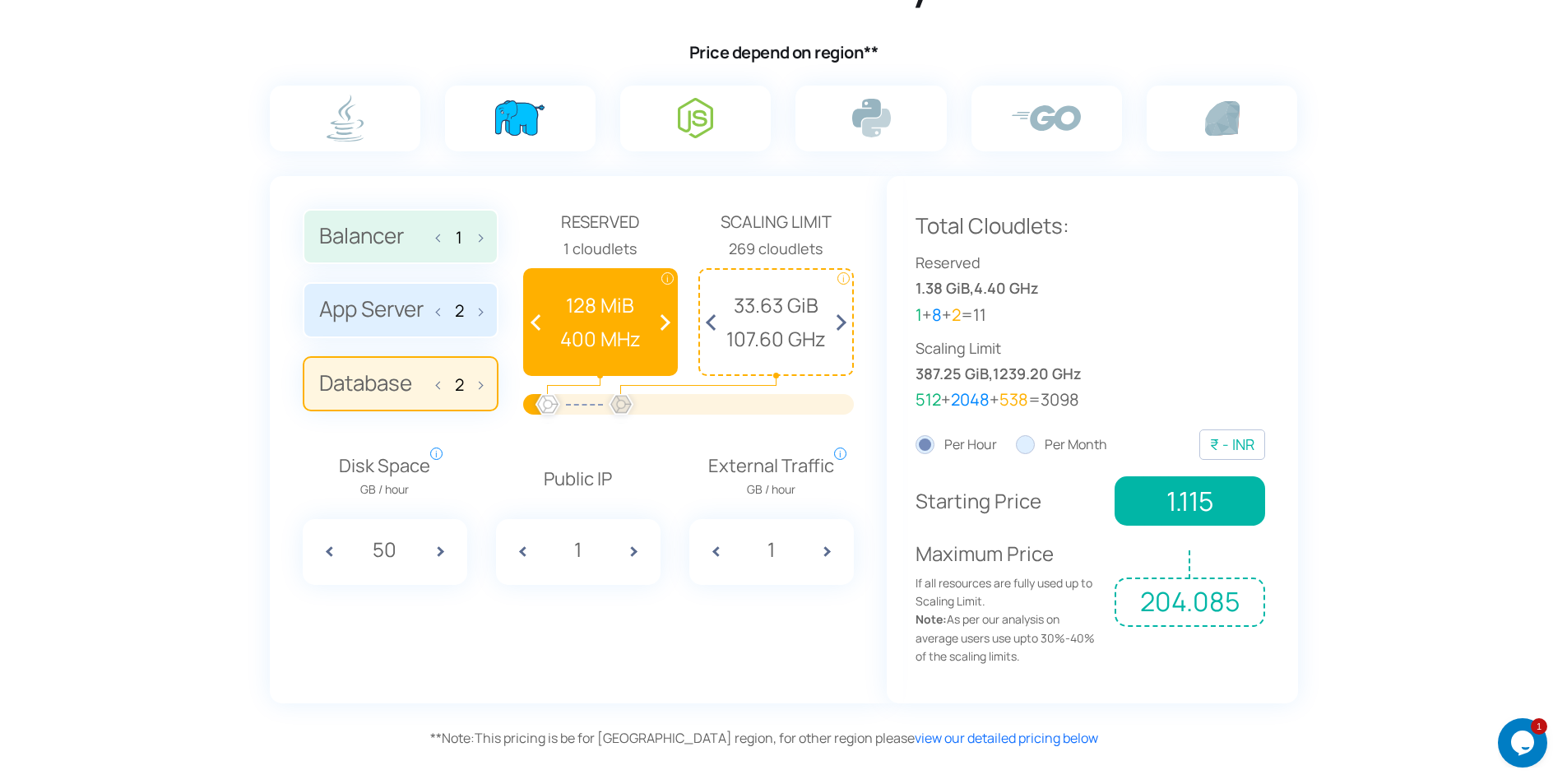
click at [678, 114] on img at bounding box center [696, 117] width 35 height 40
click at [0, 0] on input "radio" at bounding box center [0, 0] width 0 height 0
click at [508, 146] on label at bounding box center [521, 118] width 151 height 66
click at [0, 0] on input "radio" at bounding box center [0, 0] width 0 height 0
click at [356, 115] on img at bounding box center [345, 118] width 37 height 47
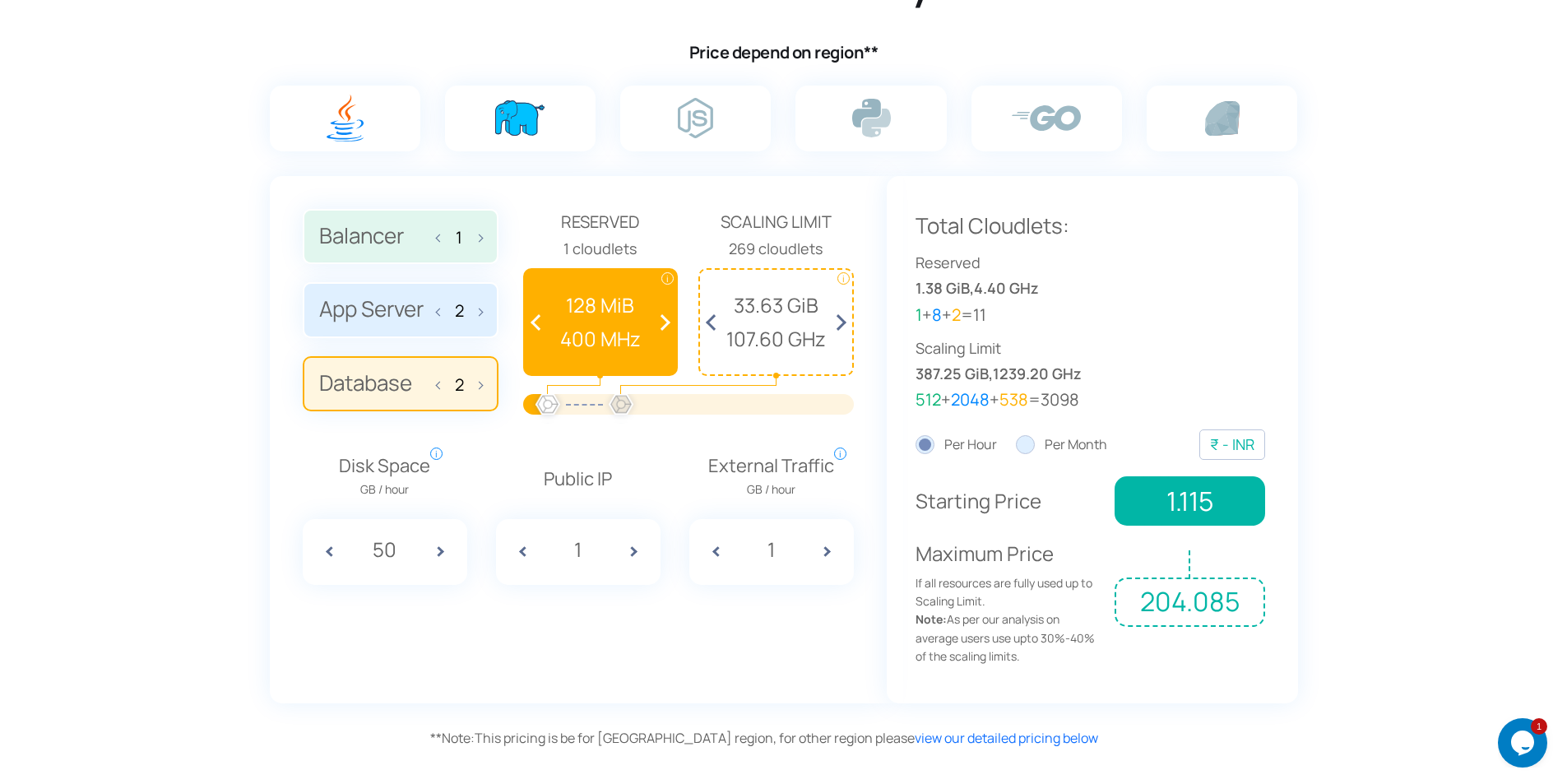
click at [0, 0] on input "radio" at bounding box center [0, 0] width 0 height 0
click at [518, 122] on img at bounding box center [520, 118] width 50 height 35
click at [0, 0] on input "radio" at bounding box center [0, 0] width 0 height 0
click at [648, 120] on label at bounding box center [696, 118] width 151 height 66
click at [0, 0] on input "radio" at bounding box center [0, 0] width 0 height 0
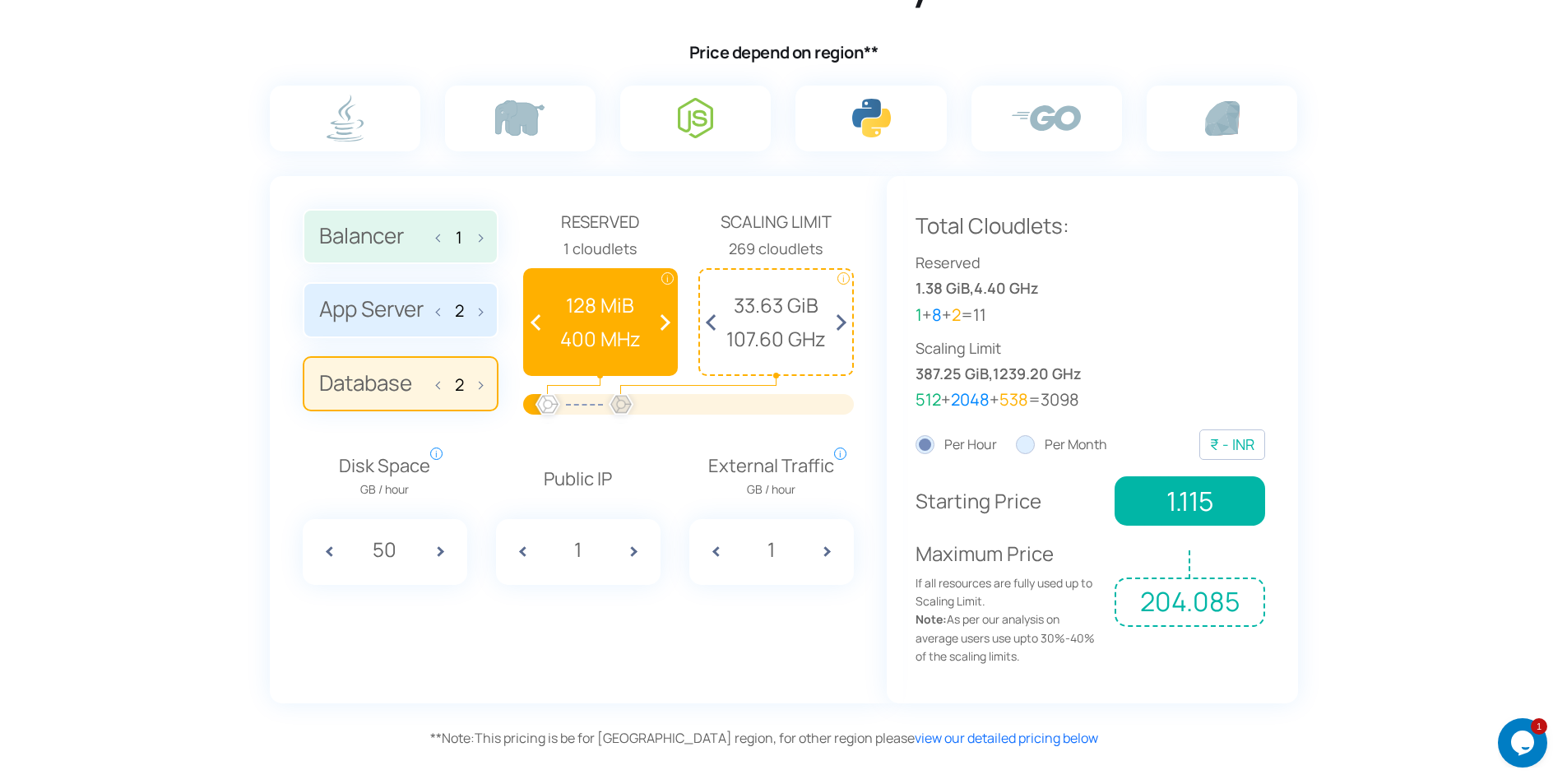
click at [830, 111] on label at bounding box center [871, 118] width 151 height 66
click at [0, 0] on input "radio" at bounding box center [0, 0] width 0 height 0
click at [1063, 133] on label at bounding box center [1047, 118] width 151 height 66
click at [0, 0] on input "radio" at bounding box center [0, 0] width 0 height 0
click at [1228, 119] on img at bounding box center [1222, 118] width 35 height 35
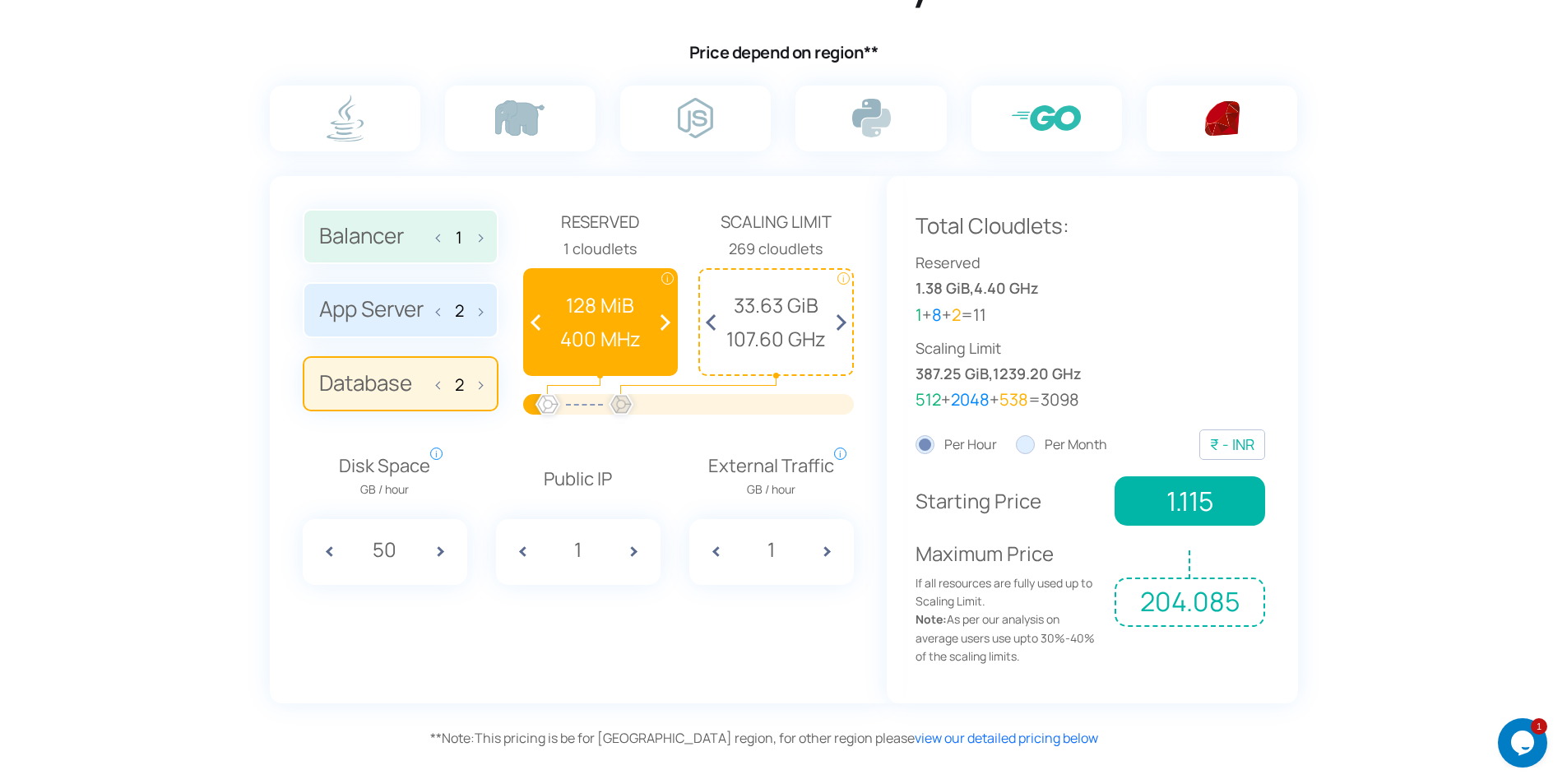
click at [0, 0] on input "radio" at bounding box center [0, 0] width 0 height 0
click at [1043, 117] on img at bounding box center [1046, 118] width 69 height 26
click at [0, 0] on input "radio" at bounding box center [0, 0] width 0 height 0
click at [851, 106] on label at bounding box center [871, 118] width 151 height 66
click at [0, 0] on input "radio" at bounding box center [0, 0] width 0 height 0
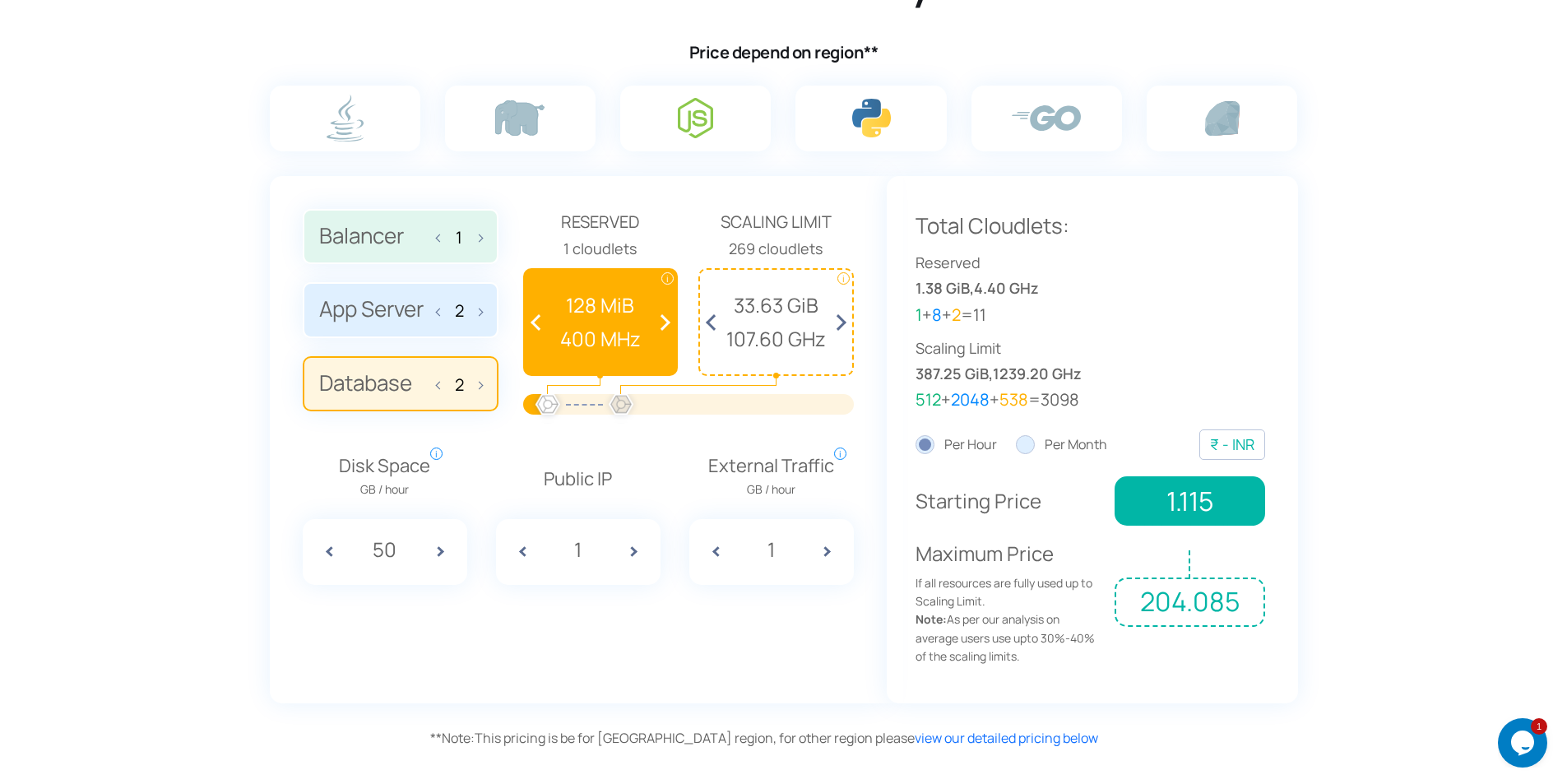
click at [681, 109] on img at bounding box center [696, 117] width 35 height 40
click at [0, 0] on input "radio" at bounding box center [0, 0] width 0 height 0
click at [479, 117] on label at bounding box center [521, 118] width 151 height 66
click at [0, 0] on input "radio" at bounding box center [0, 0] width 0 height 0
click at [363, 118] on img at bounding box center [345, 118] width 37 height 47
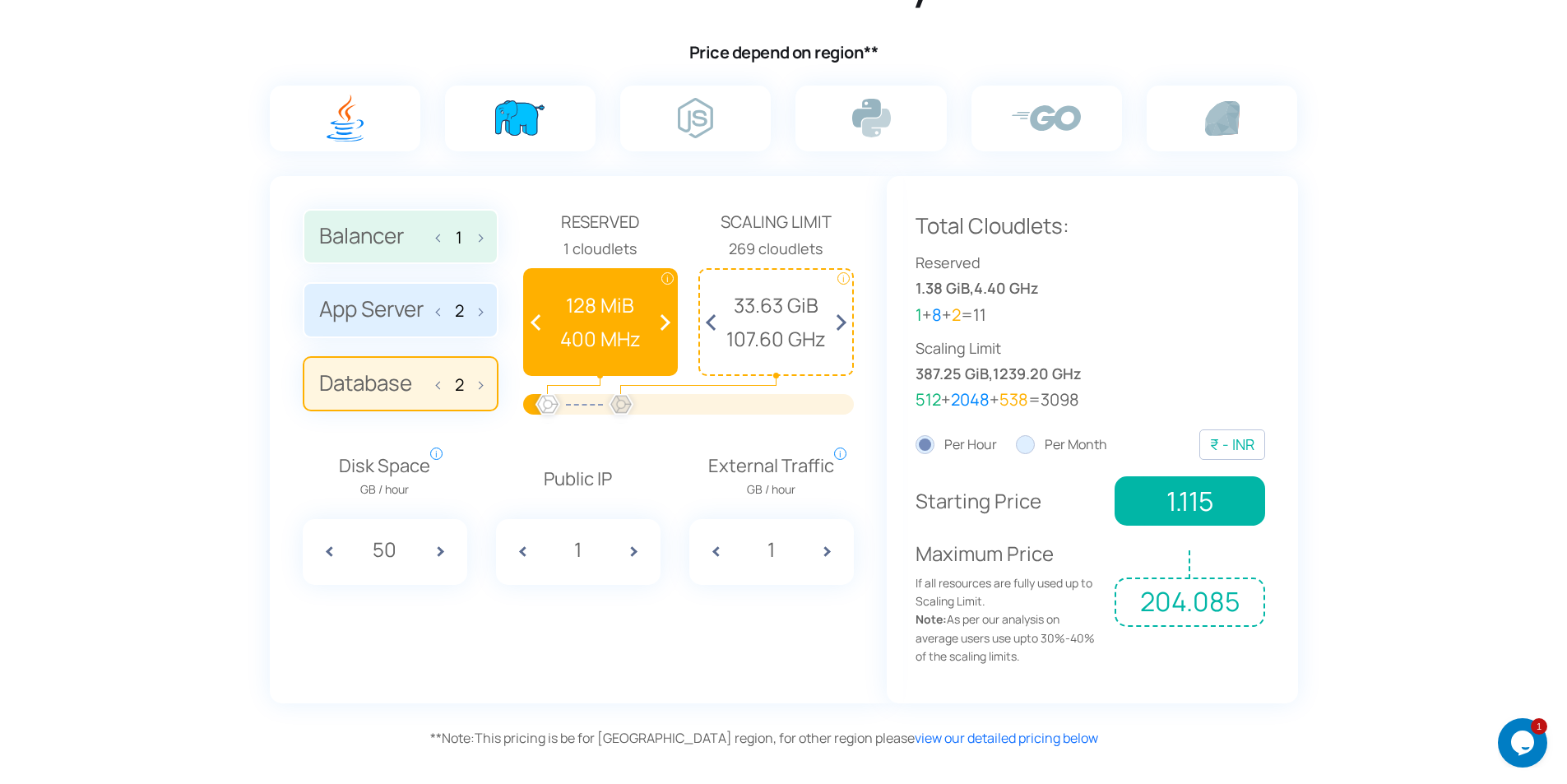
click at [0, 0] on input "radio" at bounding box center [0, 0] width 0 height 0
click at [550, 114] on label at bounding box center [521, 118] width 151 height 66
click at [0, 0] on input "radio" at bounding box center [0, 0] width 0 height 0
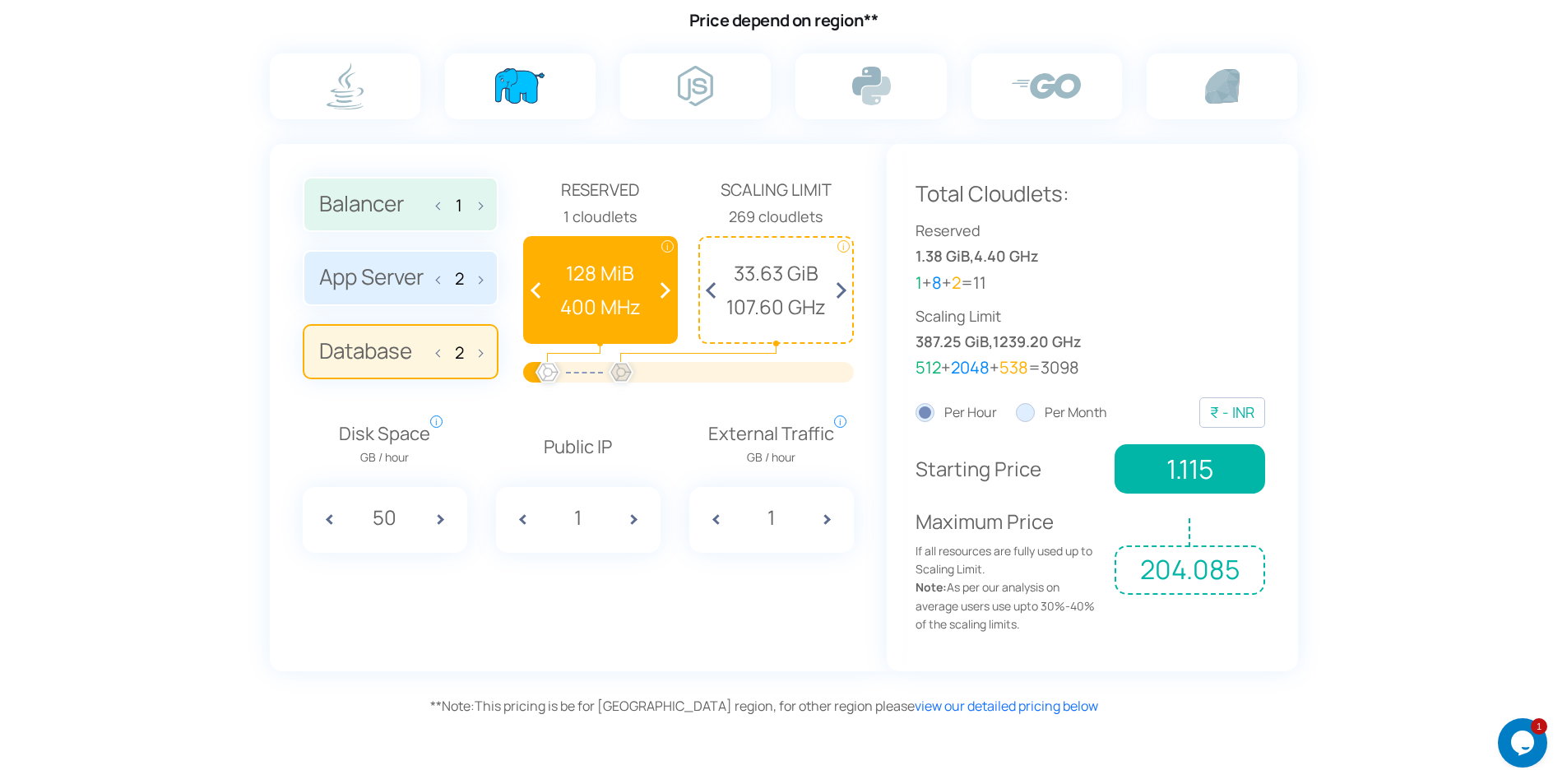
scroll to position [1111, 0]
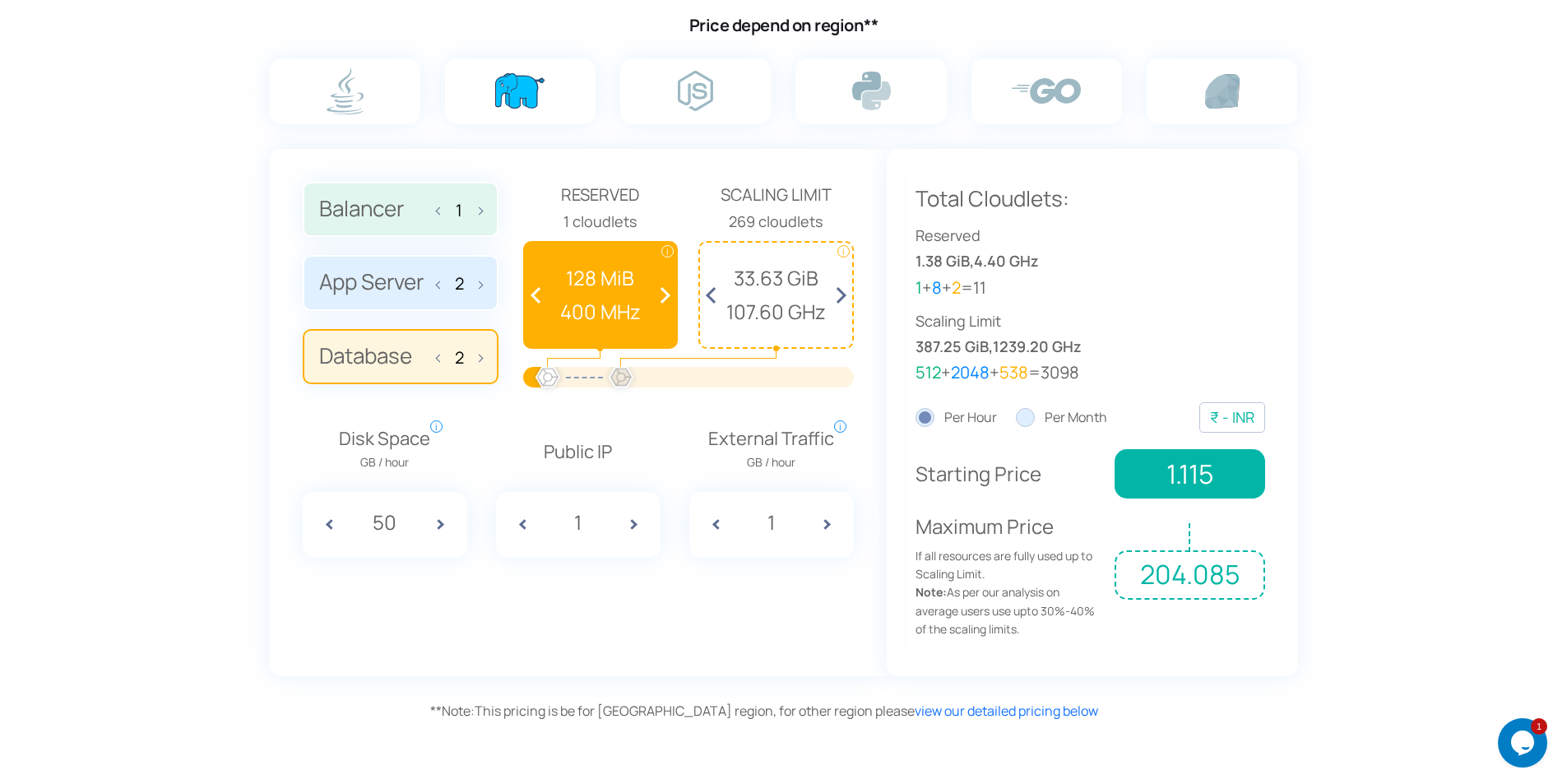
click at [839, 294] on span at bounding box center [837, 294] width 30 height 105
click at [658, 296] on span at bounding box center [661, 294] width 30 height 105
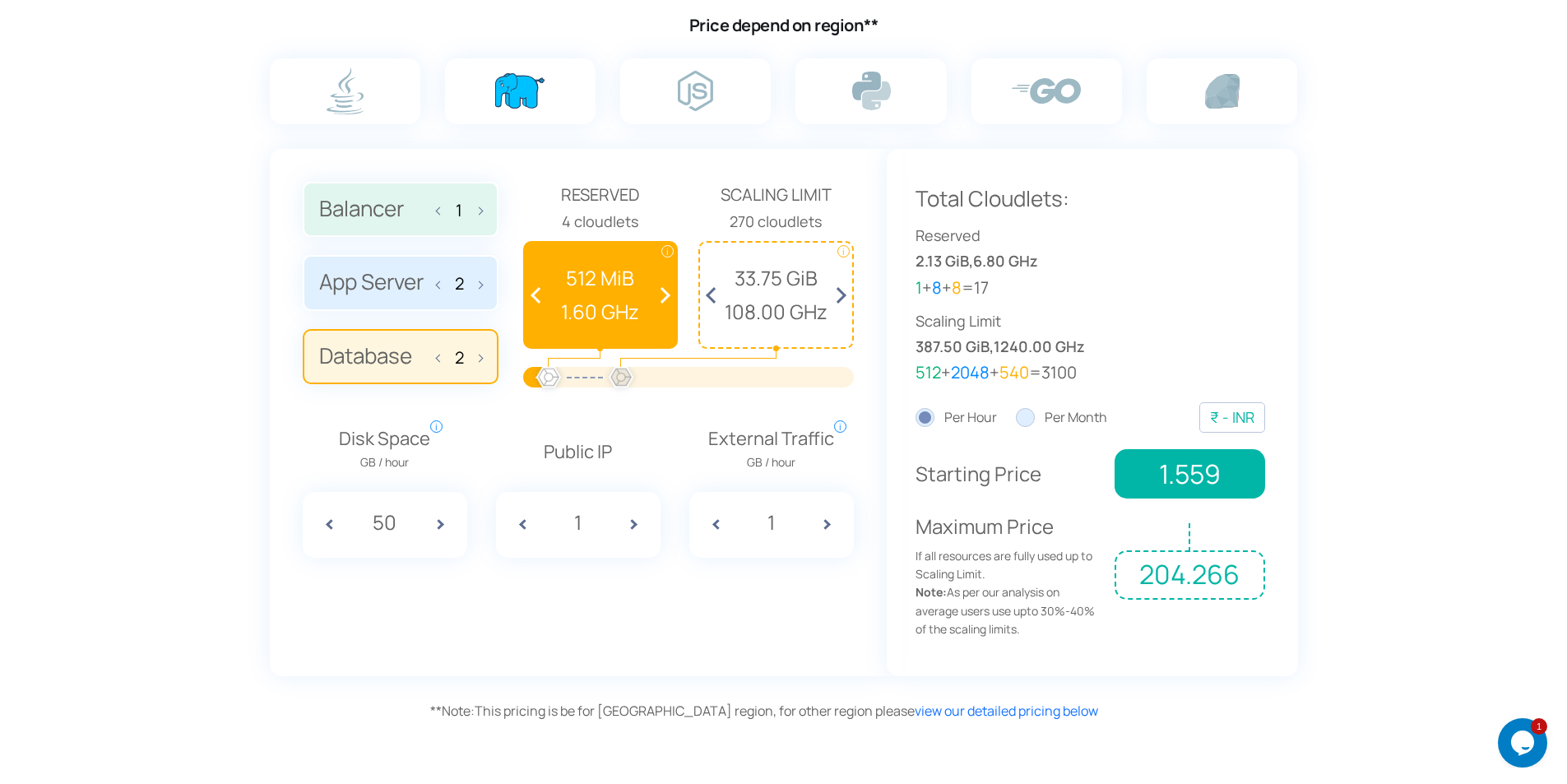
click at [658, 296] on span at bounding box center [661, 294] width 30 height 105
click at [665, 297] on span at bounding box center [661, 294] width 30 height 105
click at [483, 282] on label "App Server 2" at bounding box center [400, 282] width 196 height 56
click at [0, 0] on input "App Server 2" at bounding box center [0, 0] width 0 height 0
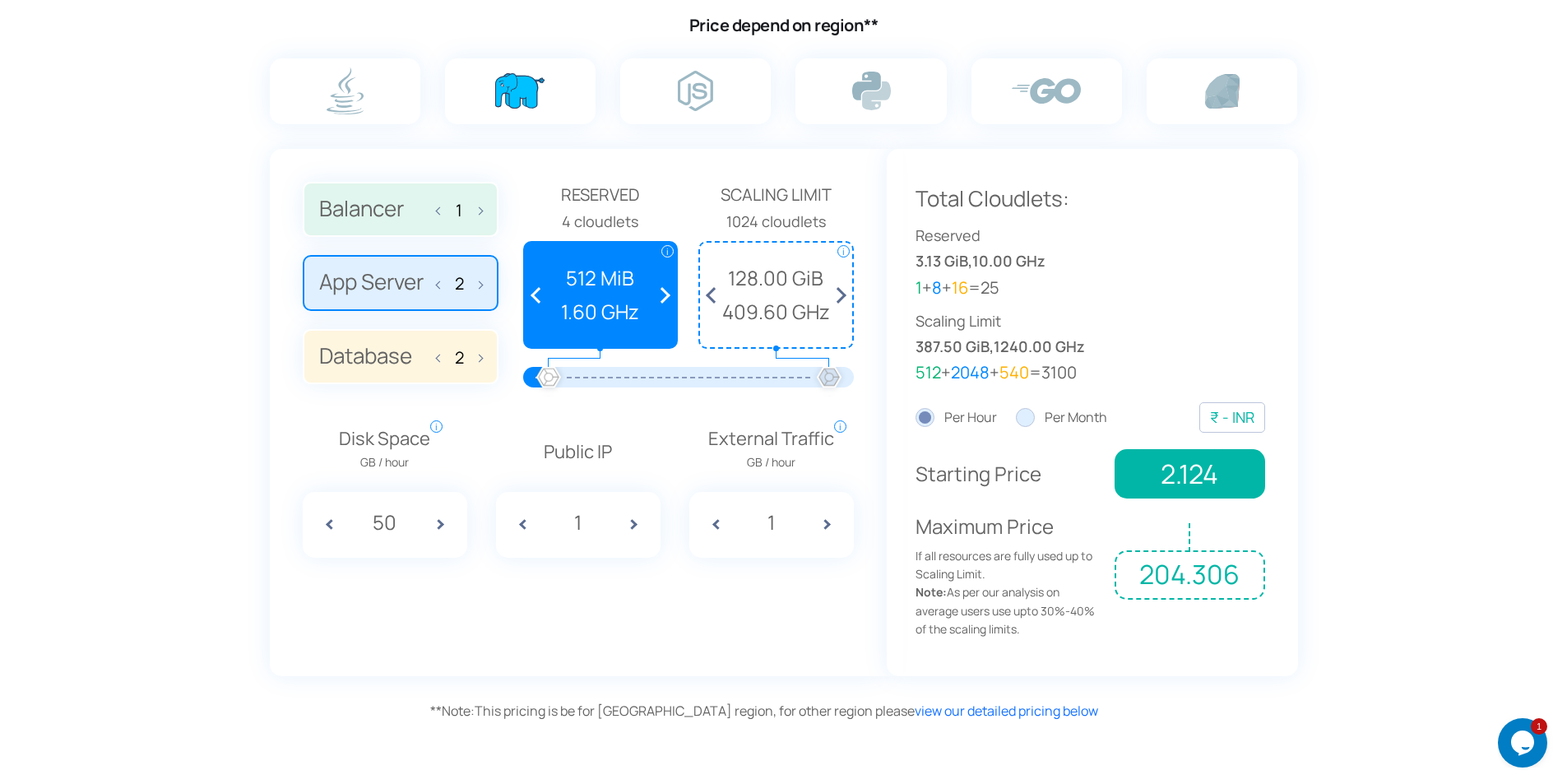
click at [483, 282] on label "App Server 2" at bounding box center [400, 282] width 196 height 56
click at [0, 0] on input "App Server 2" at bounding box center [0, 0] width 0 height 0
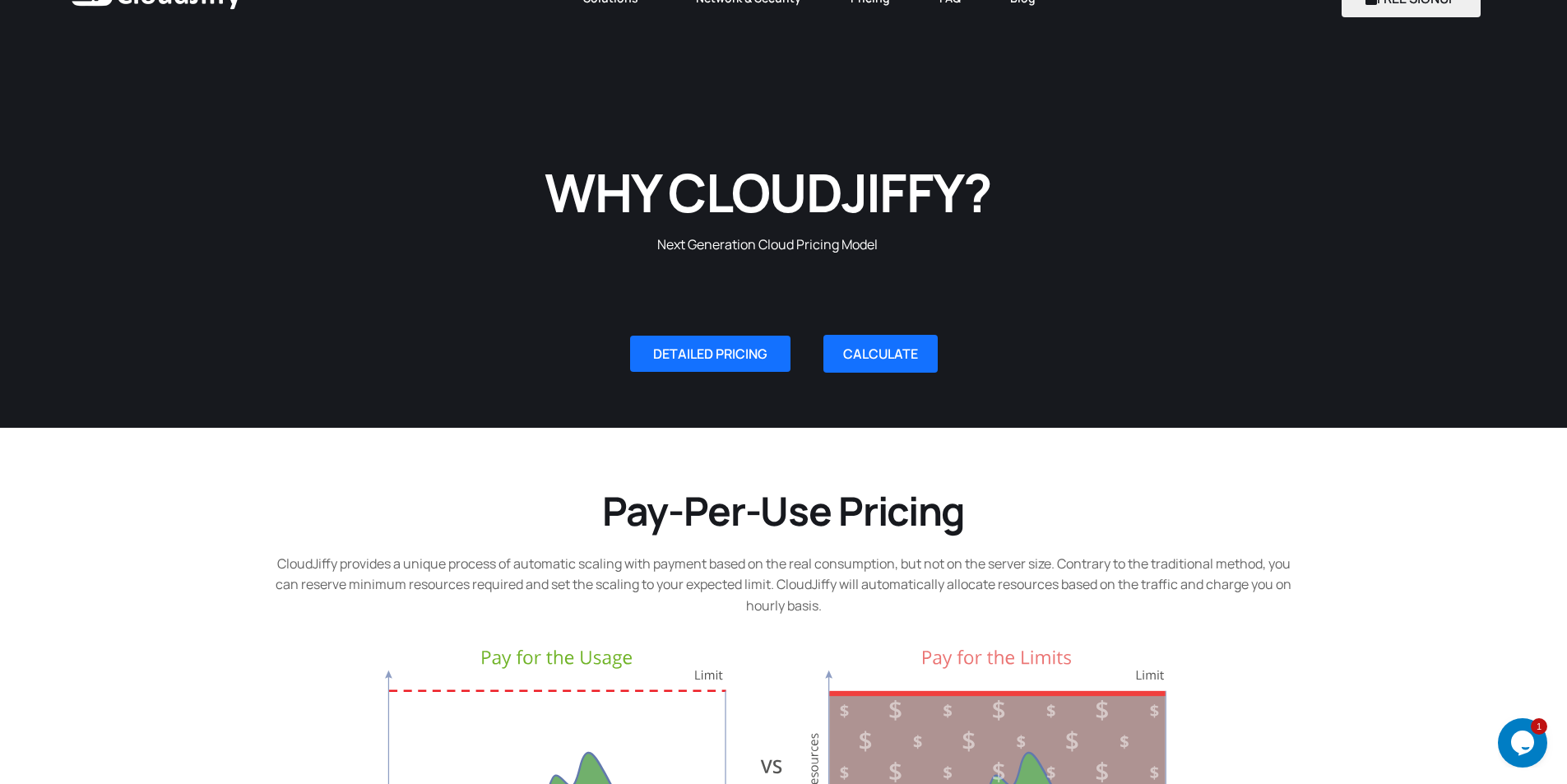
scroll to position [0, 0]
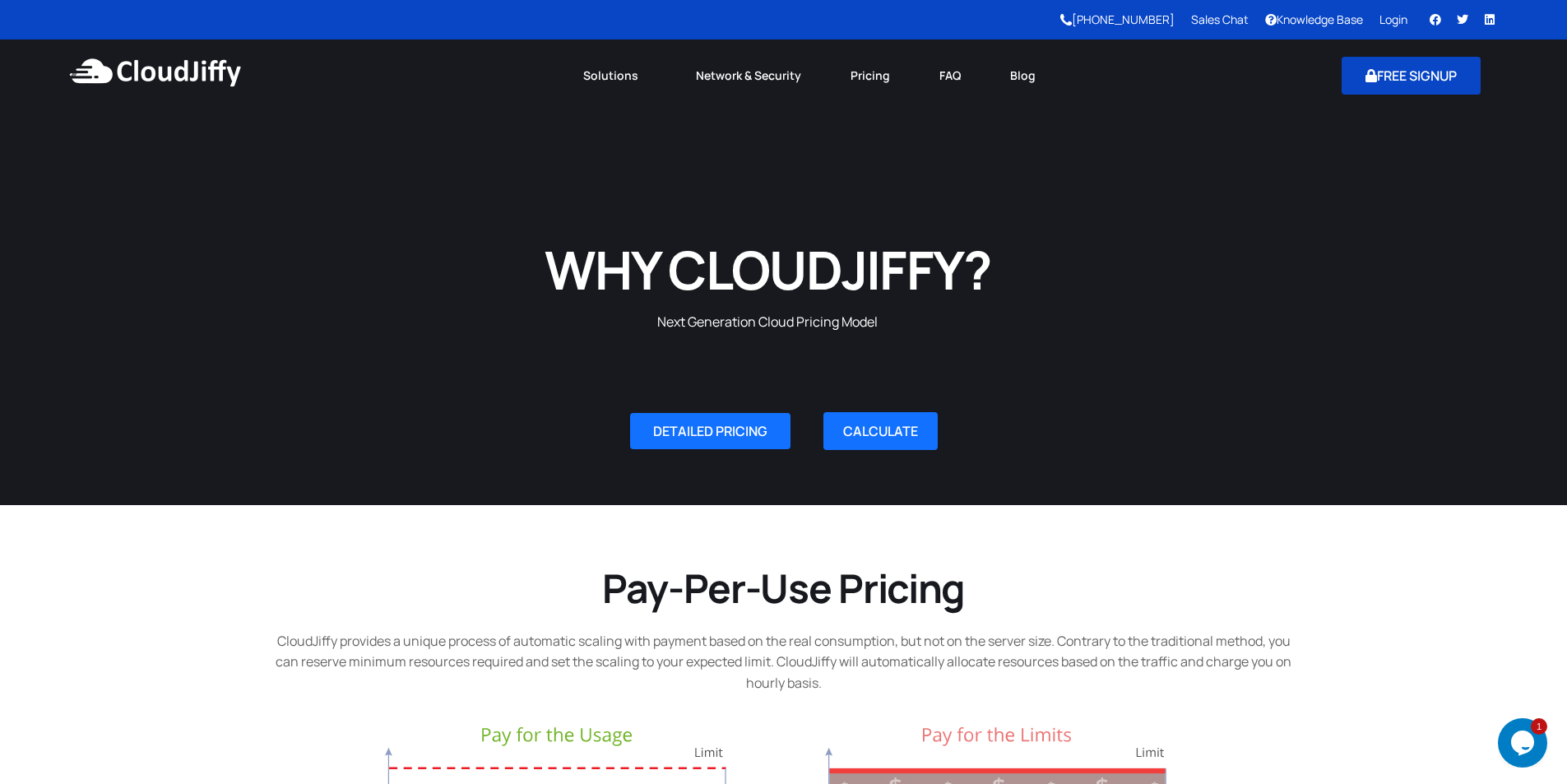
click at [1382, 84] on button "FREE SIGNUP" at bounding box center [1411, 75] width 139 height 38
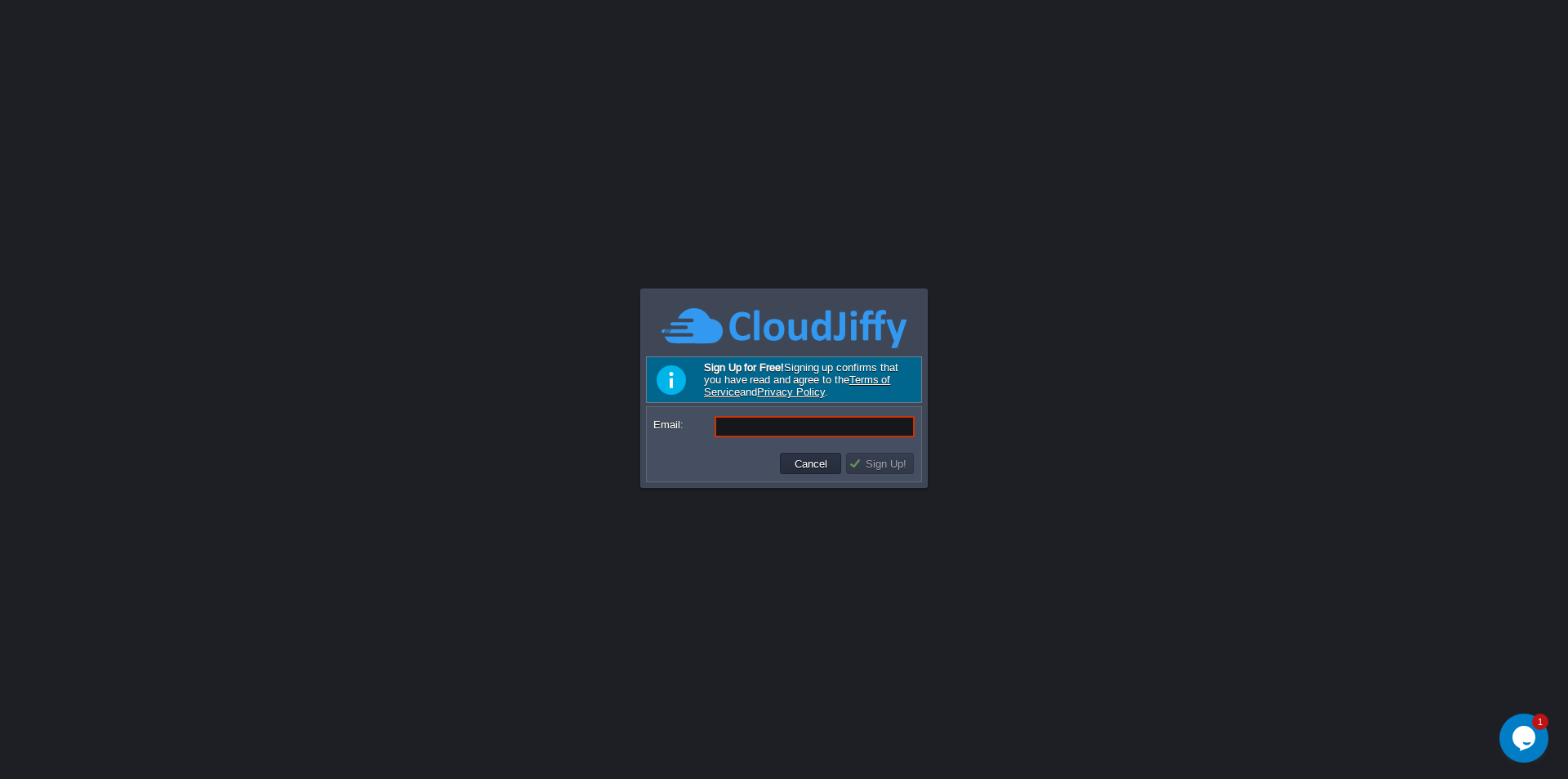
drag, startPoint x: 747, startPoint y: 368, endPoint x: 846, endPoint y: 379, distance: 99.6
click at [846, 379] on div "Sign Up for Free! Signing up confirms that you have read and agree to the Terms…" at bounding box center [783, 379] width 276 height 47
click at [805, 424] on input "Email:" at bounding box center [814, 427] width 200 height 21
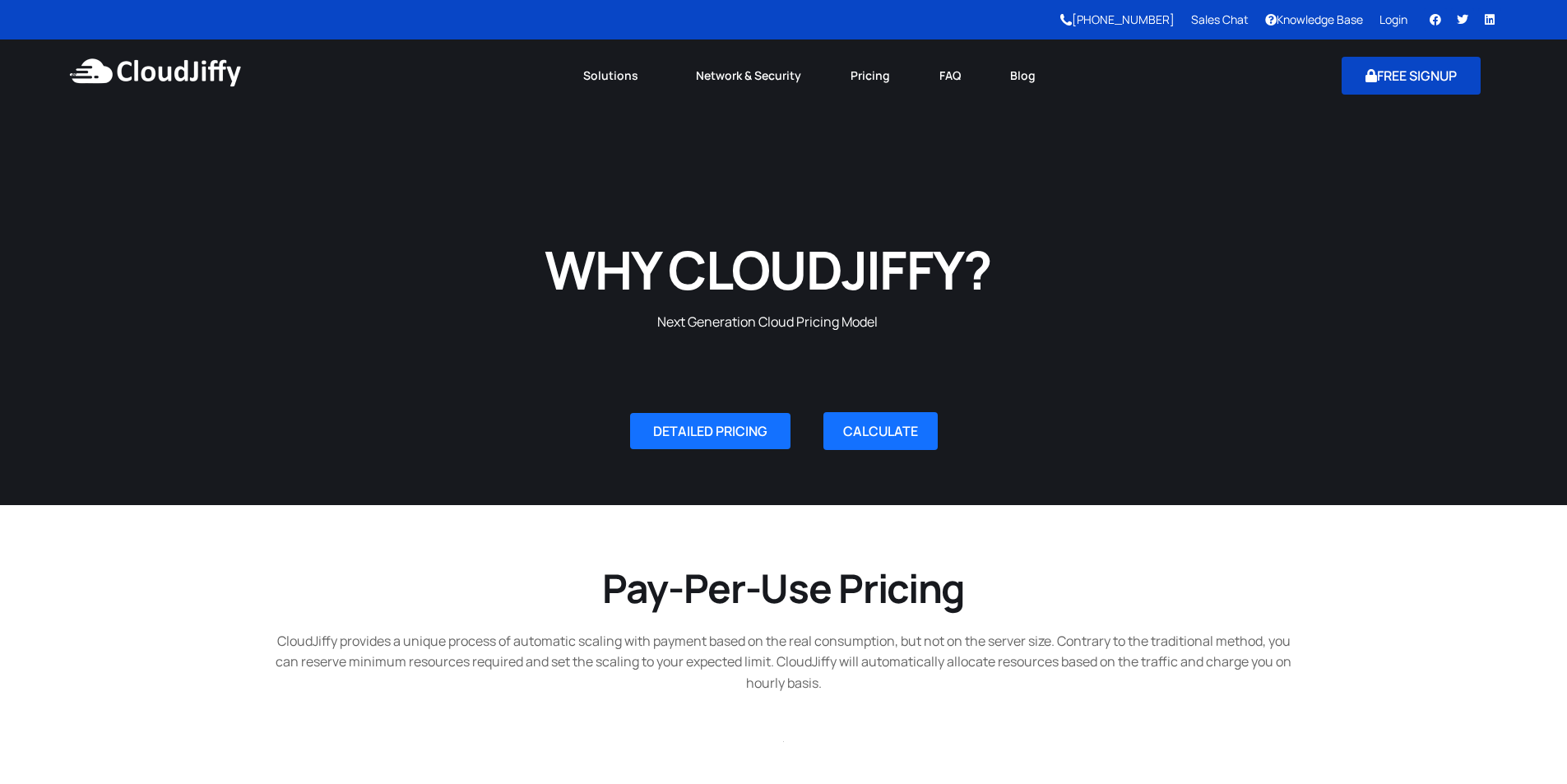
click at [1465, 83] on button "FREE SIGNUP" at bounding box center [1411, 75] width 139 height 38
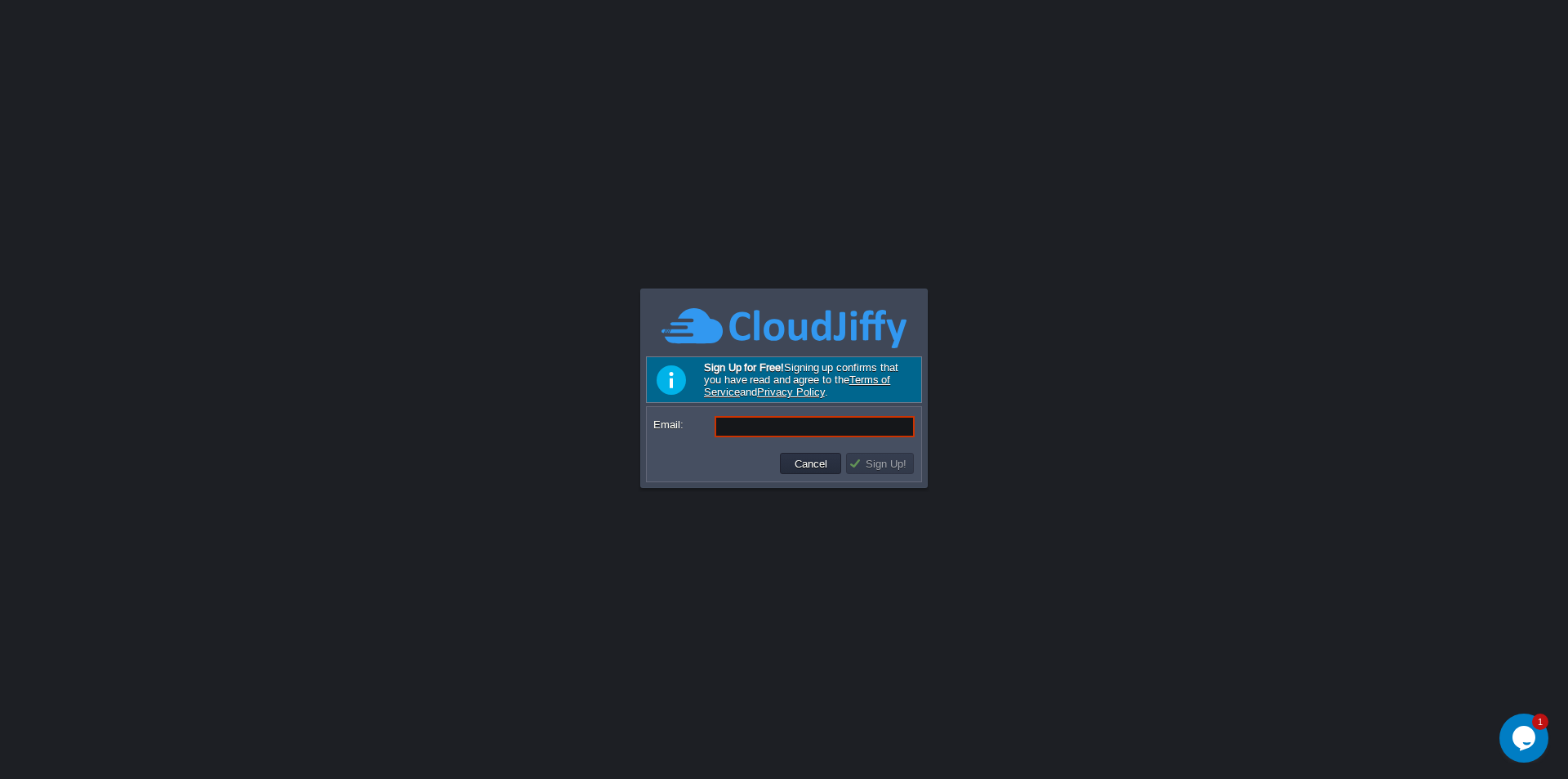
click at [759, 318] on img at bounding box center [784, 328] width 245 height 45
drag, startPoint x: 714, startPoint y: 367, endPoint x: 841, endPoint y: 367, distance: 127.0
click at [841, 367] on div "Sign Up for Free! Signing up confirms that you have read and agree to the Terms…" at bounding box center [783, 379] width 276 height 47
click at [817, 458] on button "Cancel" at bounding box center [811, 463] width 42 height 15
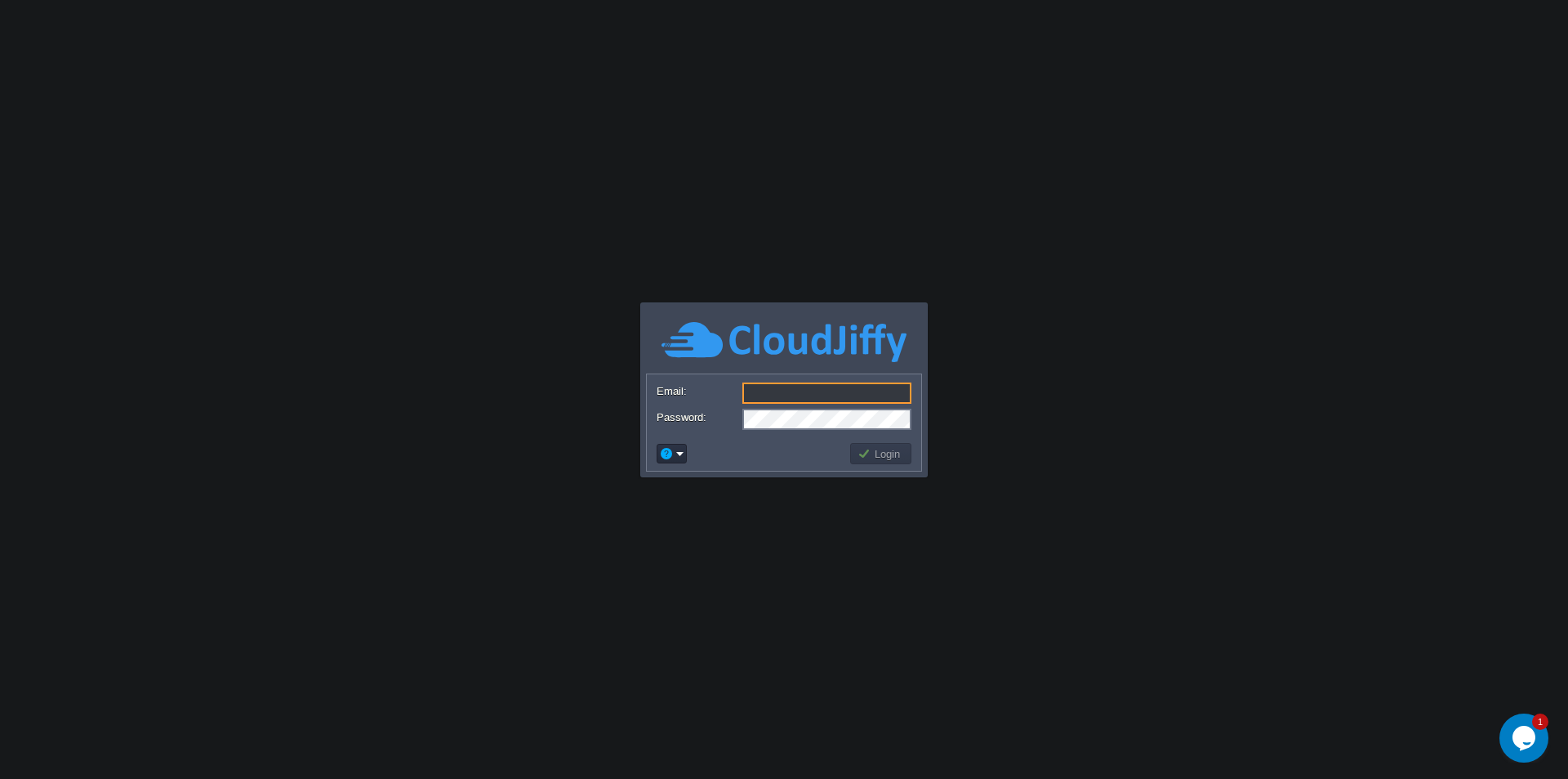
click at [820, 352] on img at bounding box center [784, 342] width 245 height 45
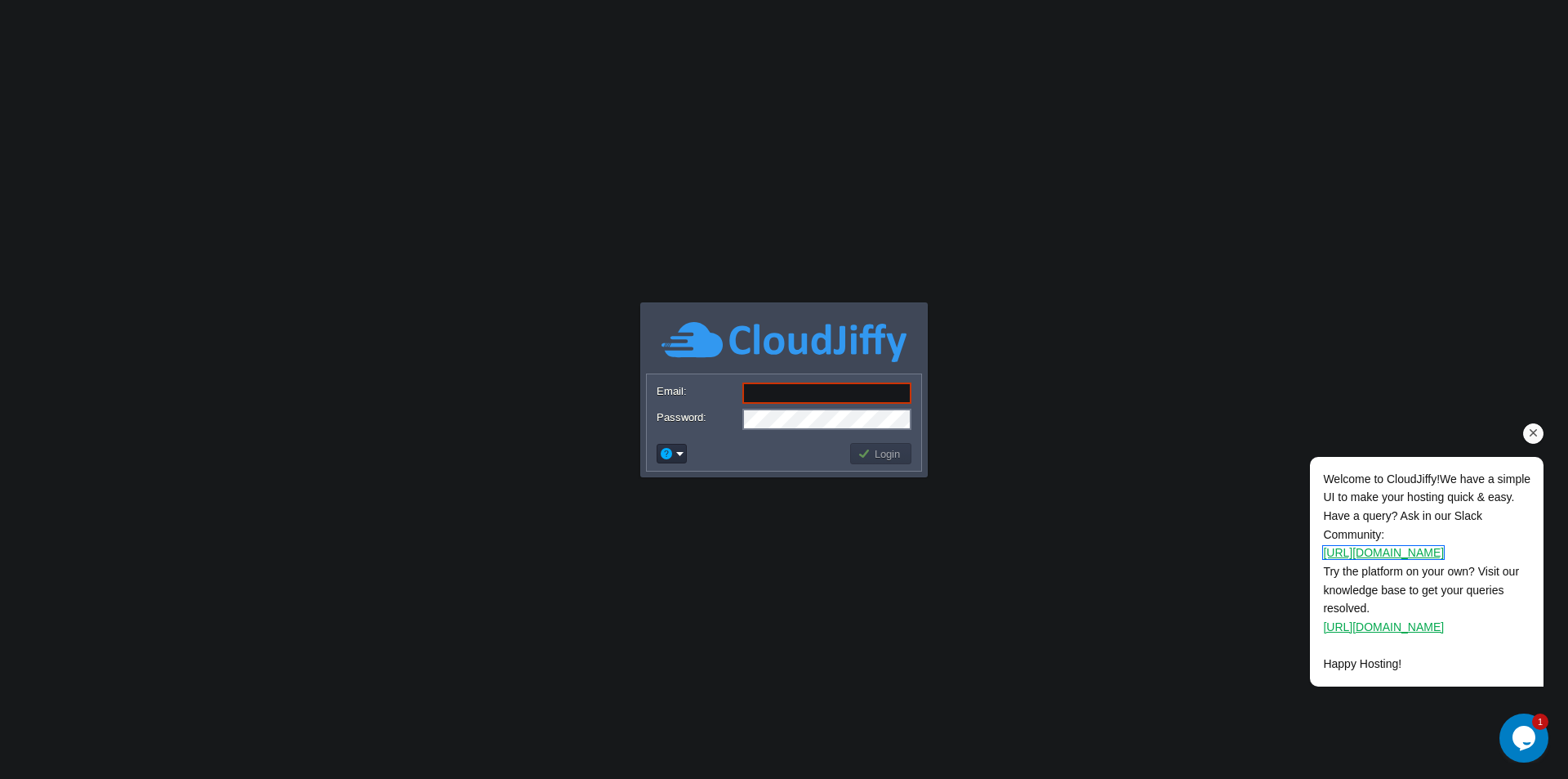
click at [1420, 555] on link "https://tinyurl.com/2jhe4r6y" at bounding box center [1383, 552] width 121 height 13
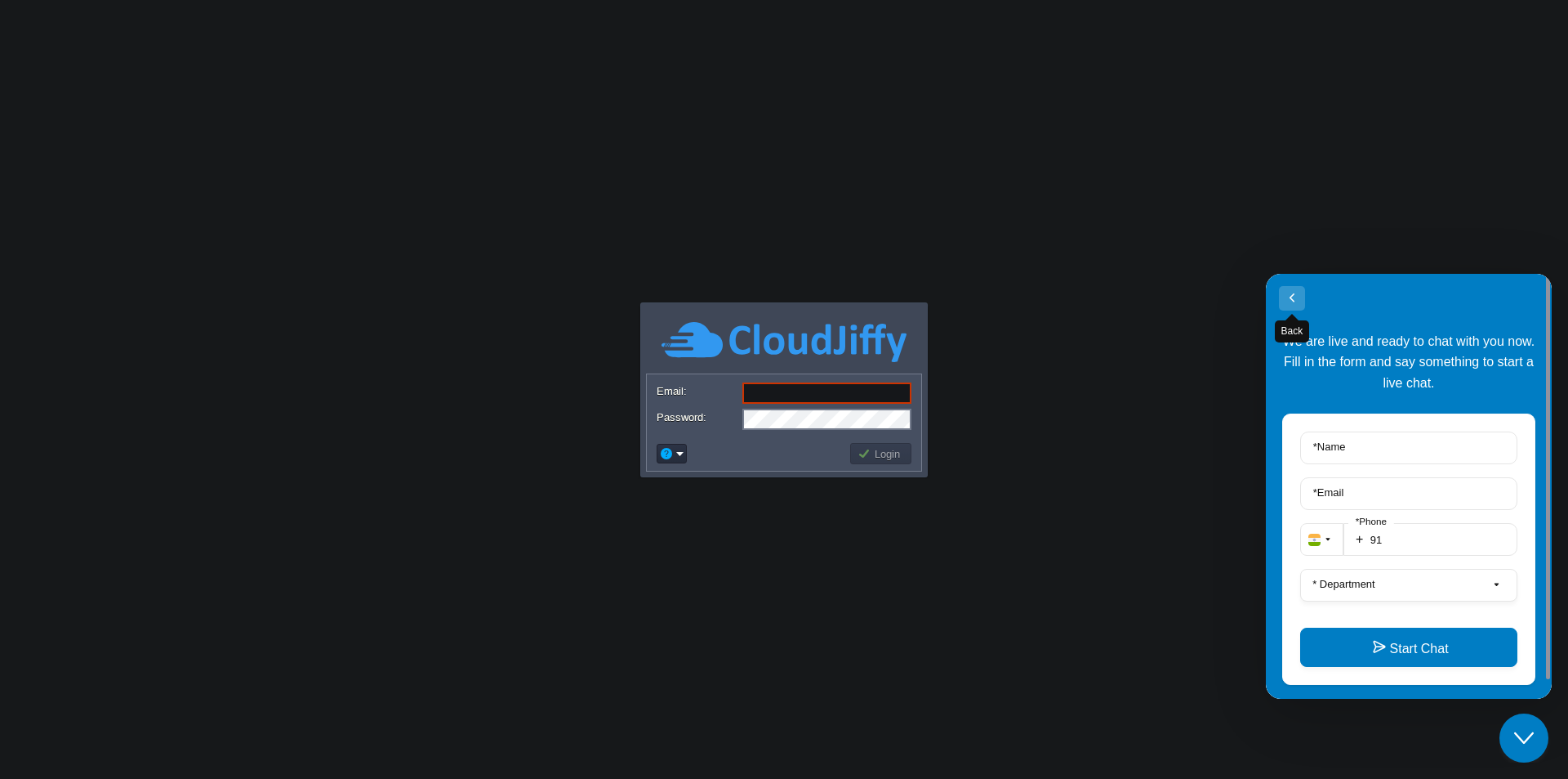
click at [1298, 298] on button "Back" at bounding box center [1292, 298] width 26 height 25
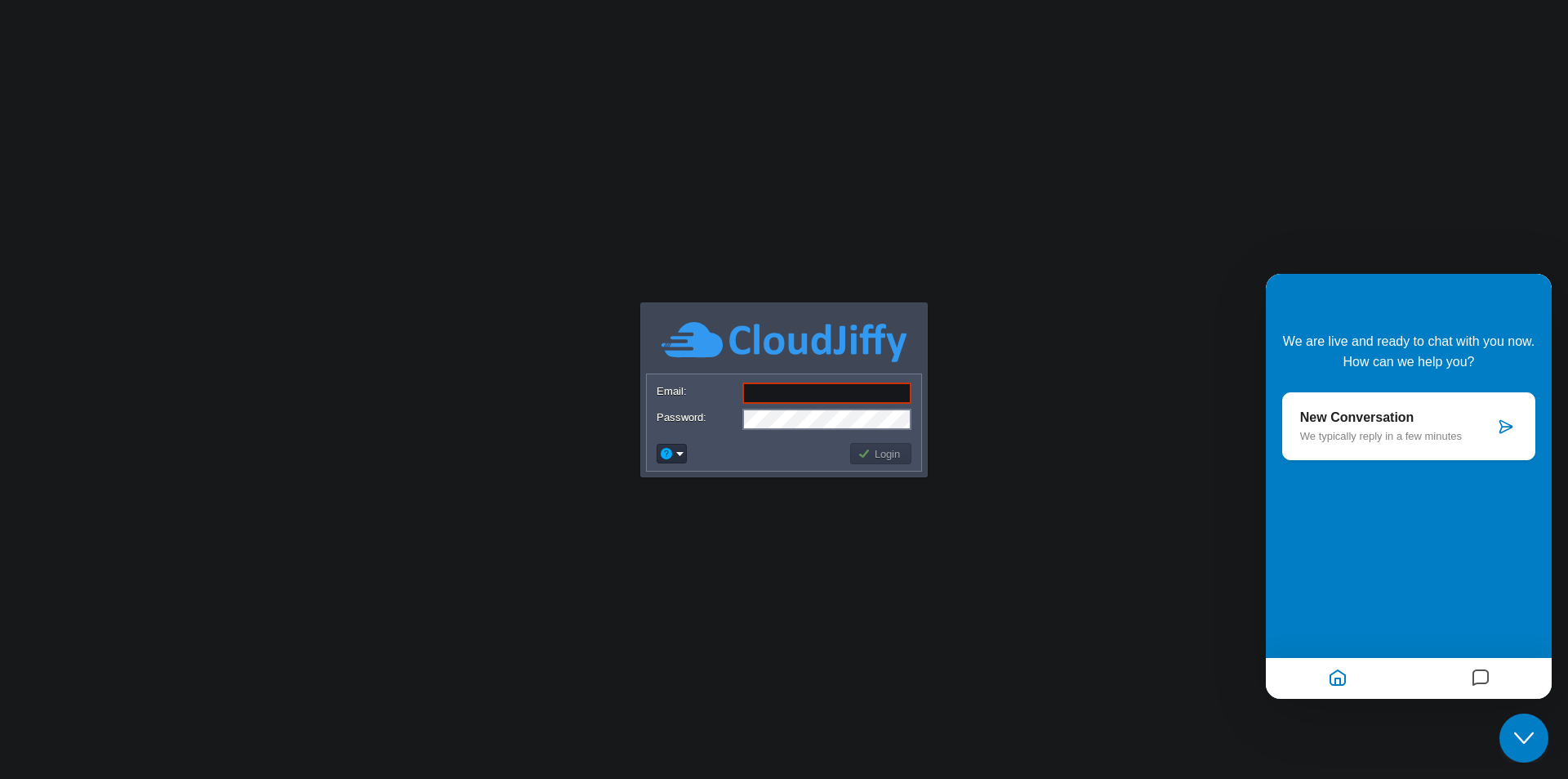
click at [1467, 683] on button "Messages" at bounding box center [1481, 679] width 28 height 32
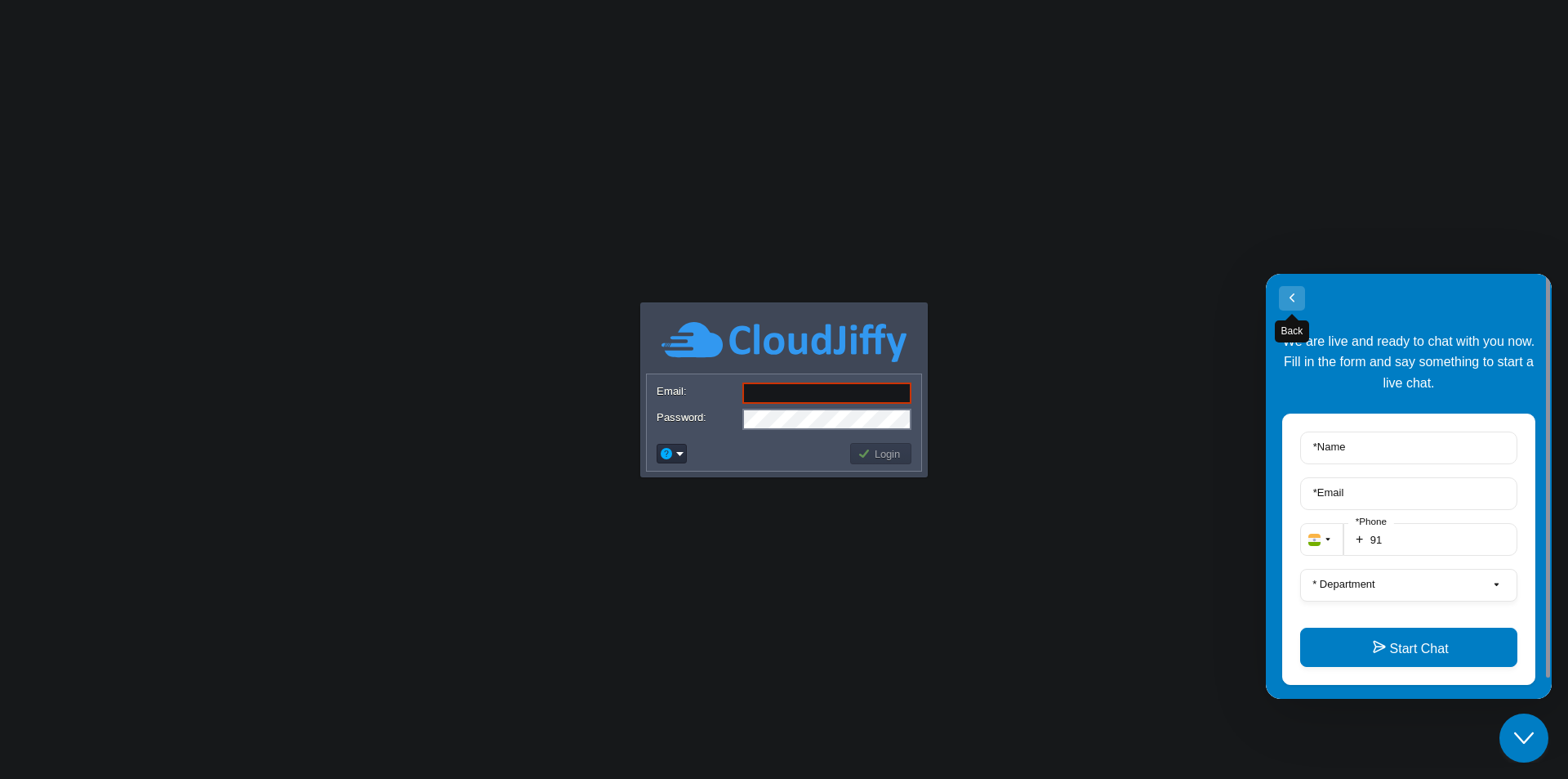
click at [1296, 296] on button "Back" at bounding box center [1292, 298] width 26 height 25
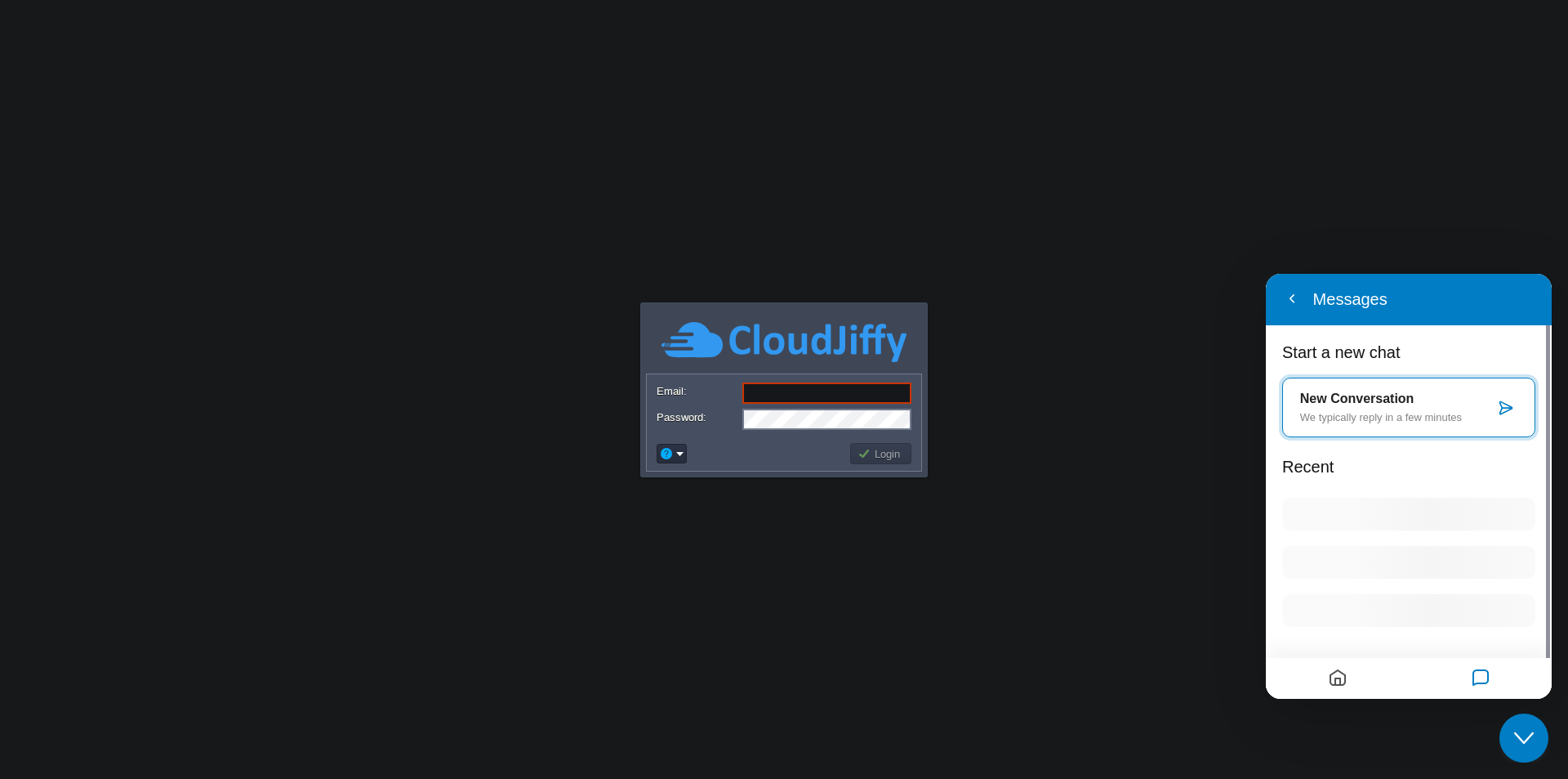
click at [1506, 726] on button "Close Chat This icon closes the chat window." at bounding box center [1524, 738] width 49 height 49
